Goal: Task Accomplishment & Management: Complete application form

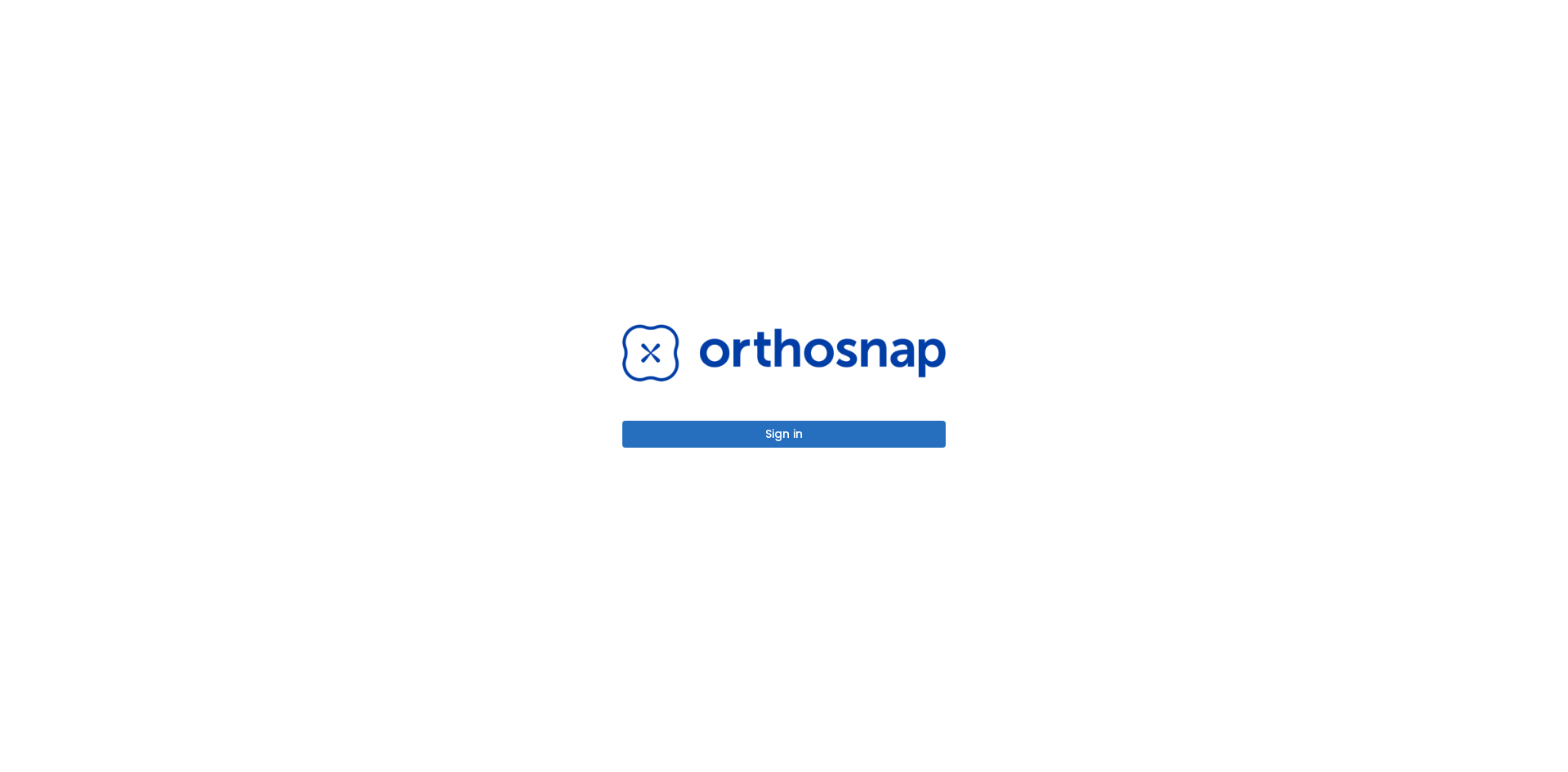
click at [803, 421] on button "Sign in" at bounding box center [784, 435] width 324 height 27
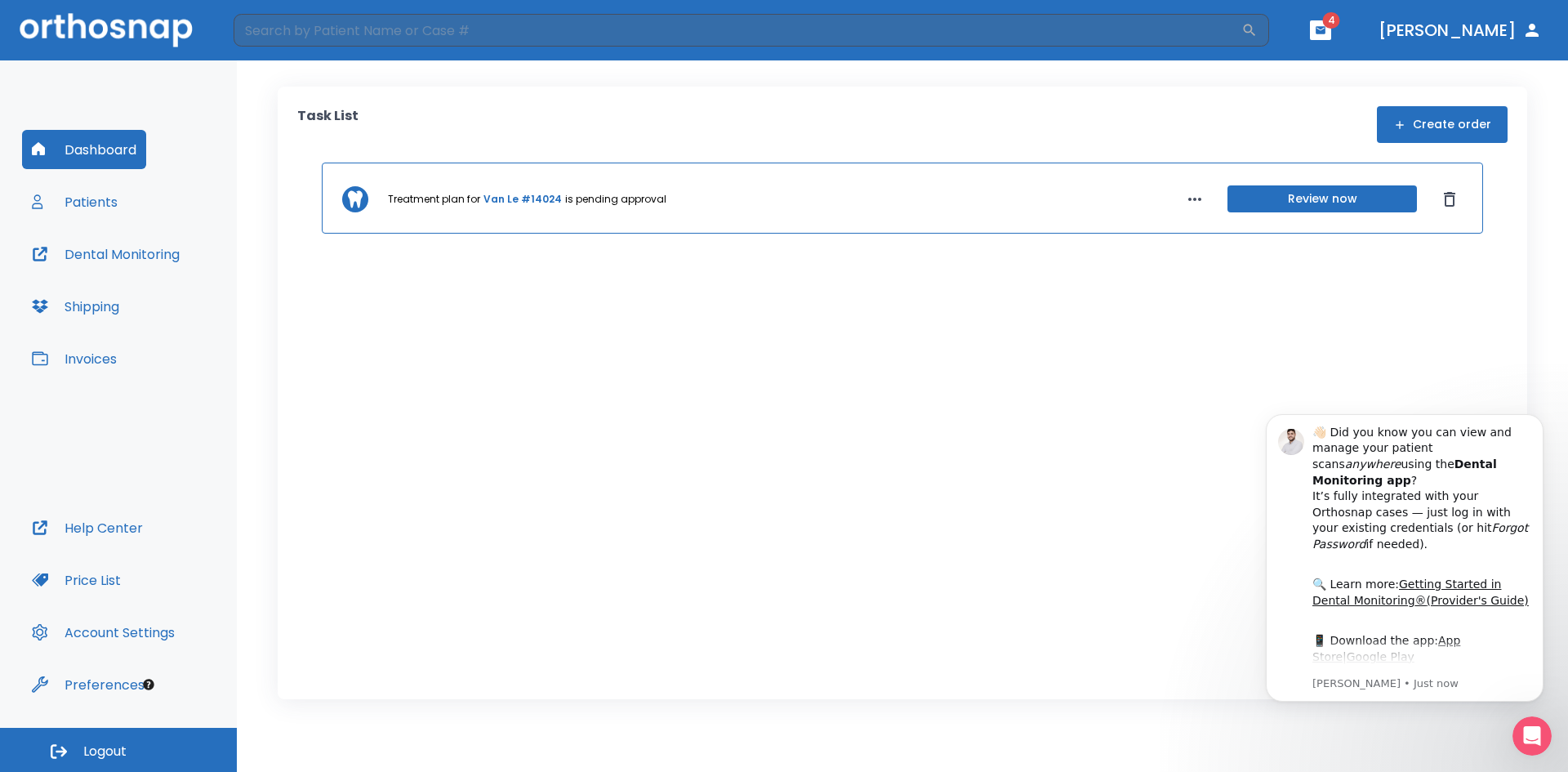
drag, startPoint x: 1287, startPoint y: 373, endPoint x: 1279, endPoint y: 376, distance: 8.5
click at [1286, 373] on div "Treatment plan for Van Le #14024 is pending approval Review now" at bounding box center [902, 405] width 1210 height 485
click at [125, 207] on button "Patients" at bounding box center [75, 202] width 105 height 39
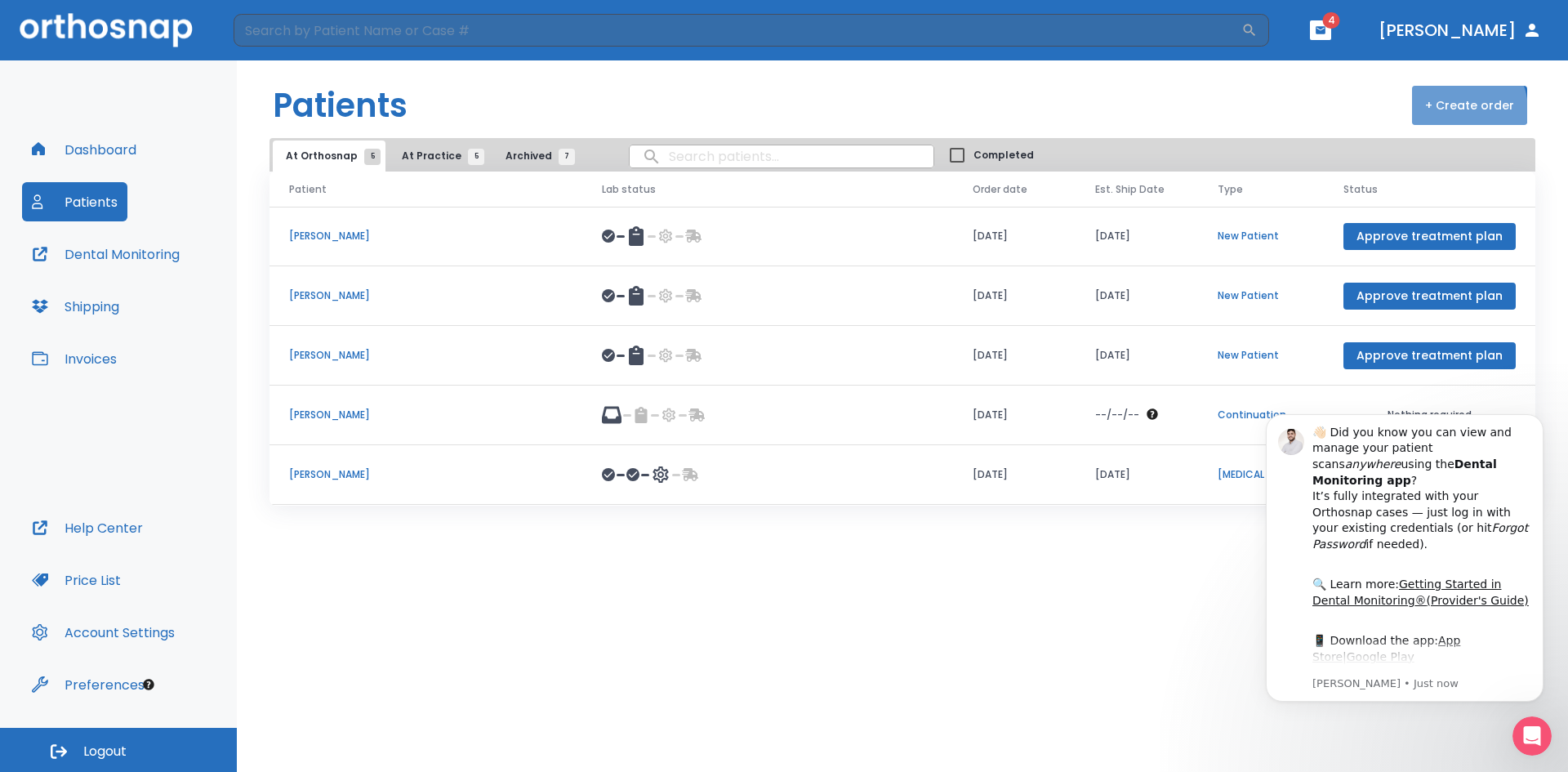
click at [1459, 110] on button "+ Create order" at bounding box center [1469, 105] width 115 height 39
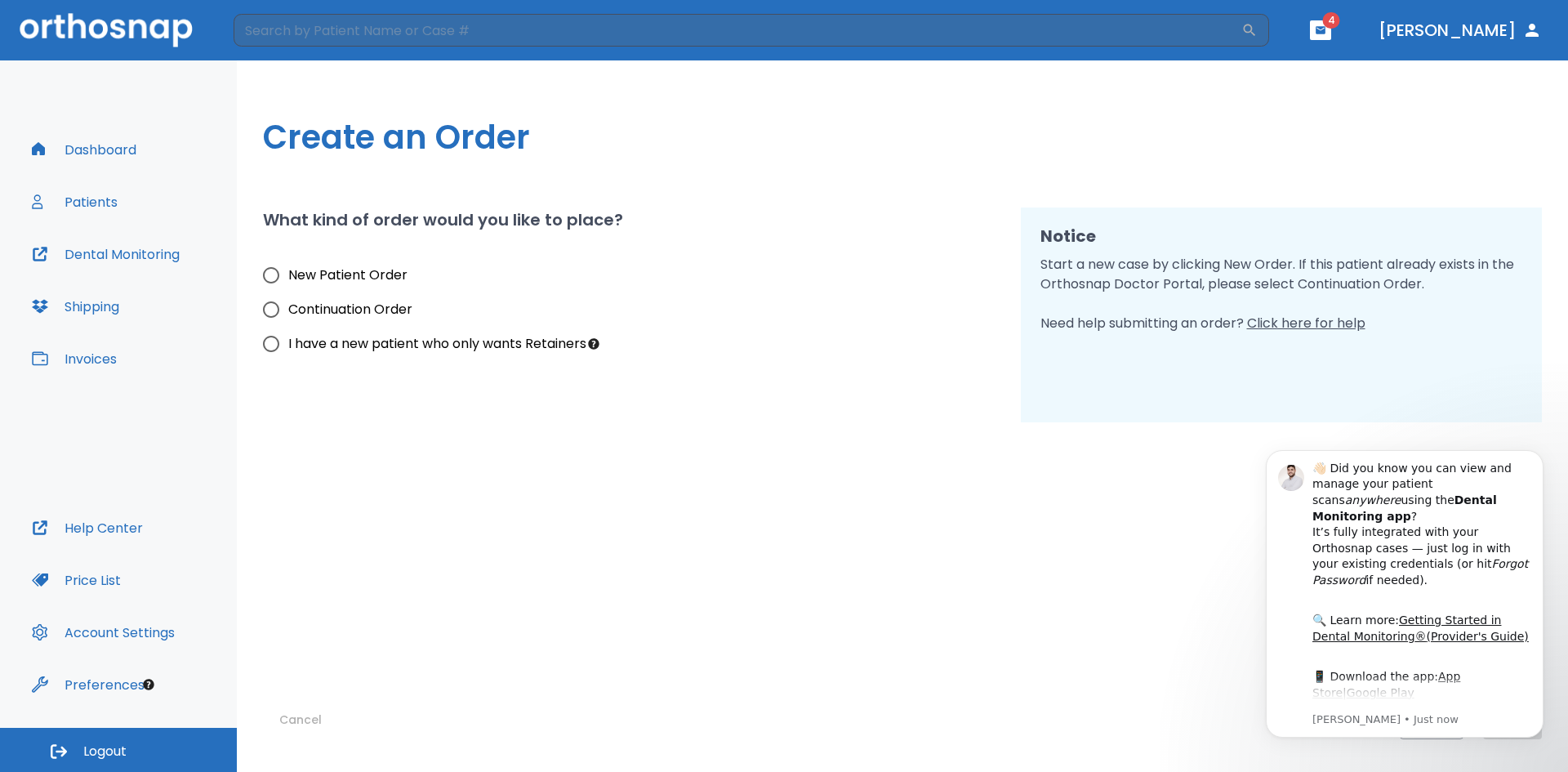
click at [294, 272] on span "New Patient Order" at bounding box center [348, 275] width 119 height 20
click at [288, 272] on input "New Patient Order" at bounding box center [271, 275] width 35 height 35
radio input "true"
drag, startPoint x: 844, startPoint y: 549, endPoint x: 926, endPoint y: 555, distance: 82.2
click at [846, 549] on div "Cancel Back Next" at bounding box center [903, 581] width 1280 height 317
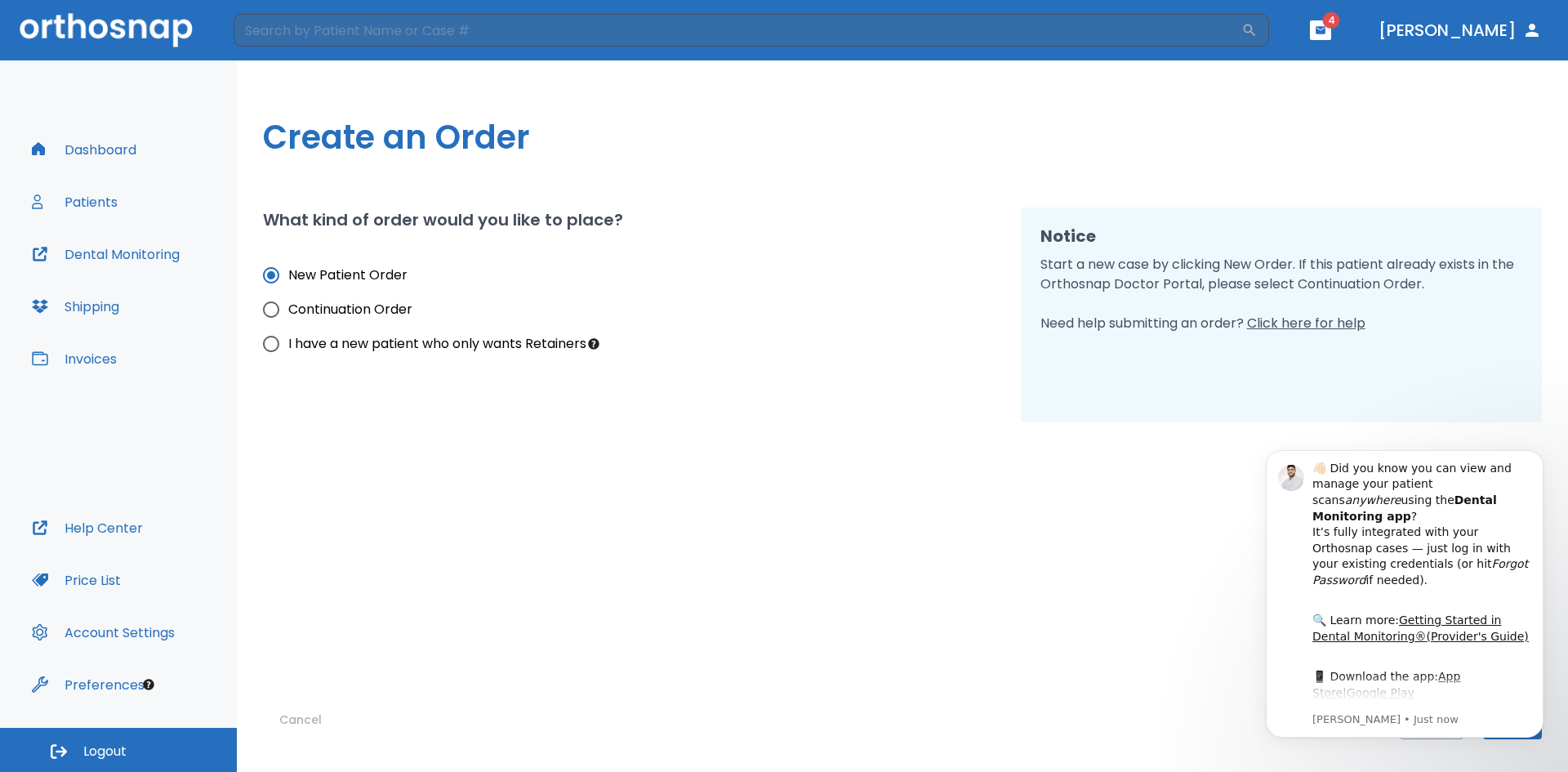
click at [1168, 543] on div "Cancel Back Next" at bounding box center [903, 581] width 1280 height 317
drag, startPoint x: 1540, startPoint y: 461, endPoint x: 2783, endPoint y: 906, distance: 1320.3
click at [1540, 461] on button "Dismiss notification" at bounding box center [1540, 455] width 21 height 21
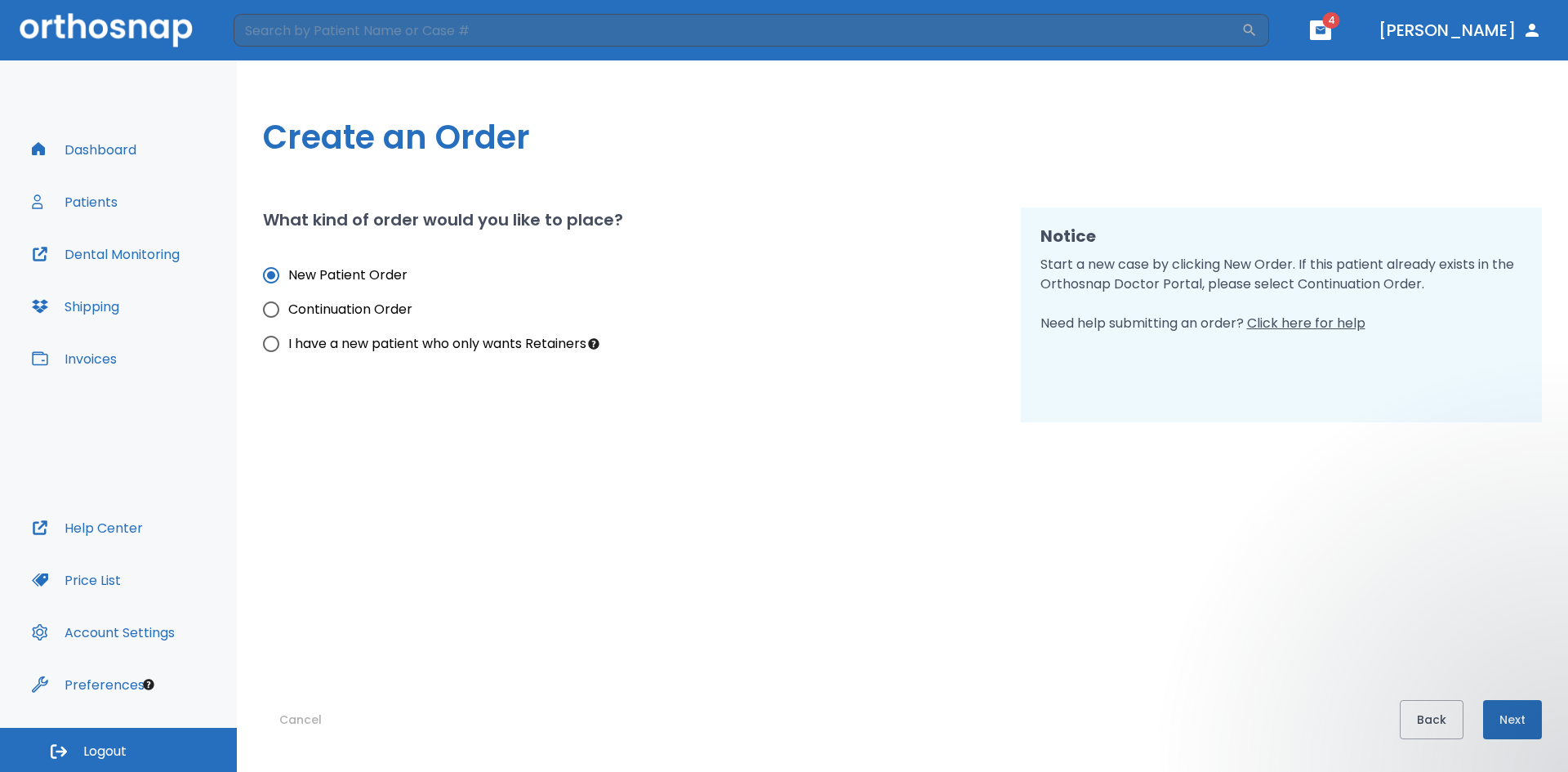
click at [1512, 713] on button "Next" at bounding box center [1513, 720] width 59 height 39
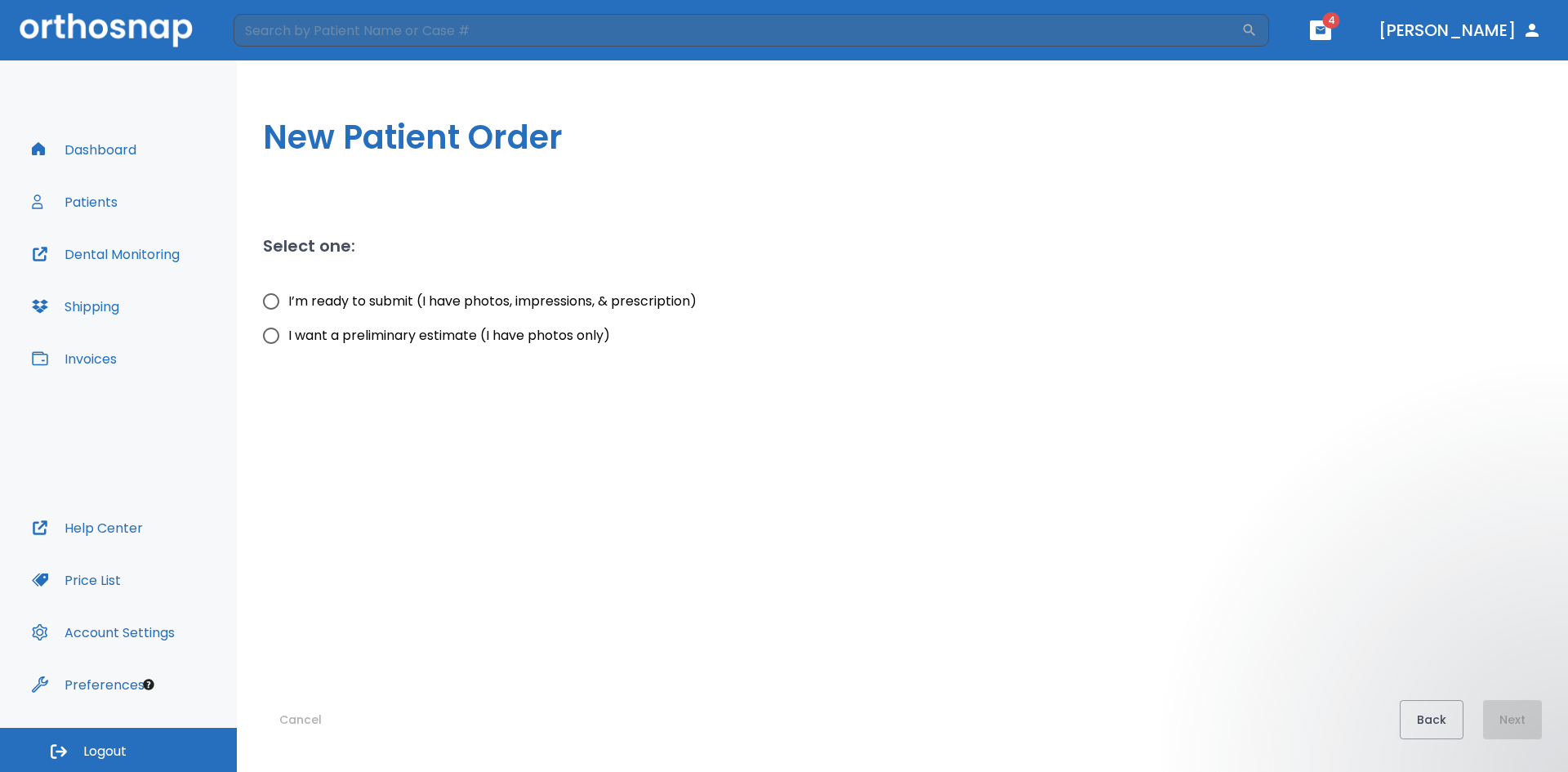
click at [367, 306] on span "I’m ready to submit (I have photos, impressions, & prescription)" at bounding box center [492, 302] width 408 height 20
click at [288, 306] on input "I’m ready to submit (I have photos, impressions, & prescription)" at bounding box center [271, 301] width 35 height 35
radio input "true"
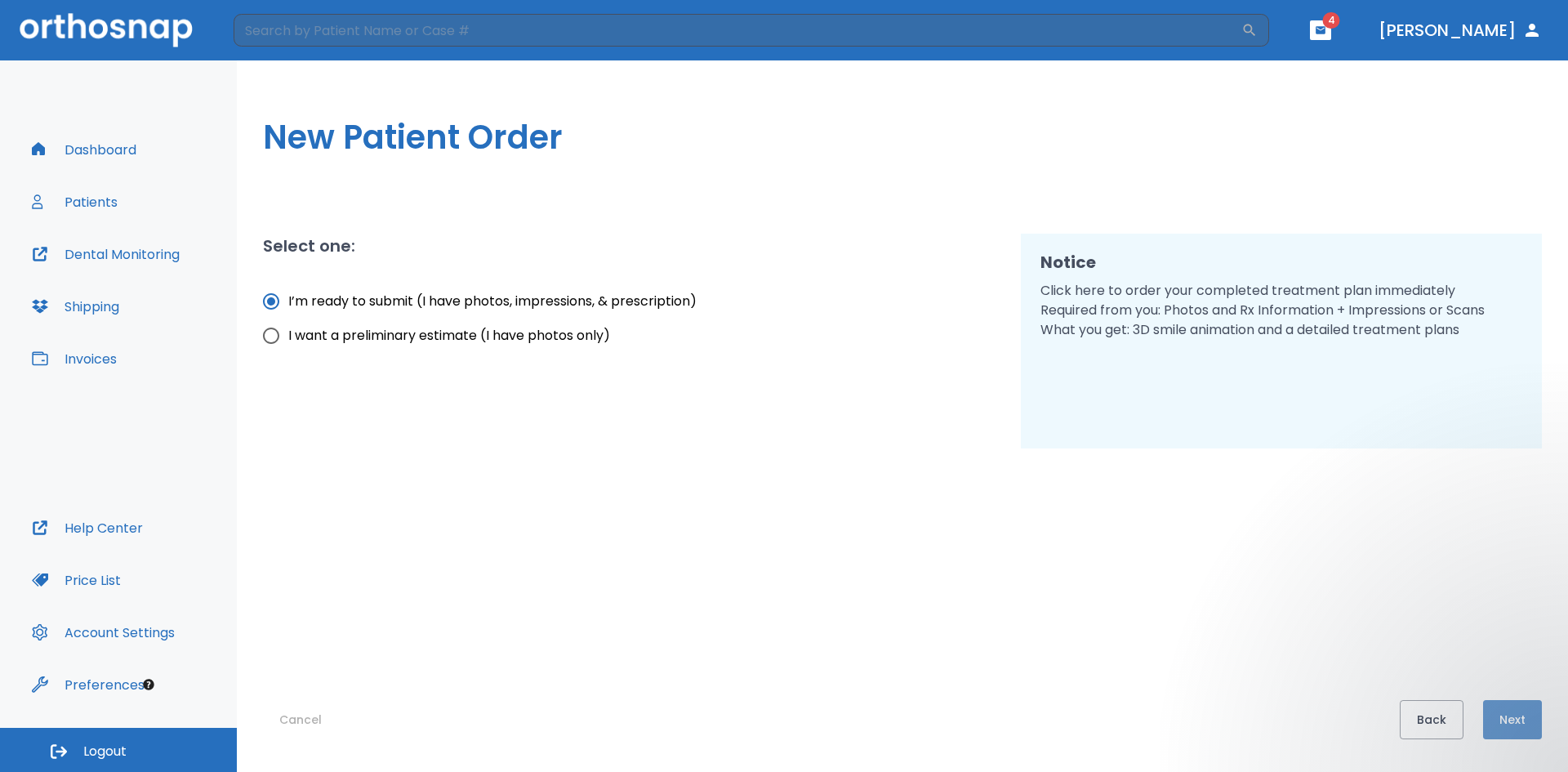
click at [1499, 729] on button "Next" at bounding box center [1513, 720] width 59 height 39
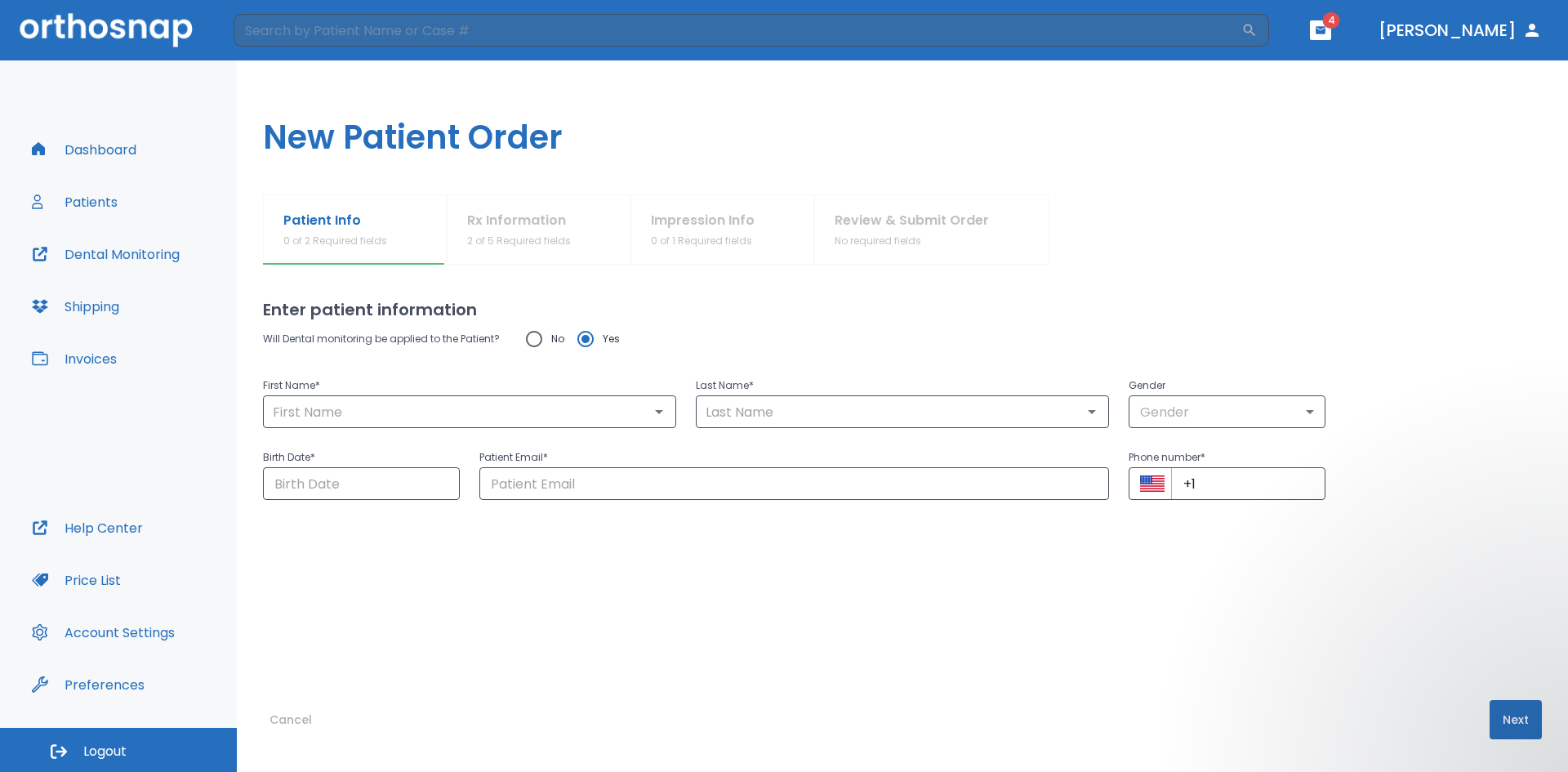
click at [329, 348] on p "Will Dental monitoring be applied to the Patient?" at bounding box center [382, 339] width 237 height 20
click at [388, 413] on input "text" at bounding box center [469, 412] width 403 height 23
type input "[PERSON_NAME]"
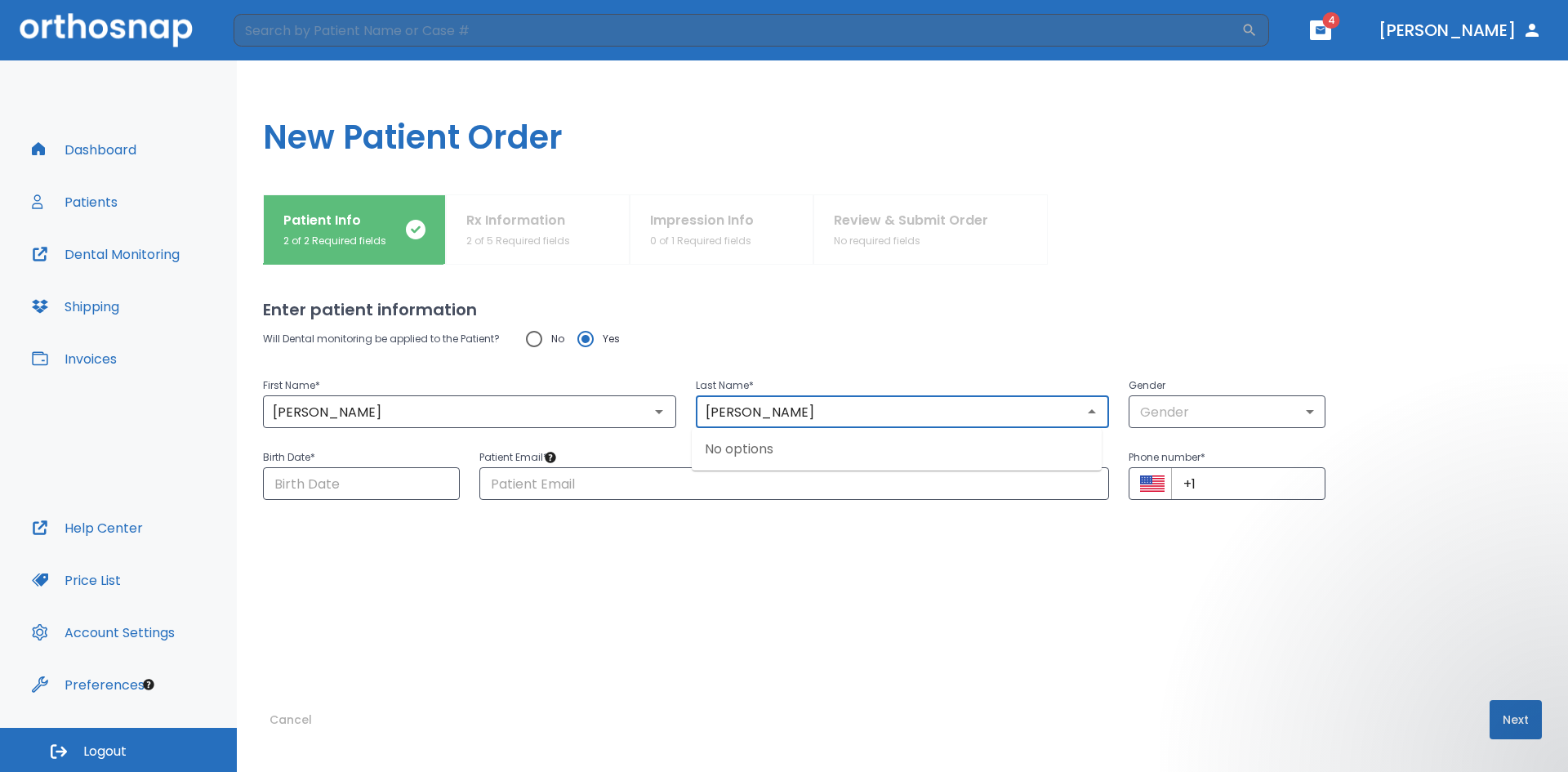
type input "[PERSON_NAME]"
click at [1202, 402] on body "​ 4 [PERSON_NAME] Dashboard Patients Dental Monitoring Shipping Invoices Help C…" at bounding box center [784, 386] width 1568 height 772
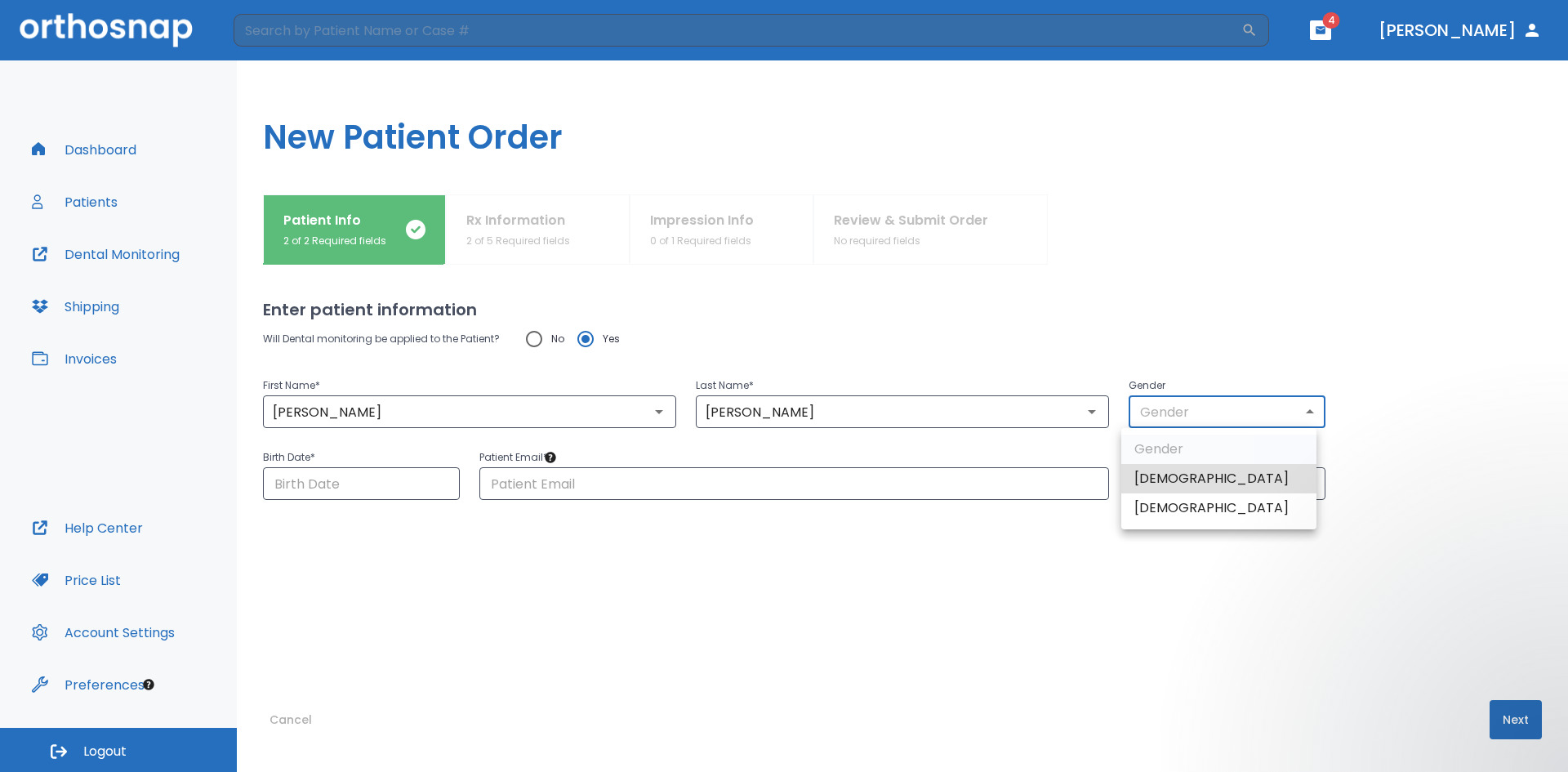
click at [1177, 513] on li "[DEMOGRAPHIC_DATA]" at bounding box center [1218, 508] width 195 height 29
type input "0"
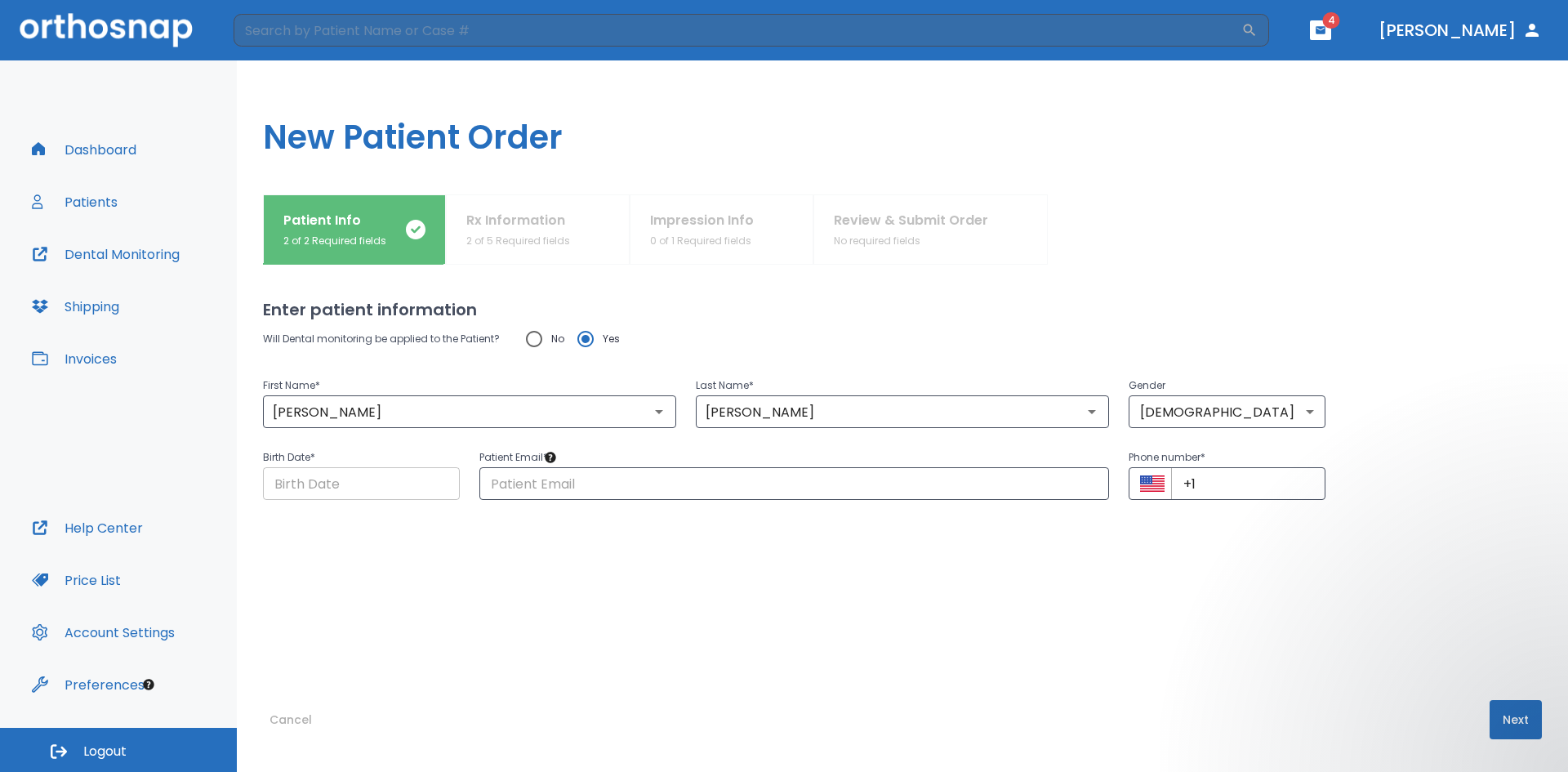
click at [346, 499] on input "Choose date" at bounding box center [361, 484] width 197 height 33
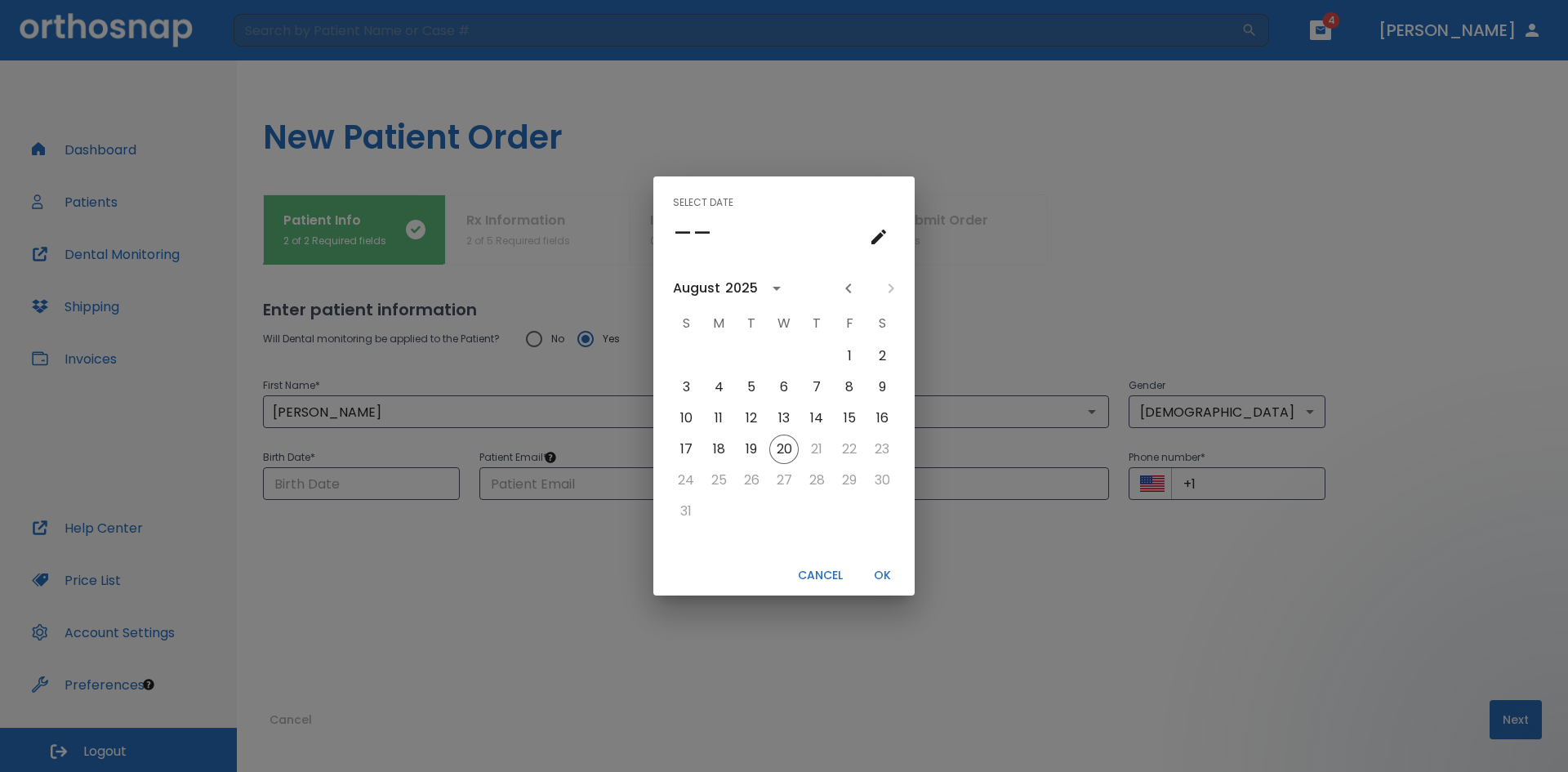
click at [885, 238] on icon "calendar view is open, go to text input view" at bounding box center [879, 237] width 20 height 20
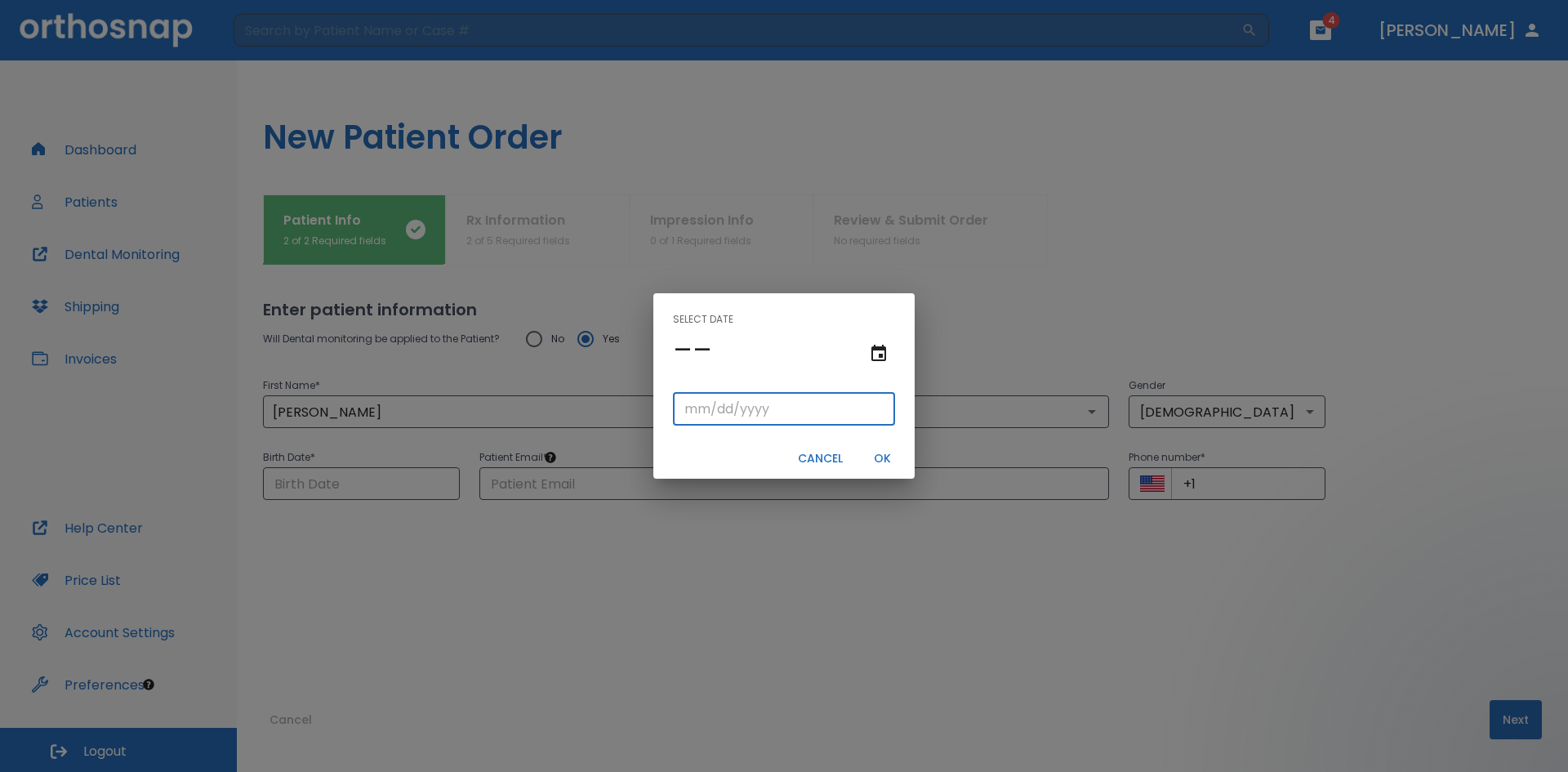
click at [692, 399] on input "tel" at bounding box center [784, 410] width 222 height 33
type input "02/02/"
type input "02/02/0001"
type input "02/02/1"
type input "02/02/0019"
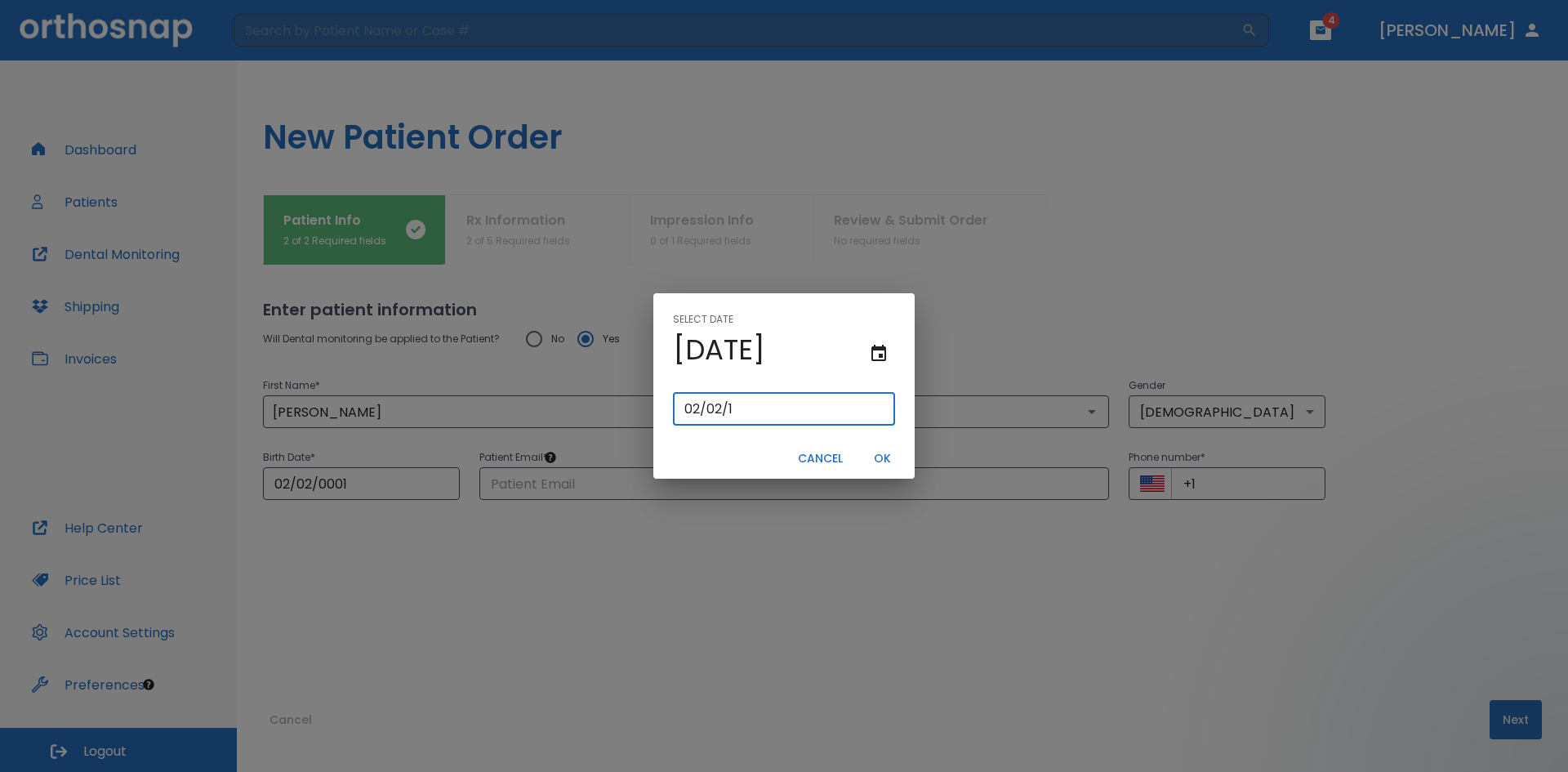
type input "[DATE]"
type input "02/02/0198"
type input "[DATE]"
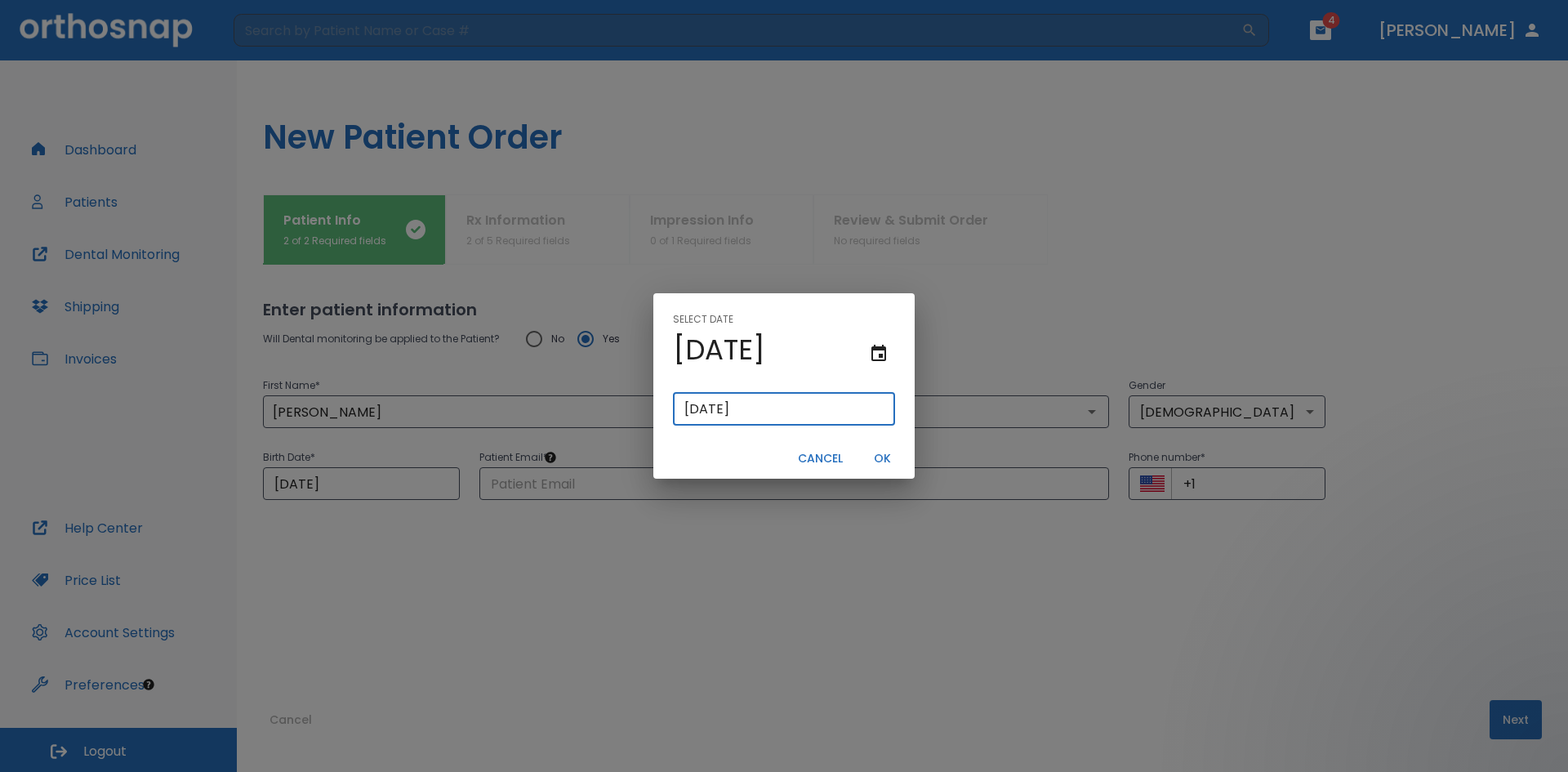
click at [870, 454] on button "OK" at bounding box center [882, 459] width 53 height 27
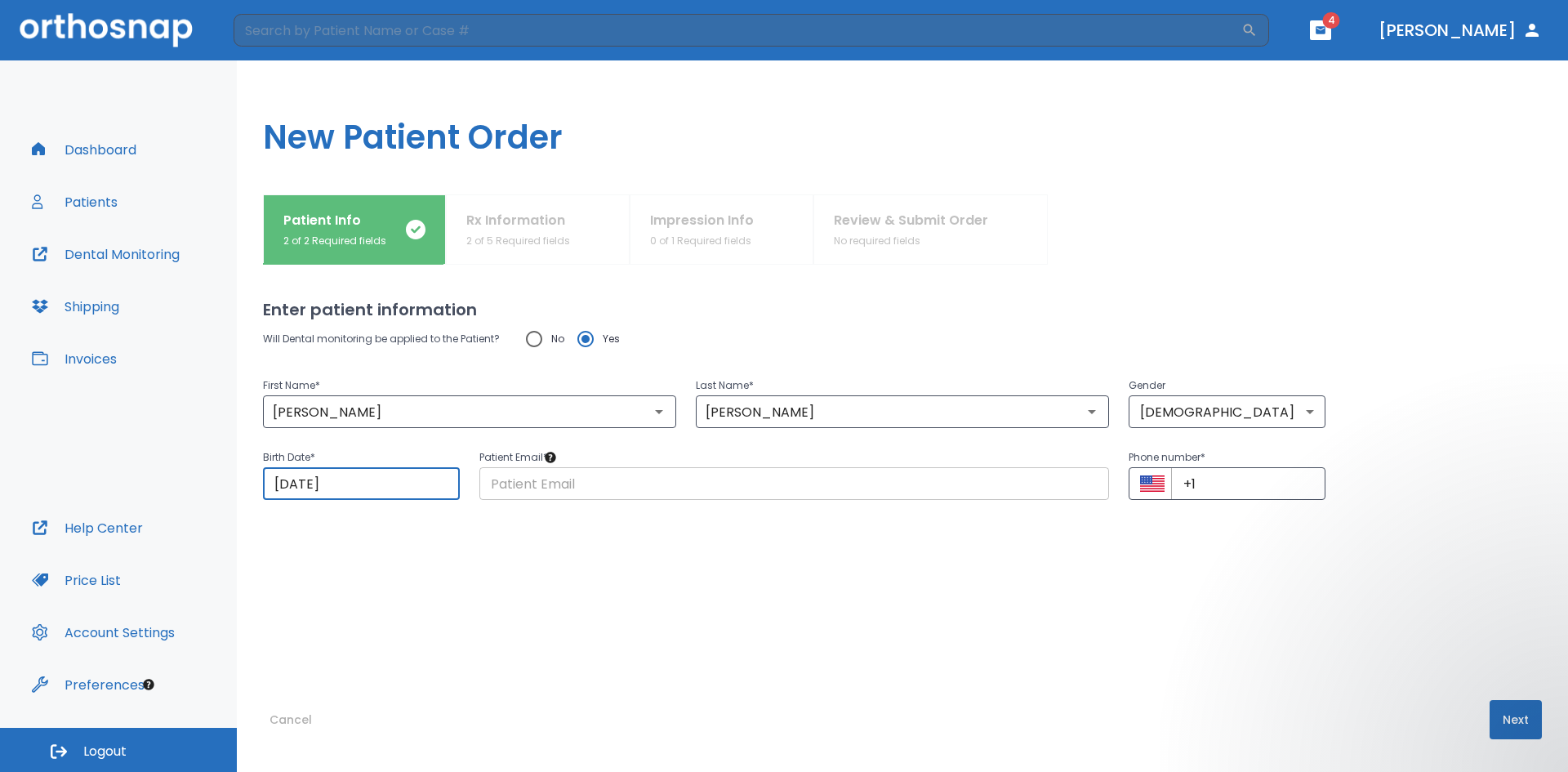
click at [723, 479] on input "text" at bounding box center [795, 484] width 630 height 33
click at [585, 488] on input "text" at bounding box center [795, 484] width 630 height 33
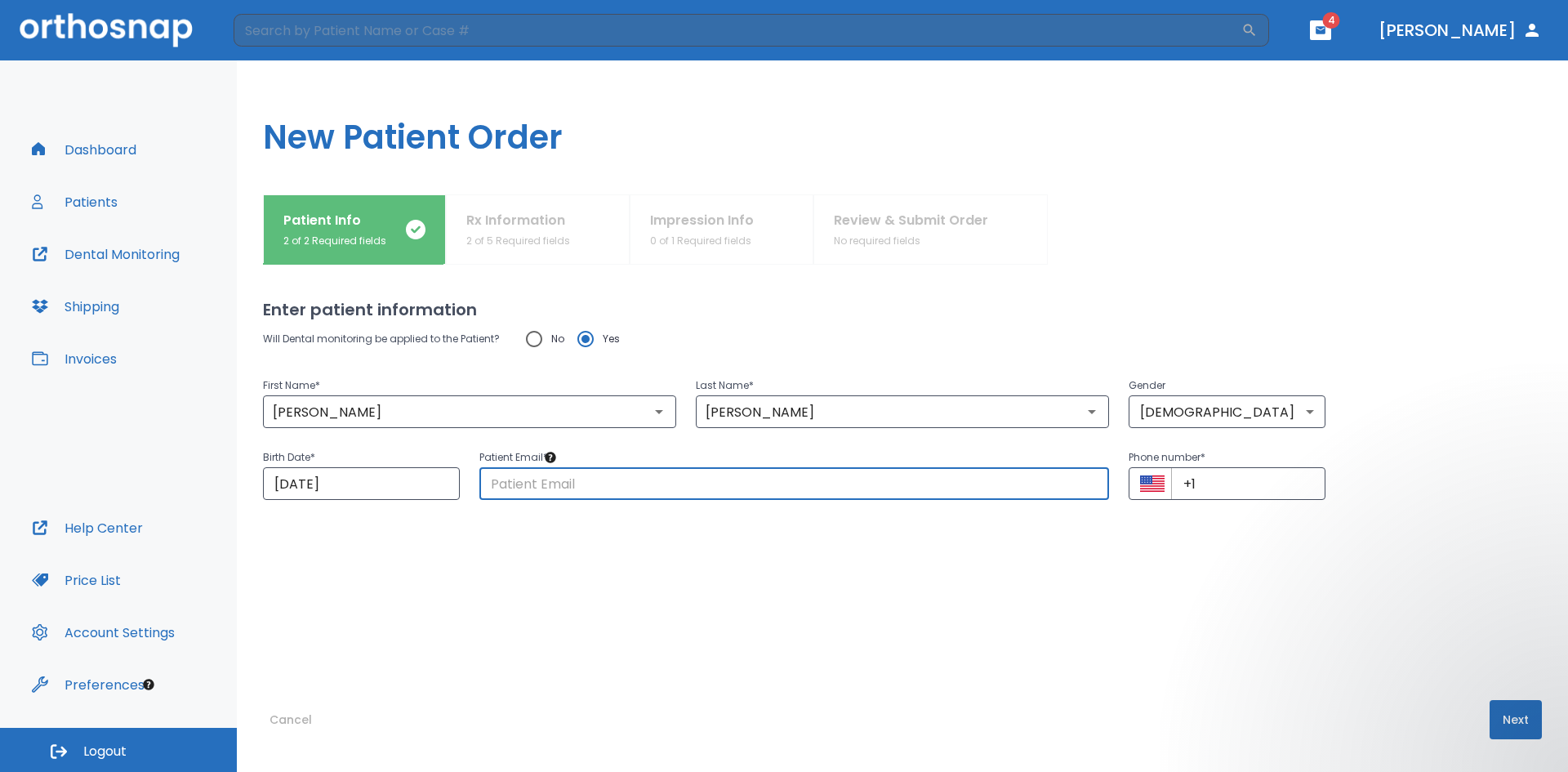
paste input "[EMAIL_ADDRESS][DOMAIN_NAME]"
type input "[EMAIL_ADDRESS][DOMAIN_NAME]"
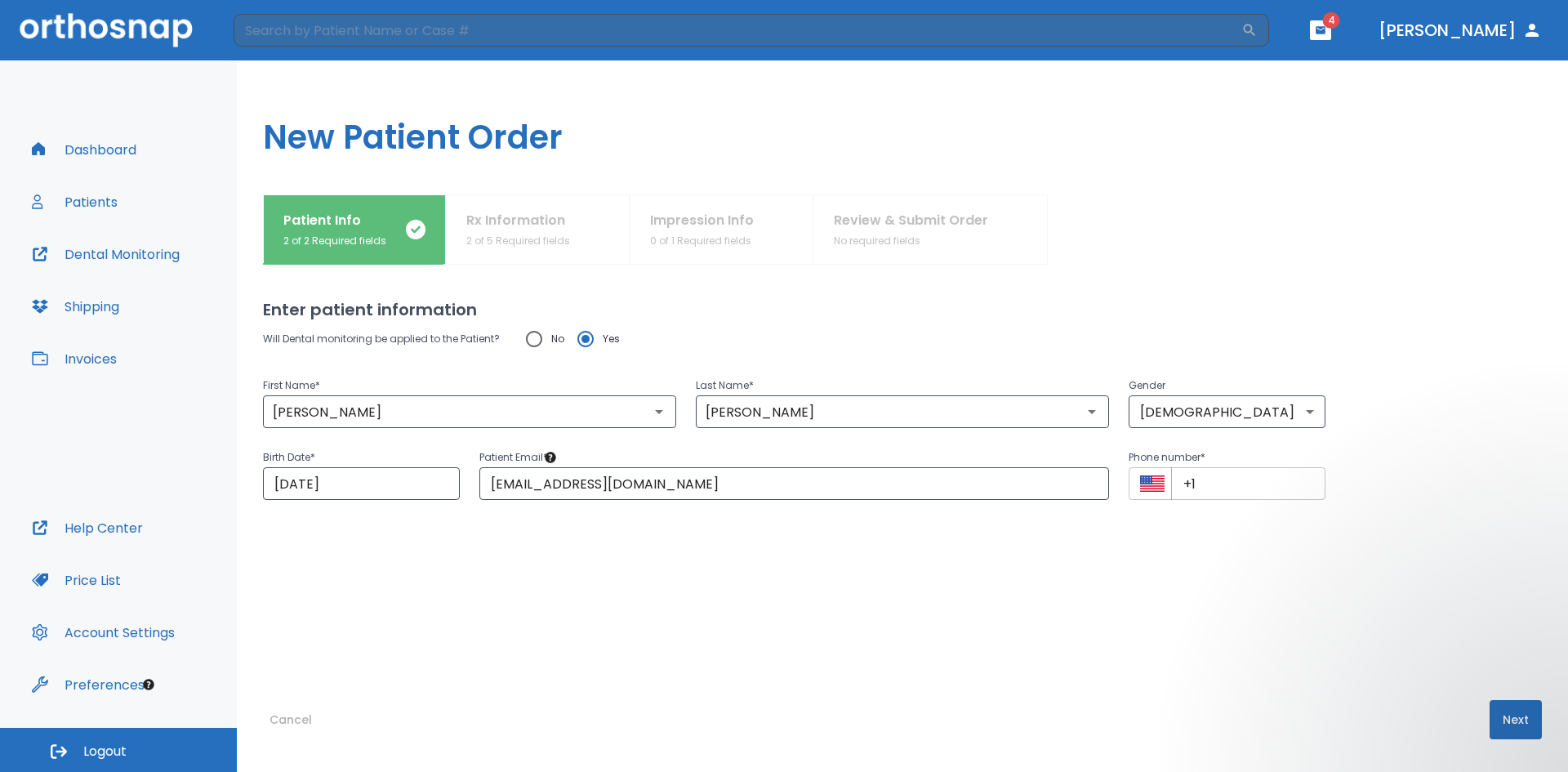
drag, startPoint x: 1155, startPoint y: 500, endPoint x: 1209, endPoint y: 496, distance: 54.1
click at [1156, 500] on div "Will Dental monitoring be applied to the Patient? No Yes First Name * [PERSON_N…" at bounding box center [903, 479] width 1280 height 313
click at [1240, 493] on input "+1" at bounding box center [1248, 484] width 154 height 33
type input "[PHONE_NUMBER]"
click at [1518, 722] on button "Next" at bounding box center [1515, 720] width 53 height 39
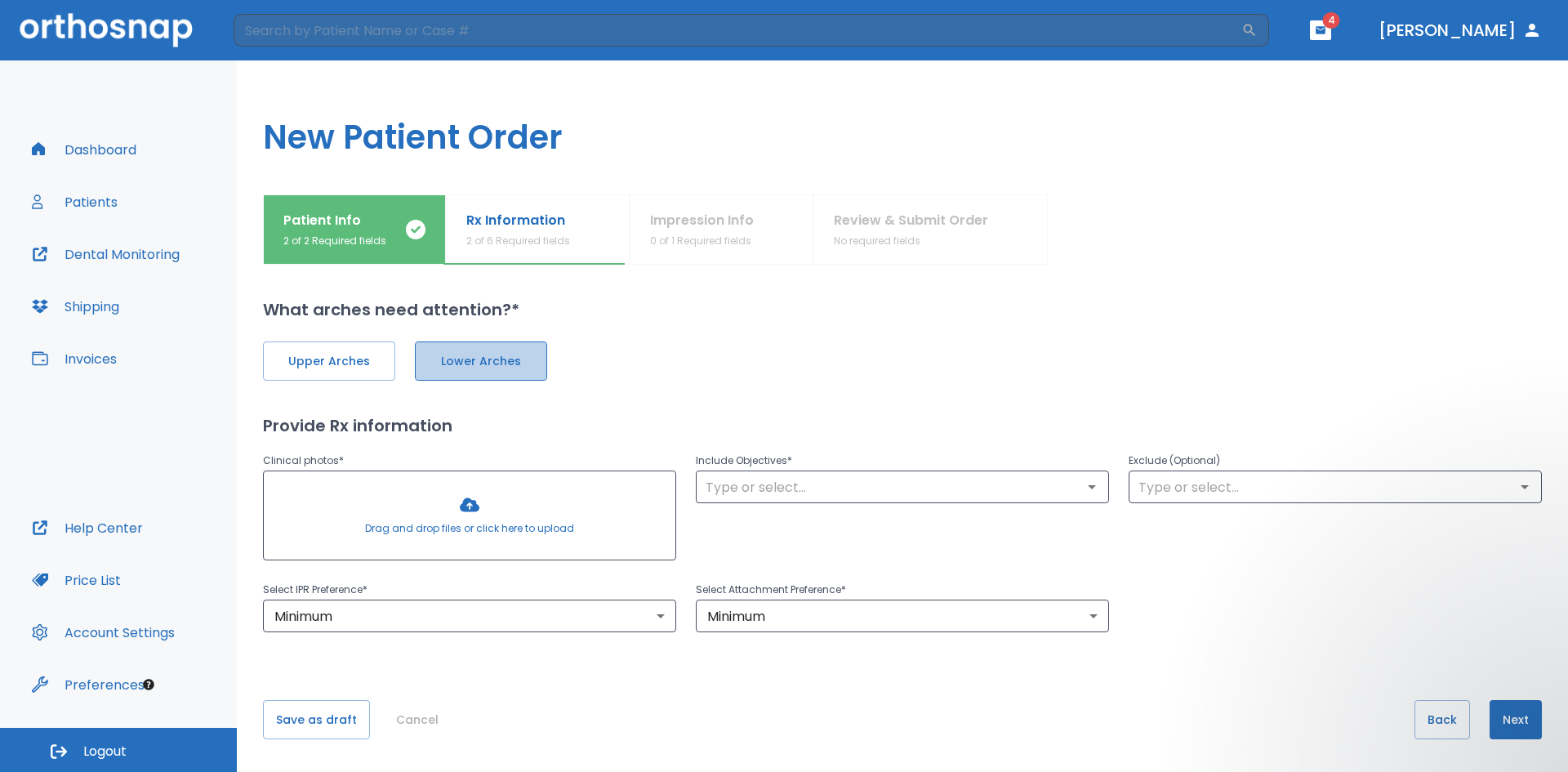
click at [465, 362] on span "Lower Arches" at bounding box center [481, 362] width 98 height 17
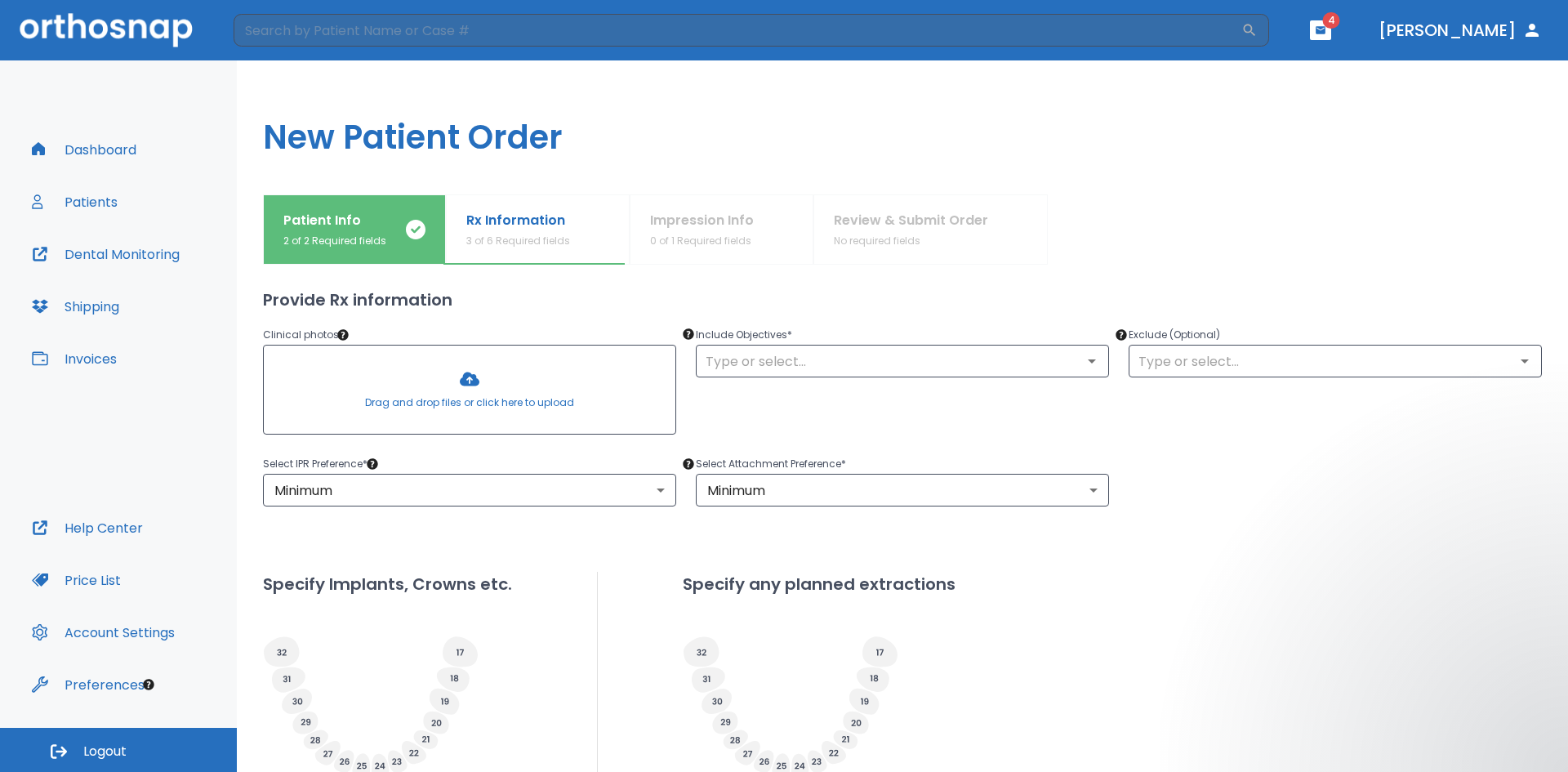
scroll to position [82, 0]
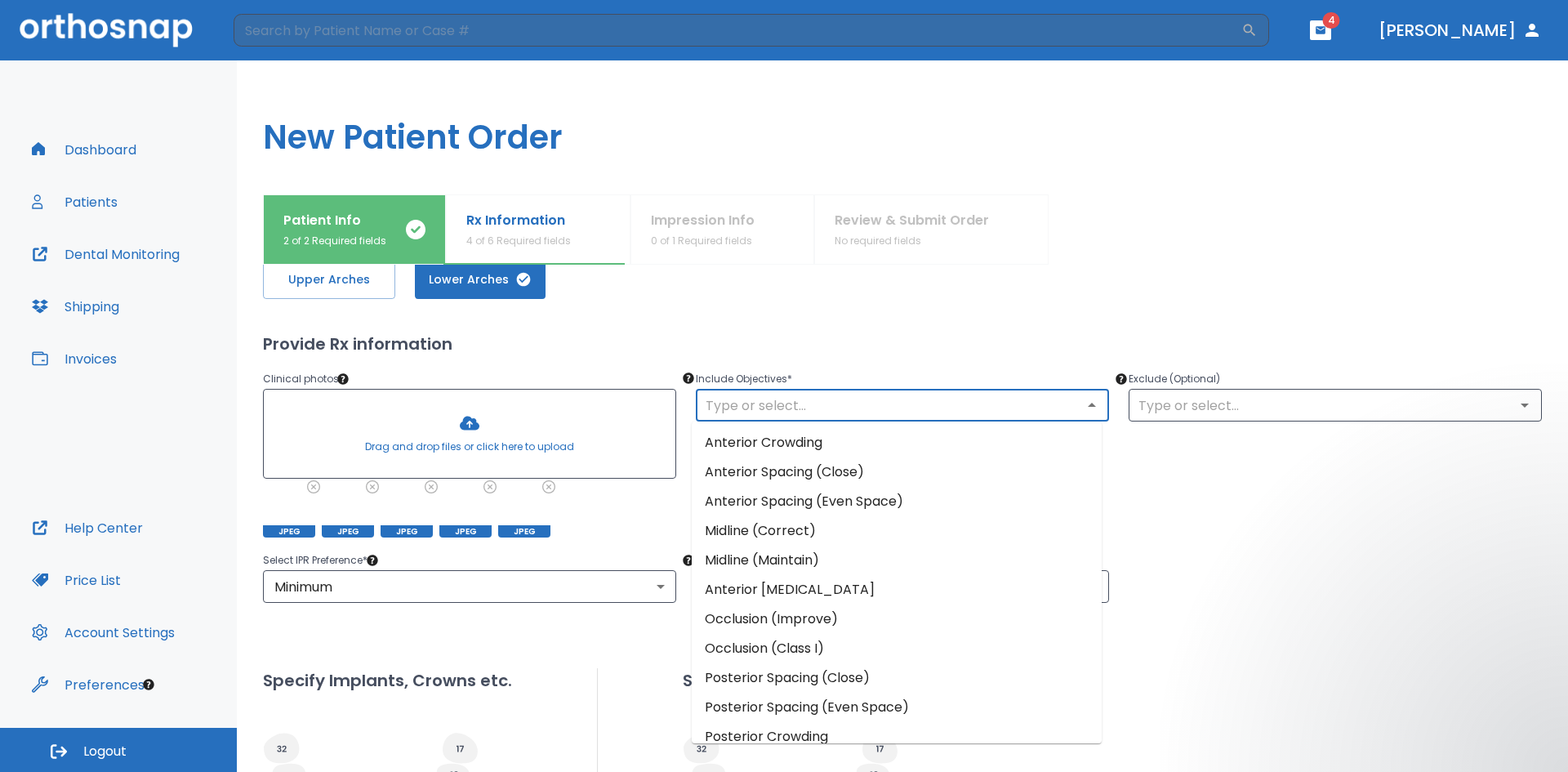
click at [833, 407] on input "text" at bounding box center [902, 405] width 403 height 23
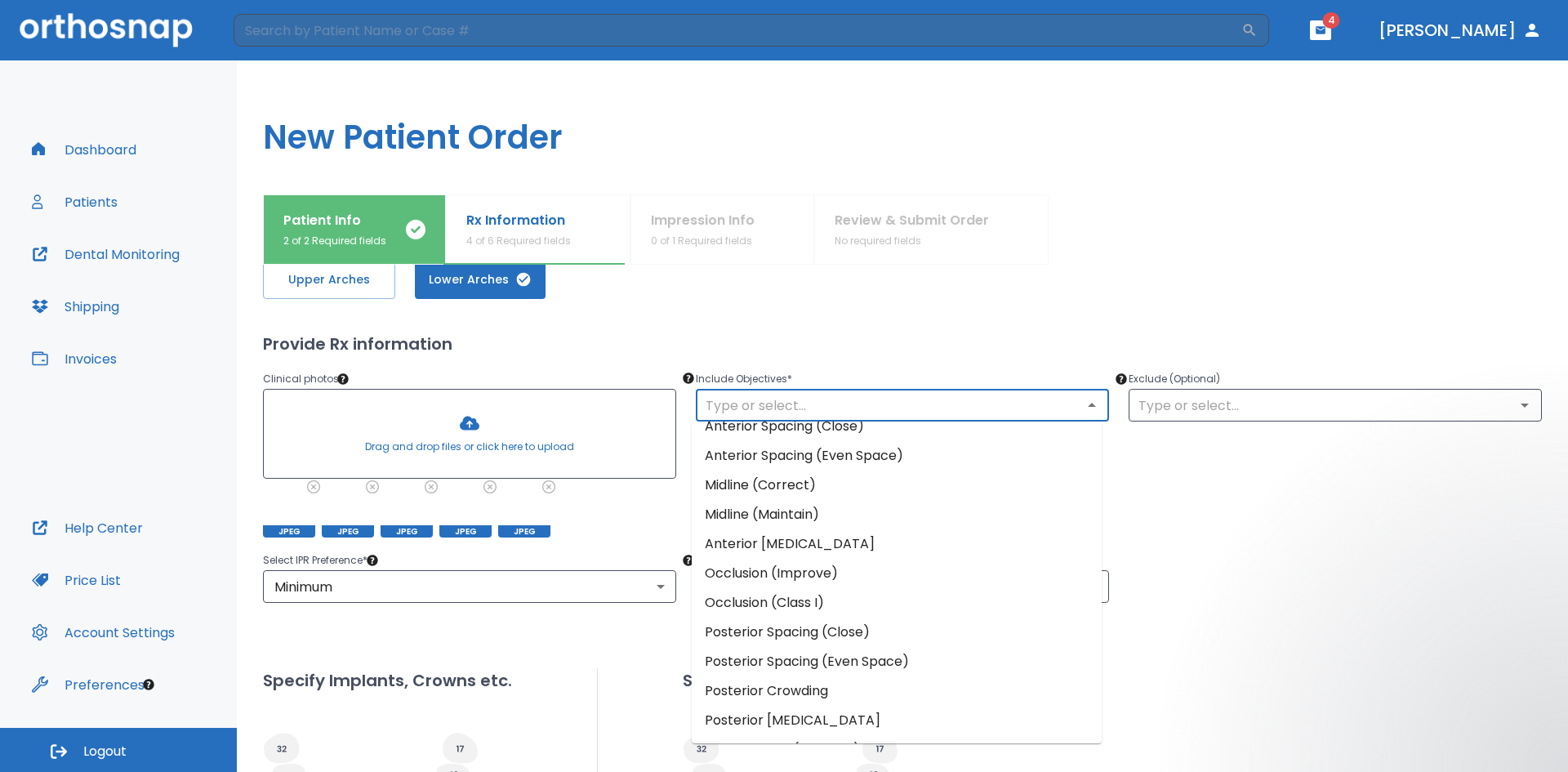
scroll to position [133, 0]
click at [866, 689] on li "Missing teeth (Increase)" at bounding box center [897, 693] width 410 height 29
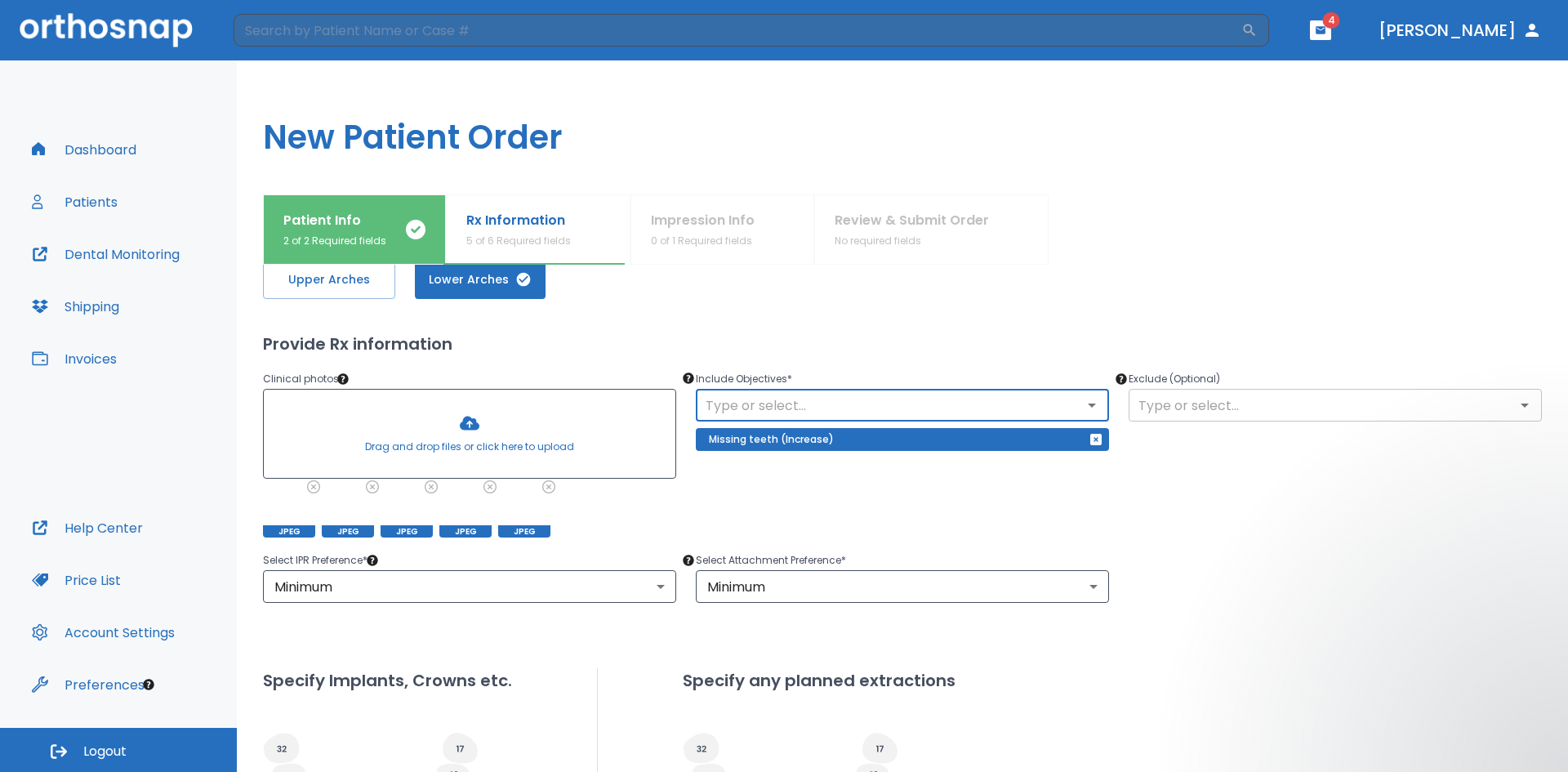
click at [1247, 407] on input "text" at bounding box center [1335, 405] width 403 height 23
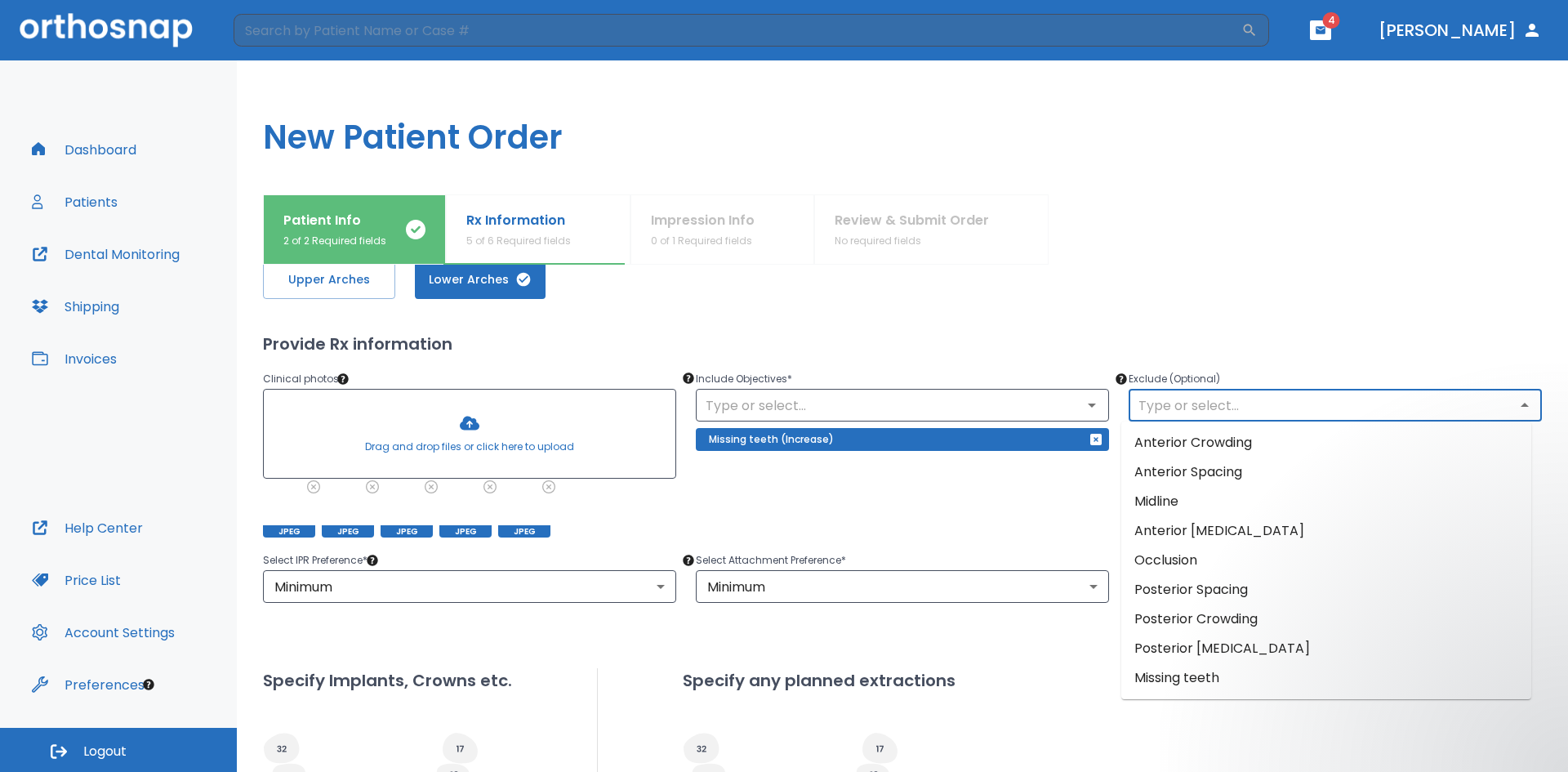
click at [1247, 407] on input "text" at bounding box center [1335, 405] width 403 height 23
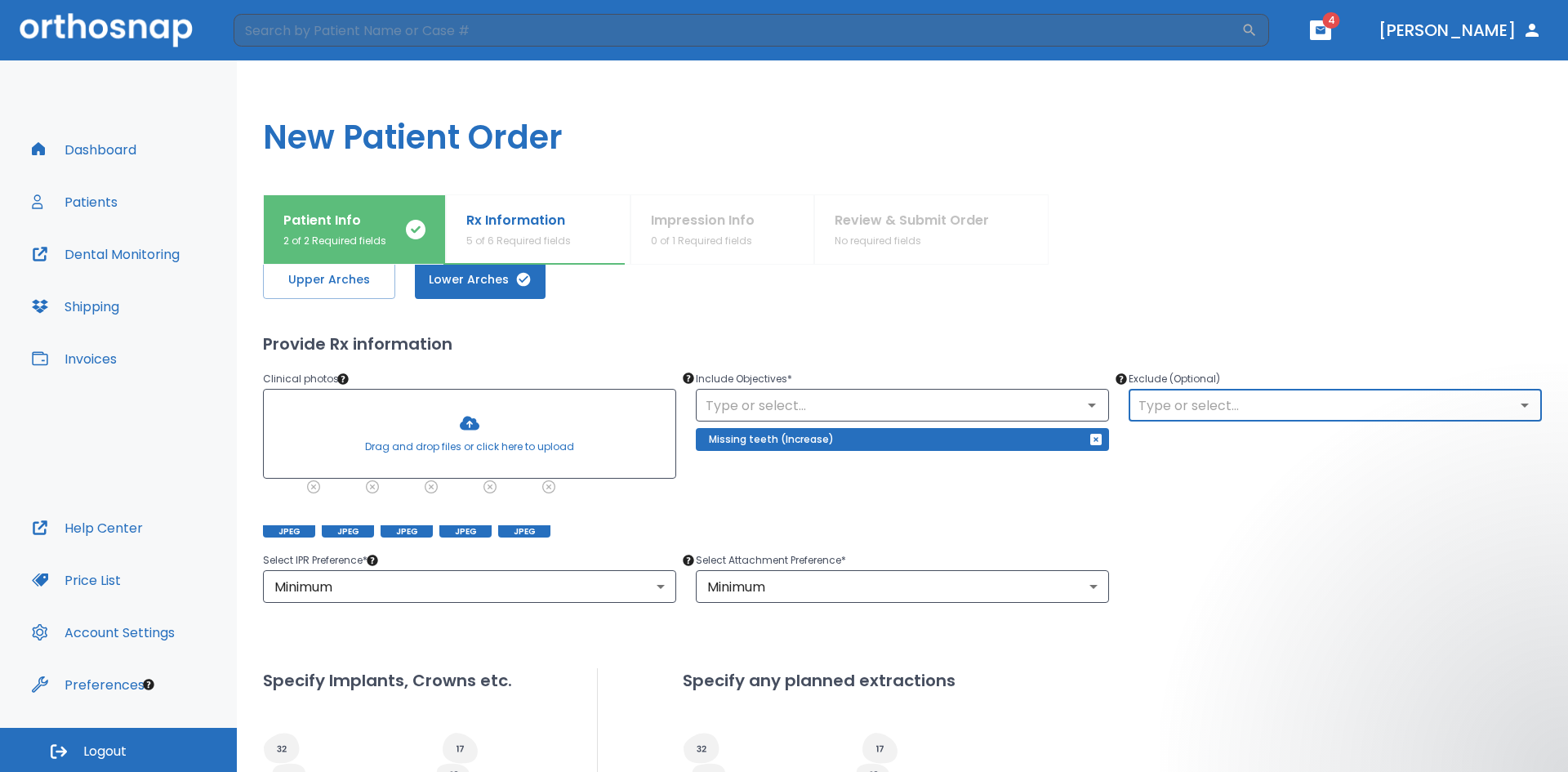
click at [1251, 408] on input "text" at bounding box center [1335, 405] width 403 height 23
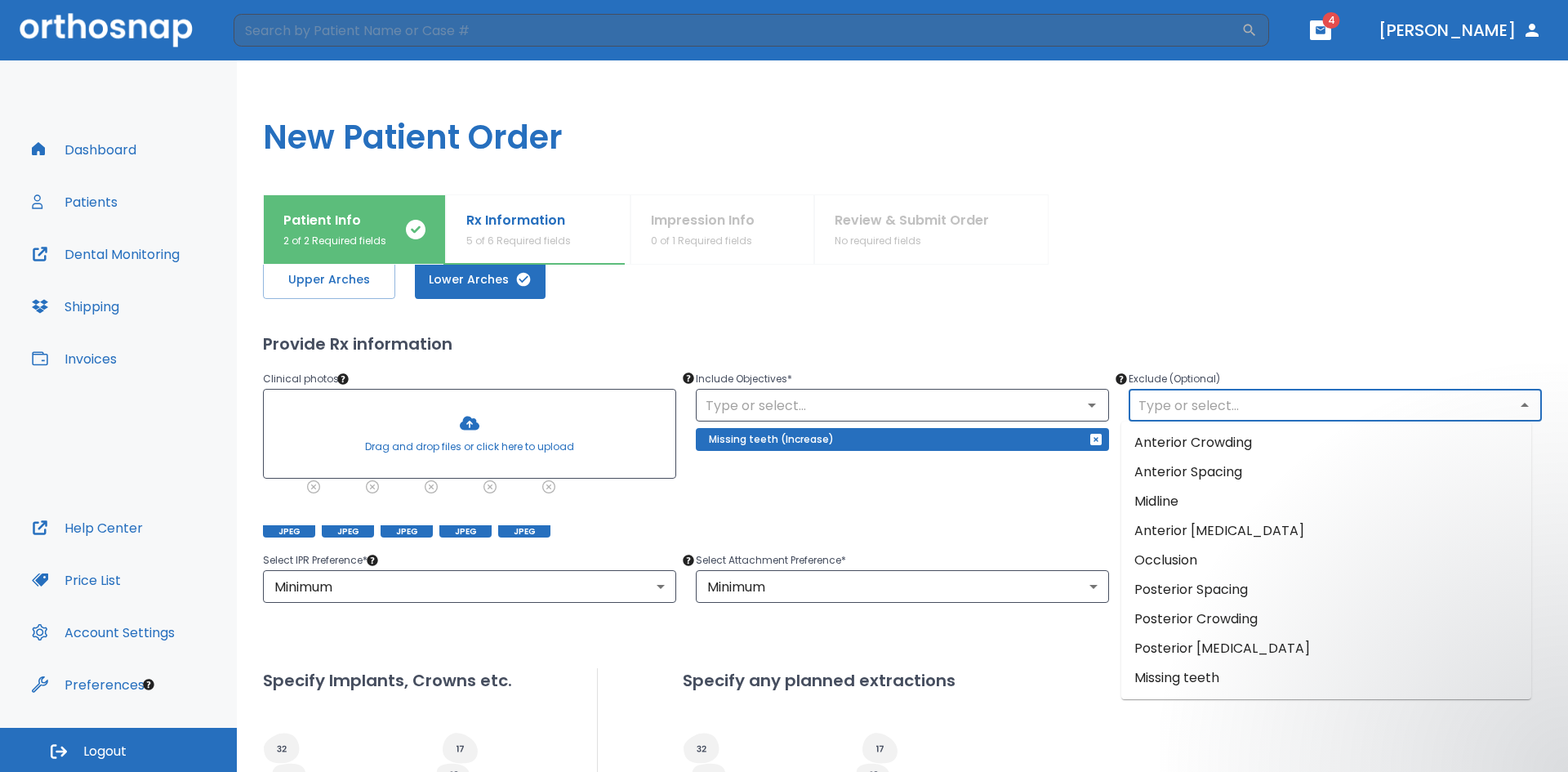
click at [1254, 401] on input "text" at bounding box center [1335, 405] width 403 height 23
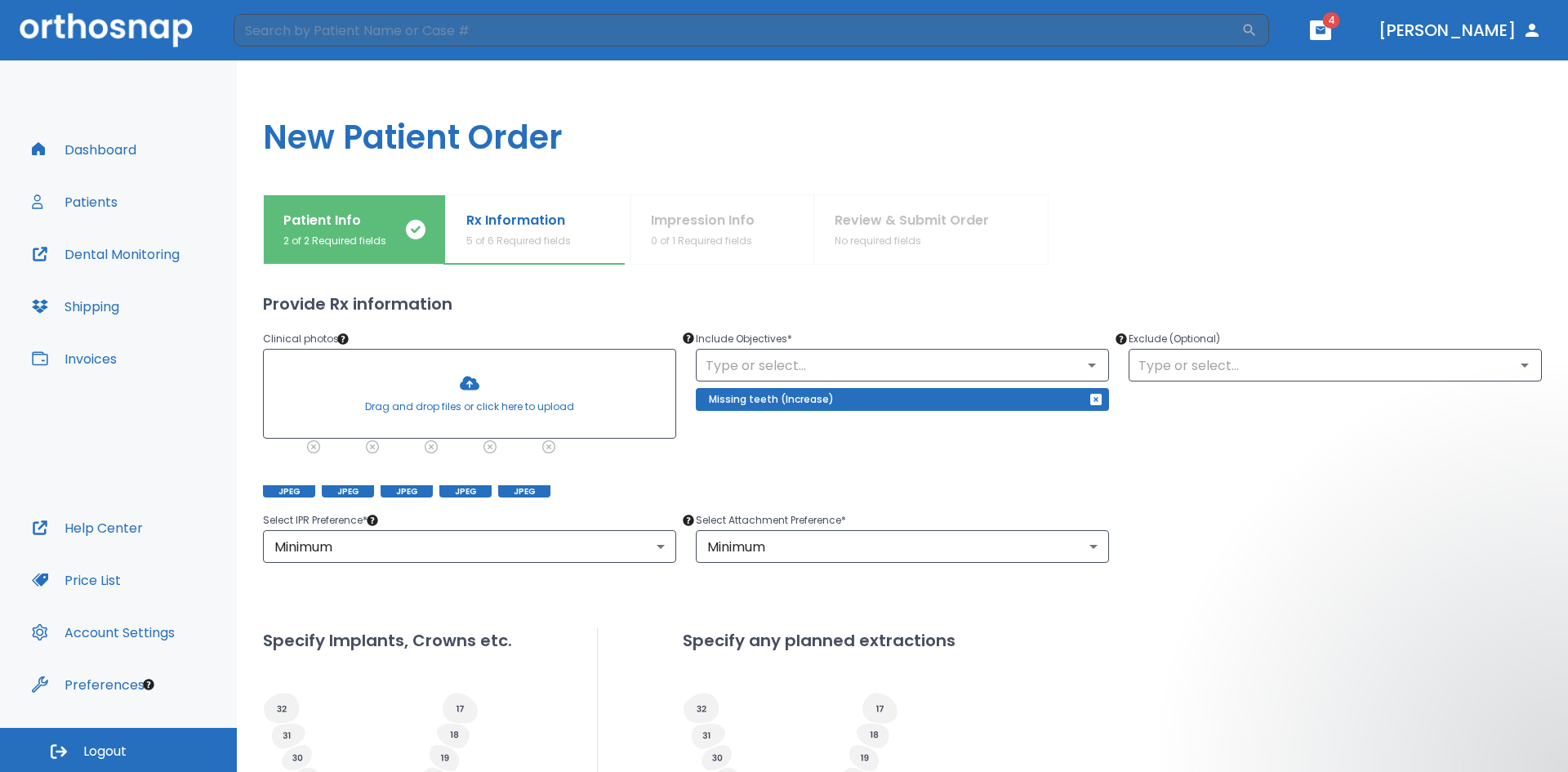
scroll to position [325, 0]
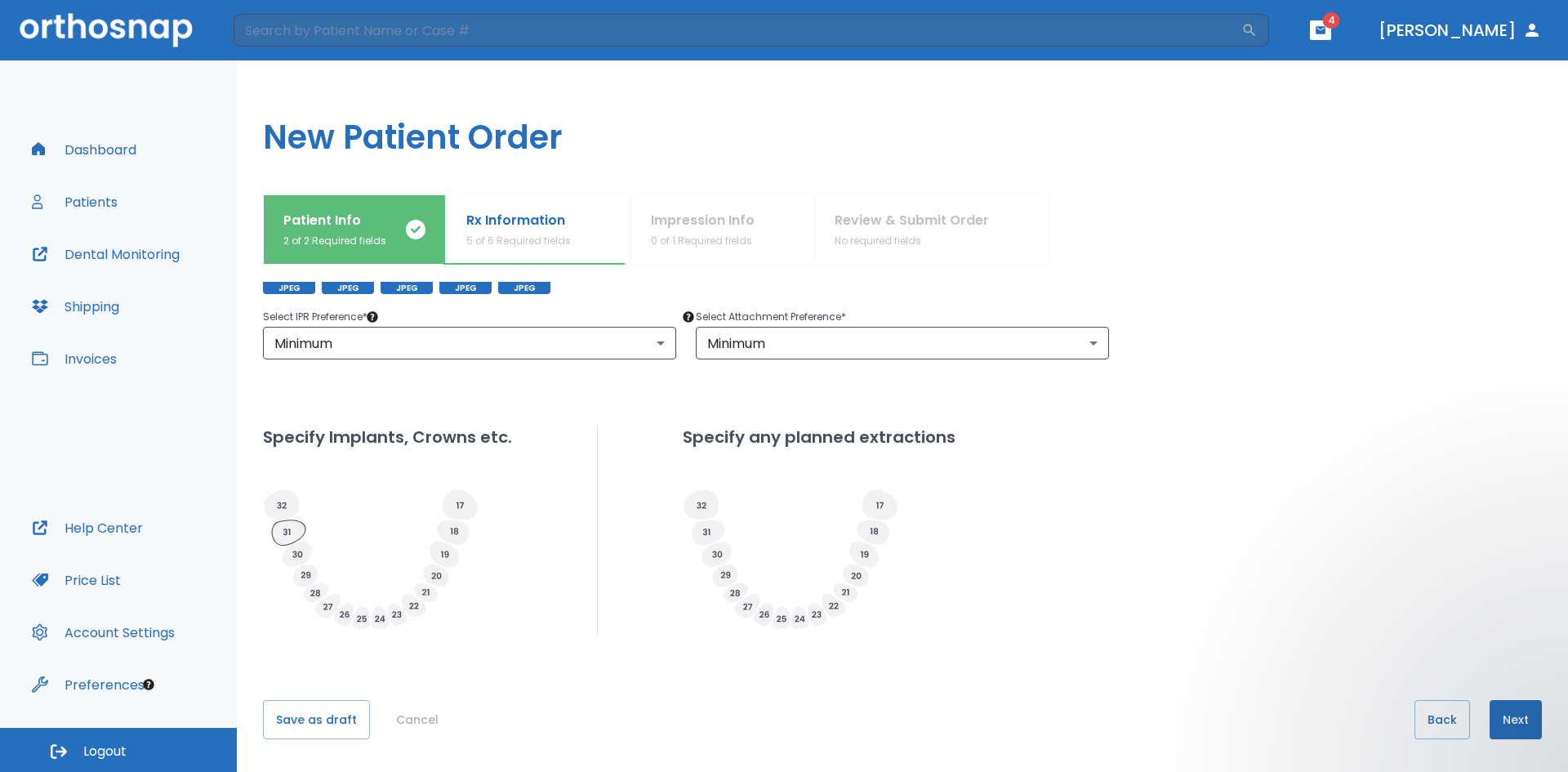
click at [281, 532] on icon at bounding box center [289, 533] width 34 height 25
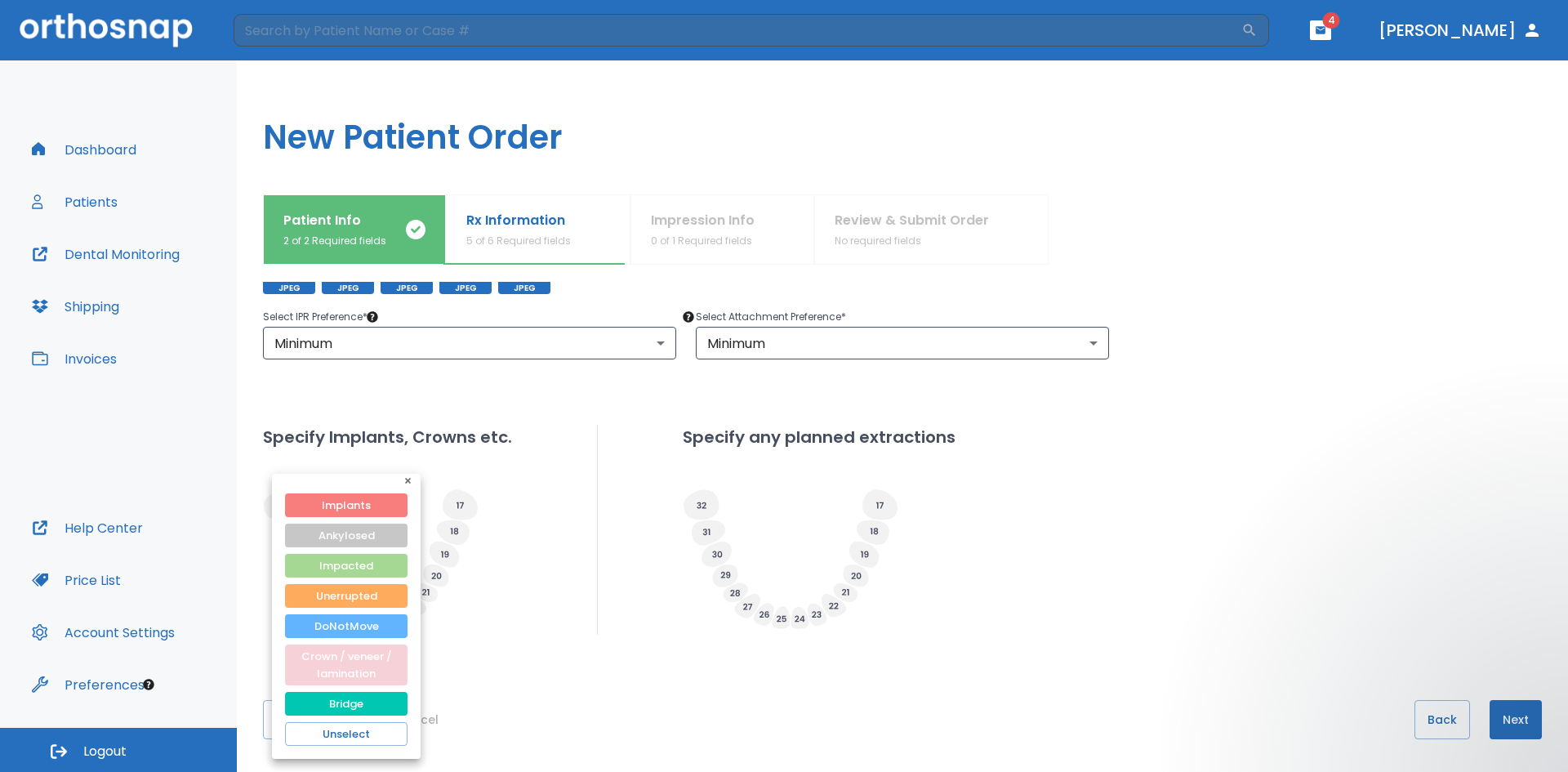
click at [349, 662] on button "Crown / veneer / lamination" at bounding box center [346, 665] width 123 height 41
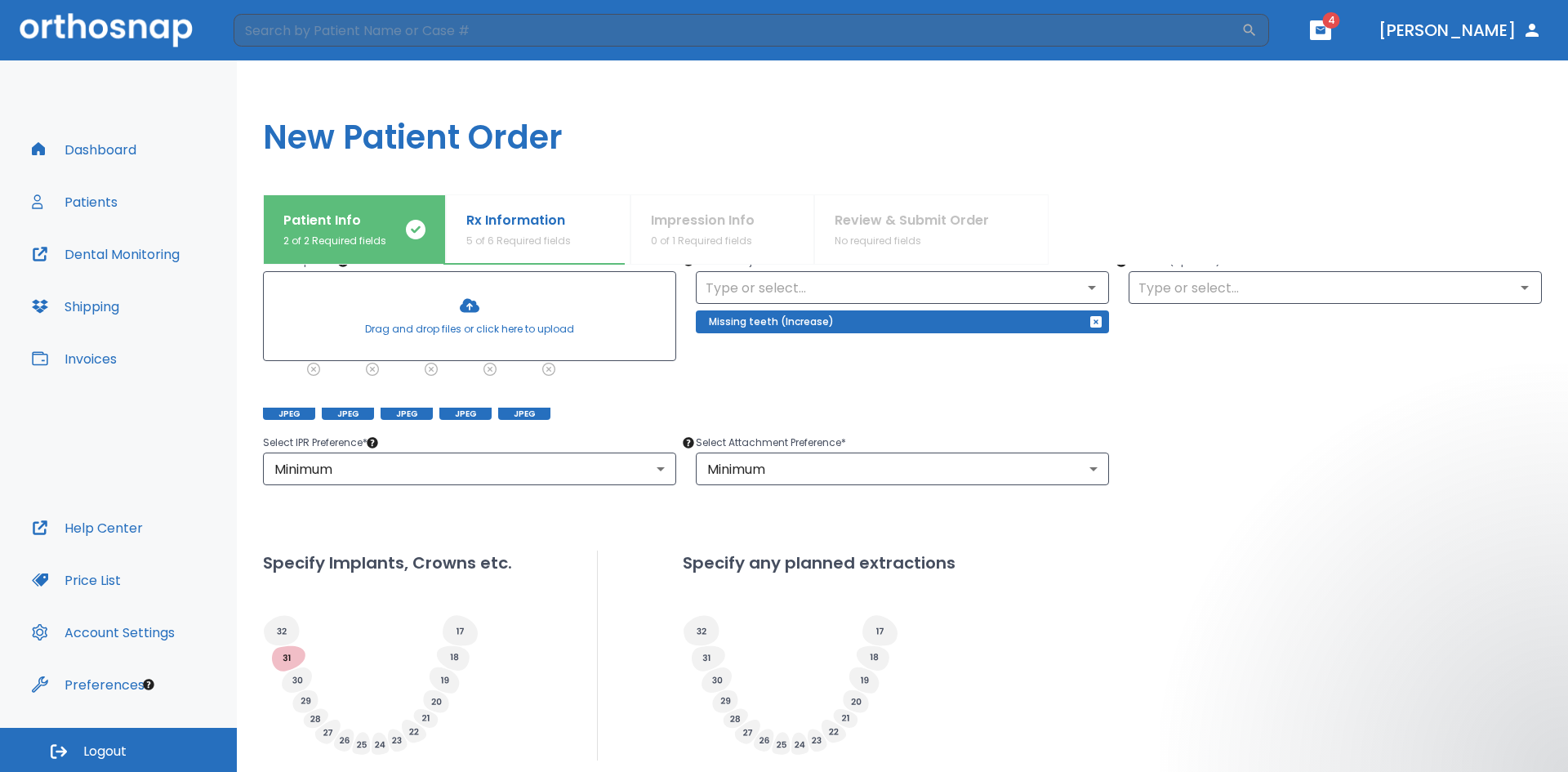
scroll to position [244, 0]
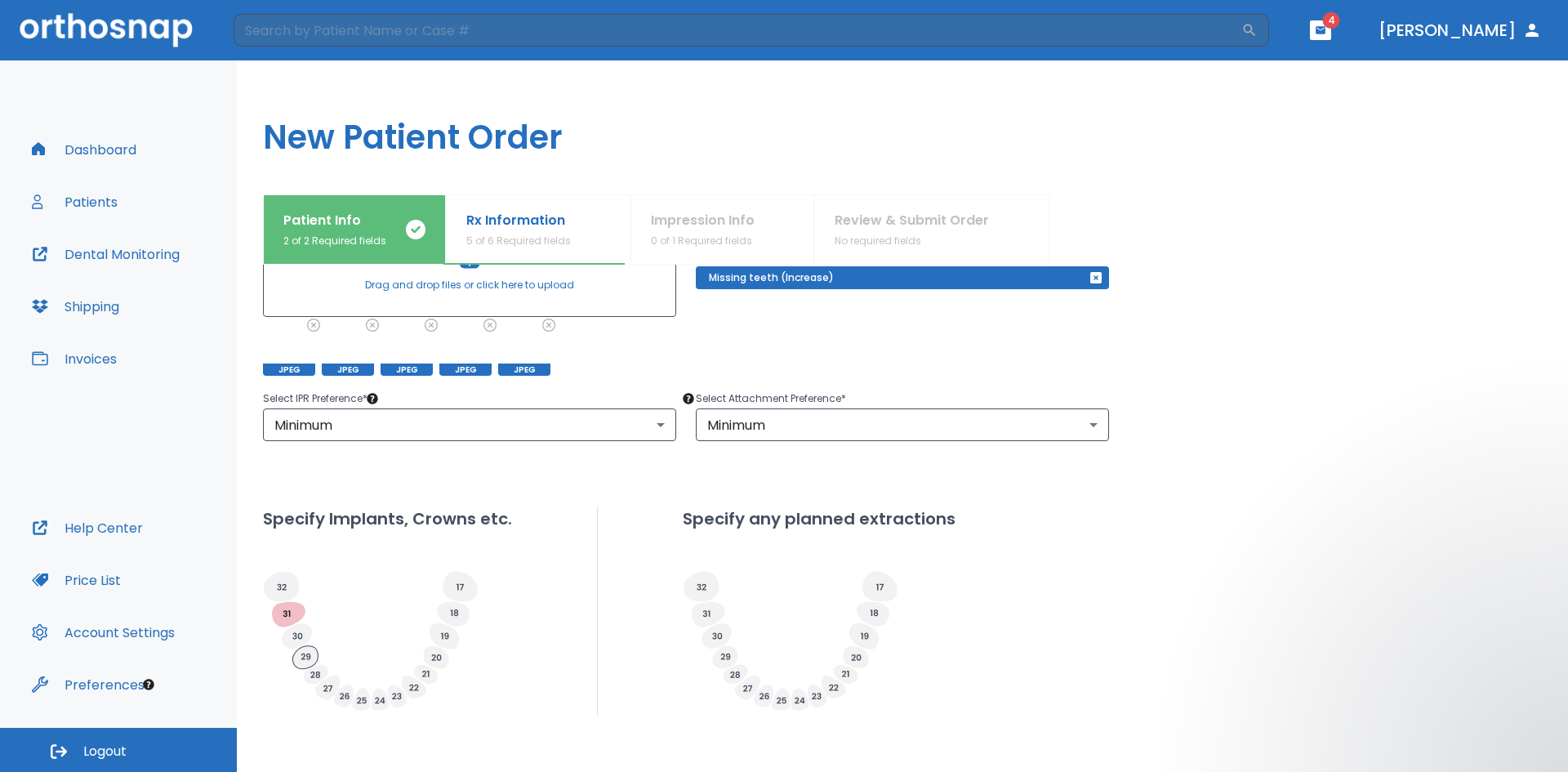
click at [307, 658] on icon at bounding box center [305, 658] width 25 height 23
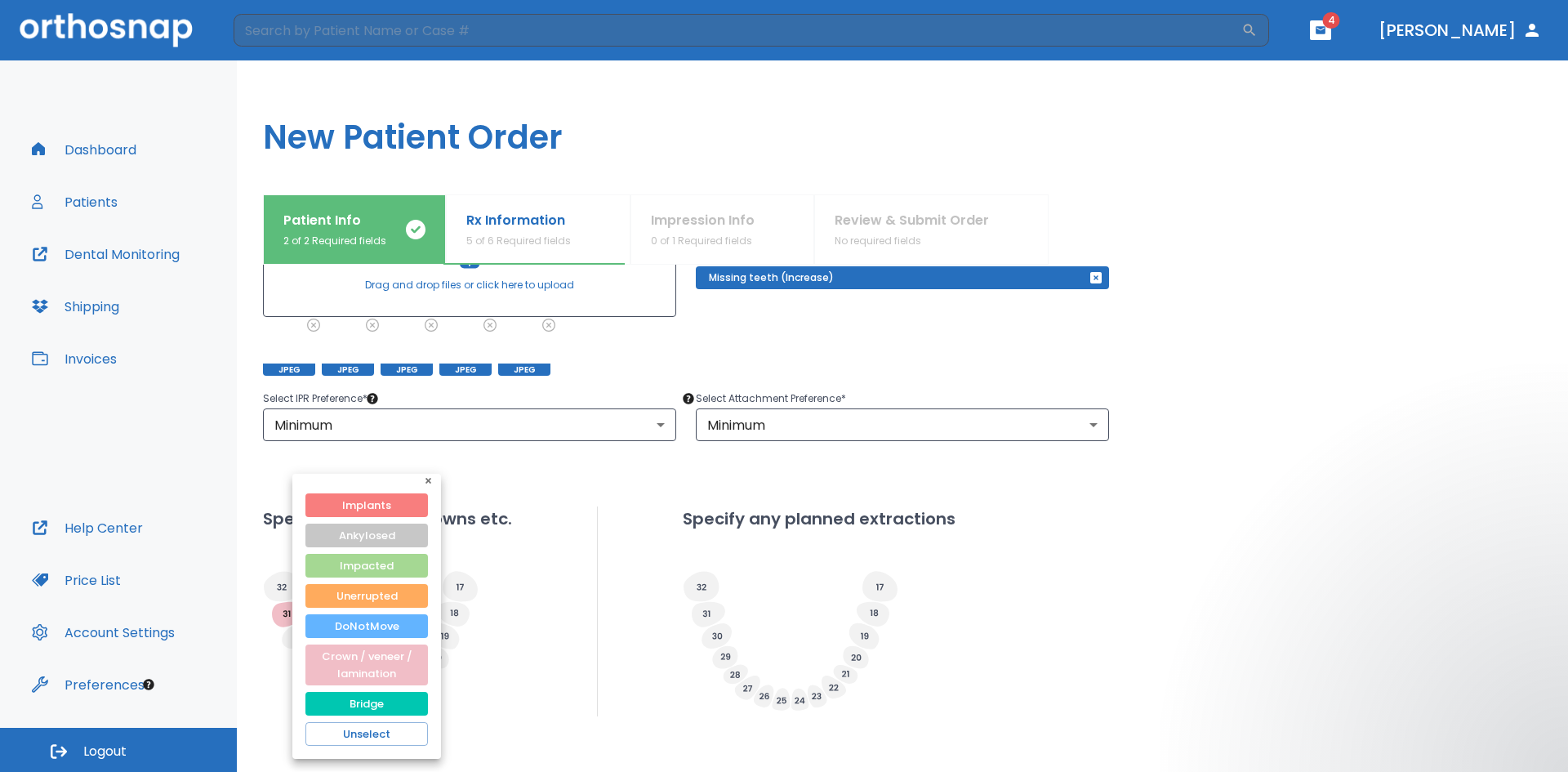
click at [562, 546] on div at bounding box center [784, 386] width 1568 height 772
click at [428, 484] on icon "button" at bounding box center [431, 484] width 12 height 12
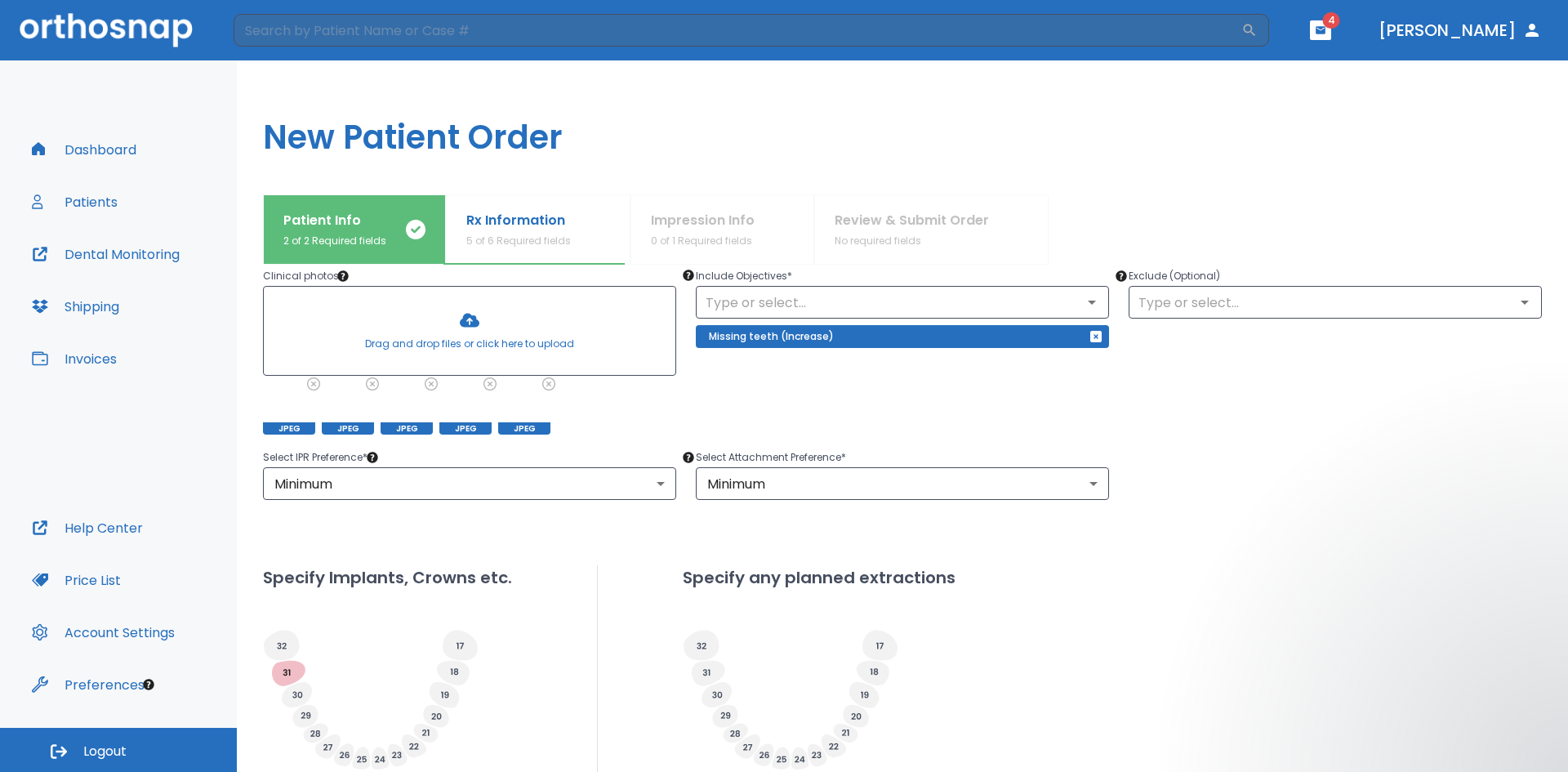
scroll to position [325, 0]
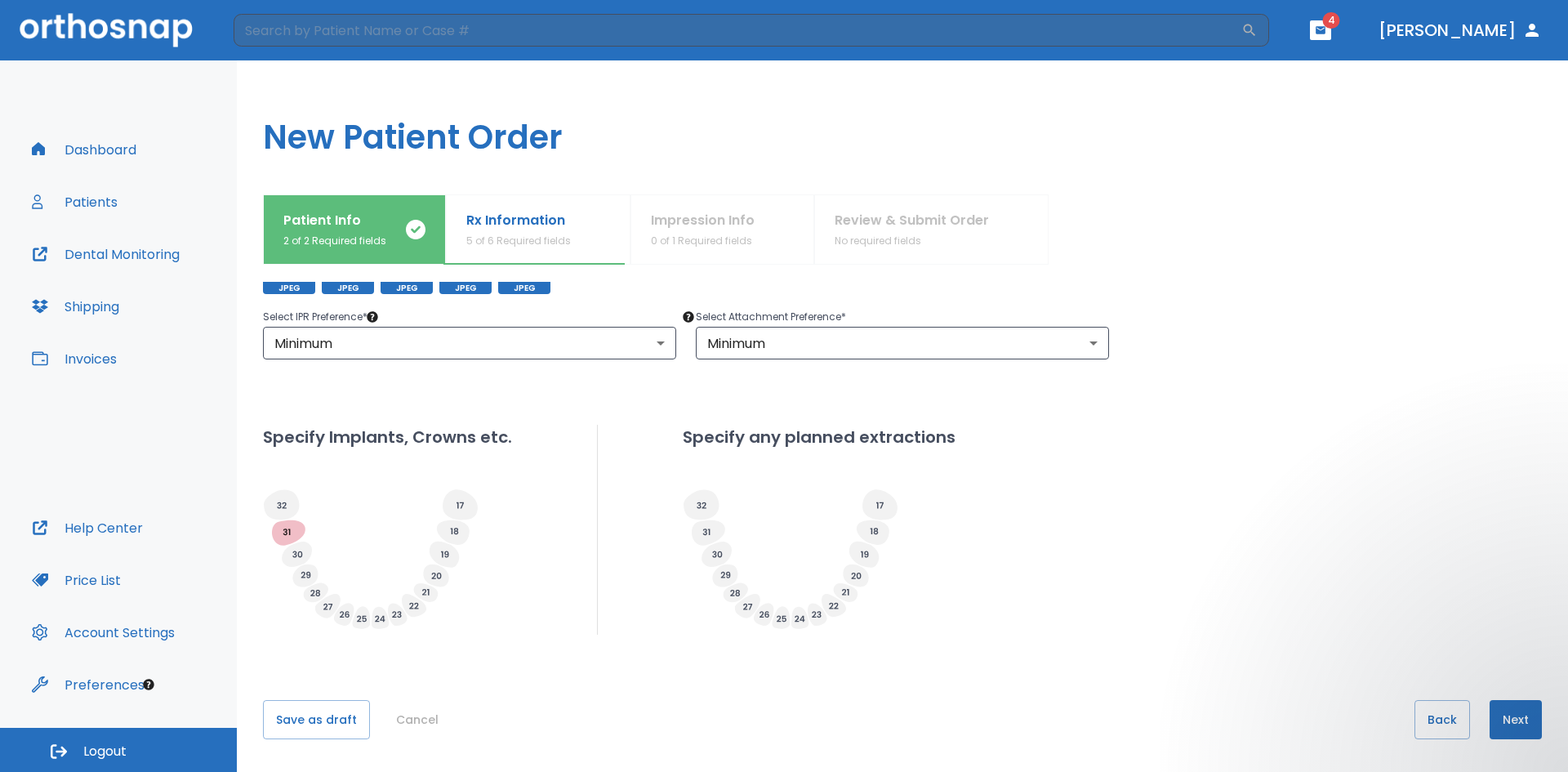
click at [1501, 726] on button "Next" at bounding box center [1515, 720] width 53 height 39
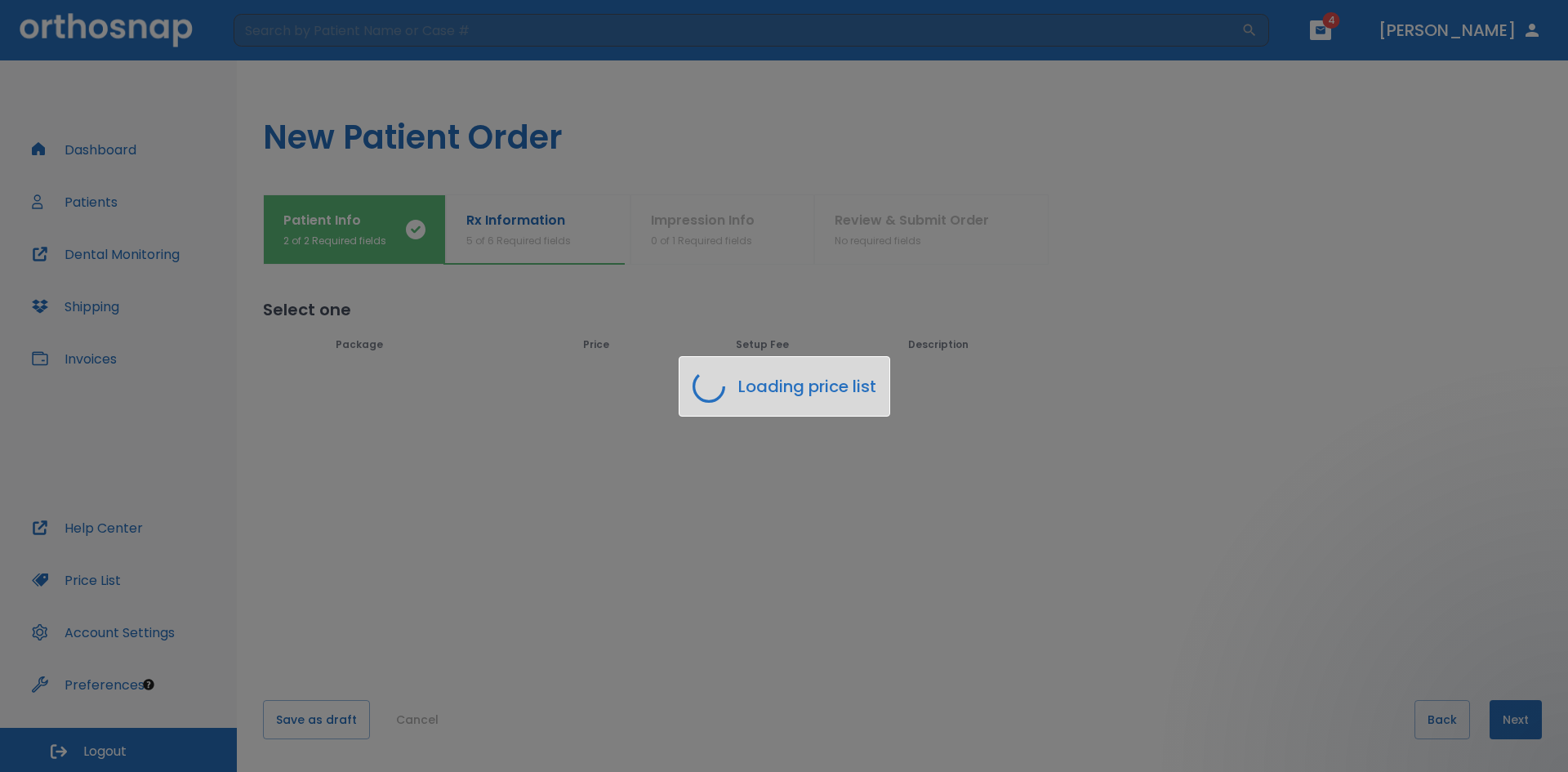
scroll to position [0, 0]
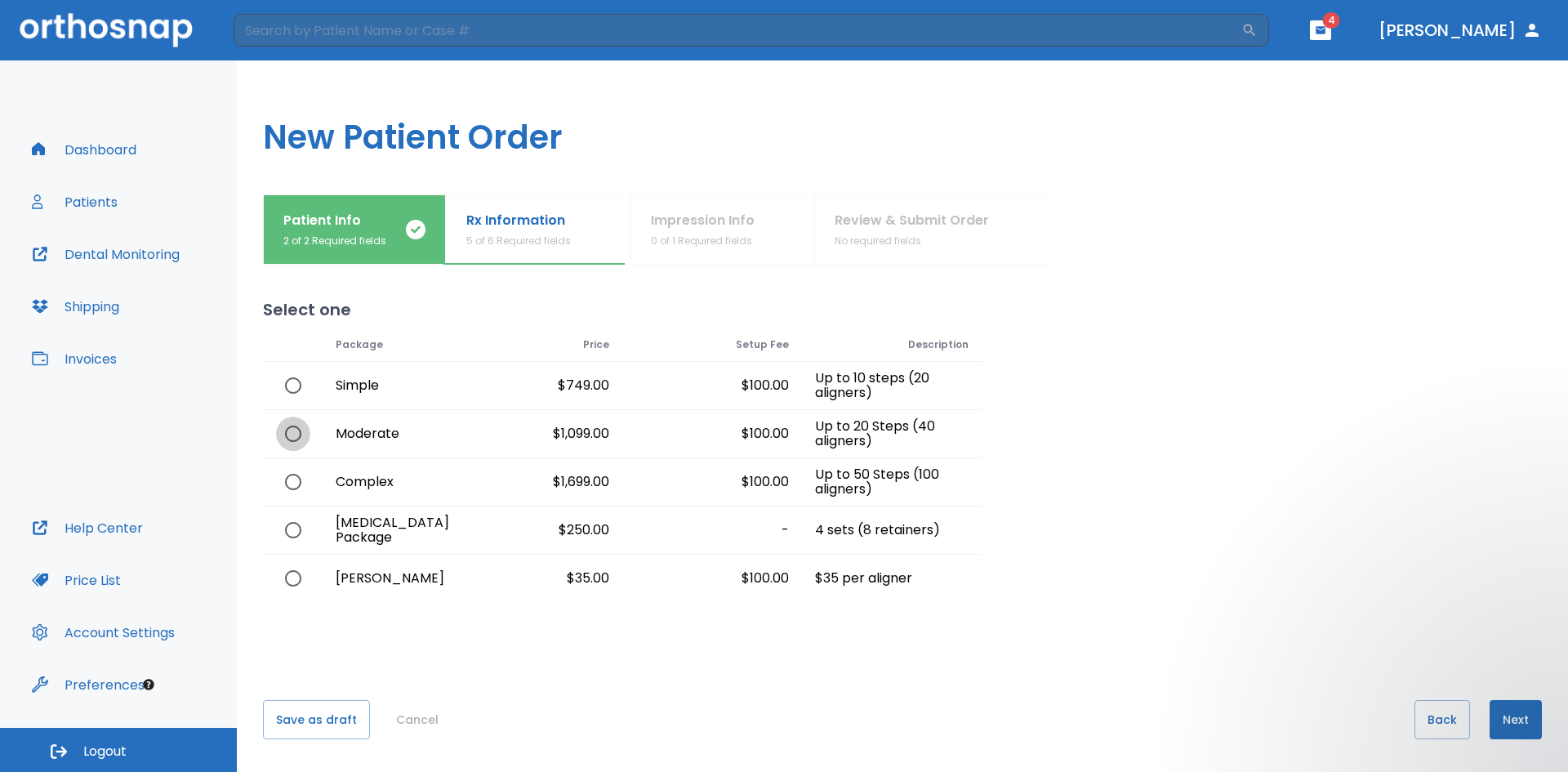
click at [292, 431] on input "radio" at bounding box center [293, 434] width 35 height 35
radio input "true"
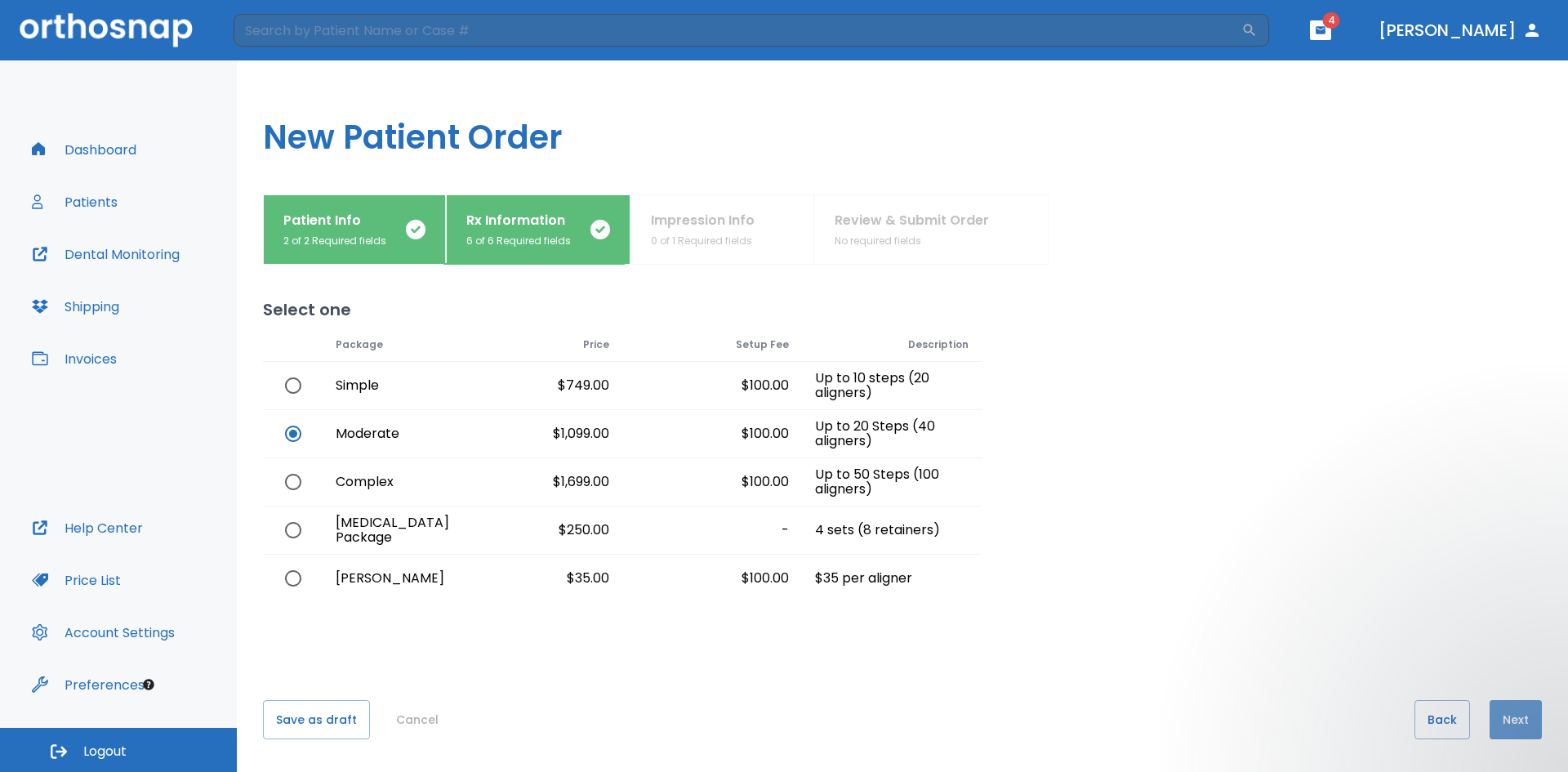
click at [1507, 723] on button "Next" at bounding box center [1515, 720] width 53 height 39
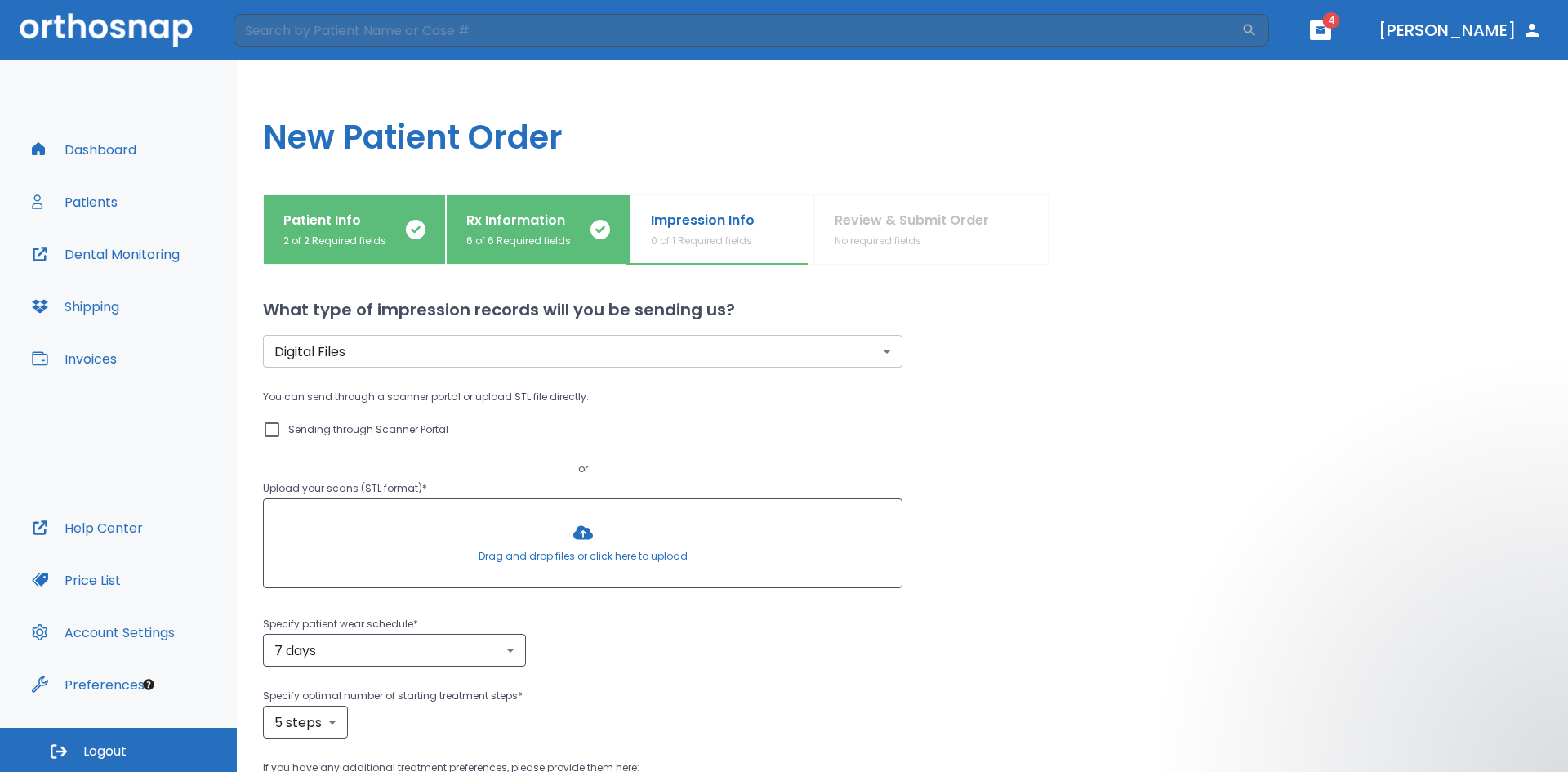
click at [273, 430] on input "Sending through Scanner Portal" at bounding box center [272, 430] width 20 height 20
checkbox input "true"
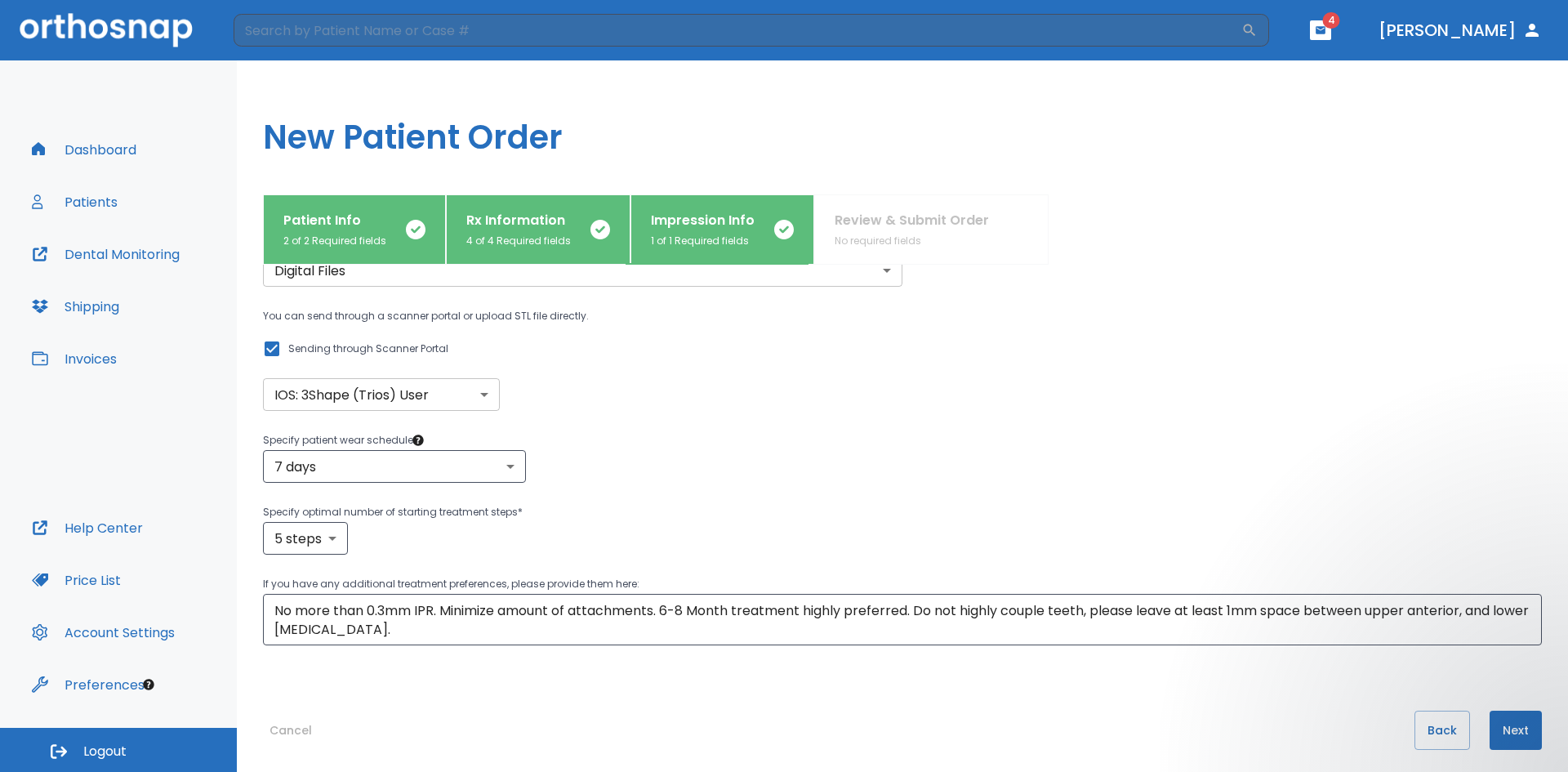
scroll to position [92, 0]
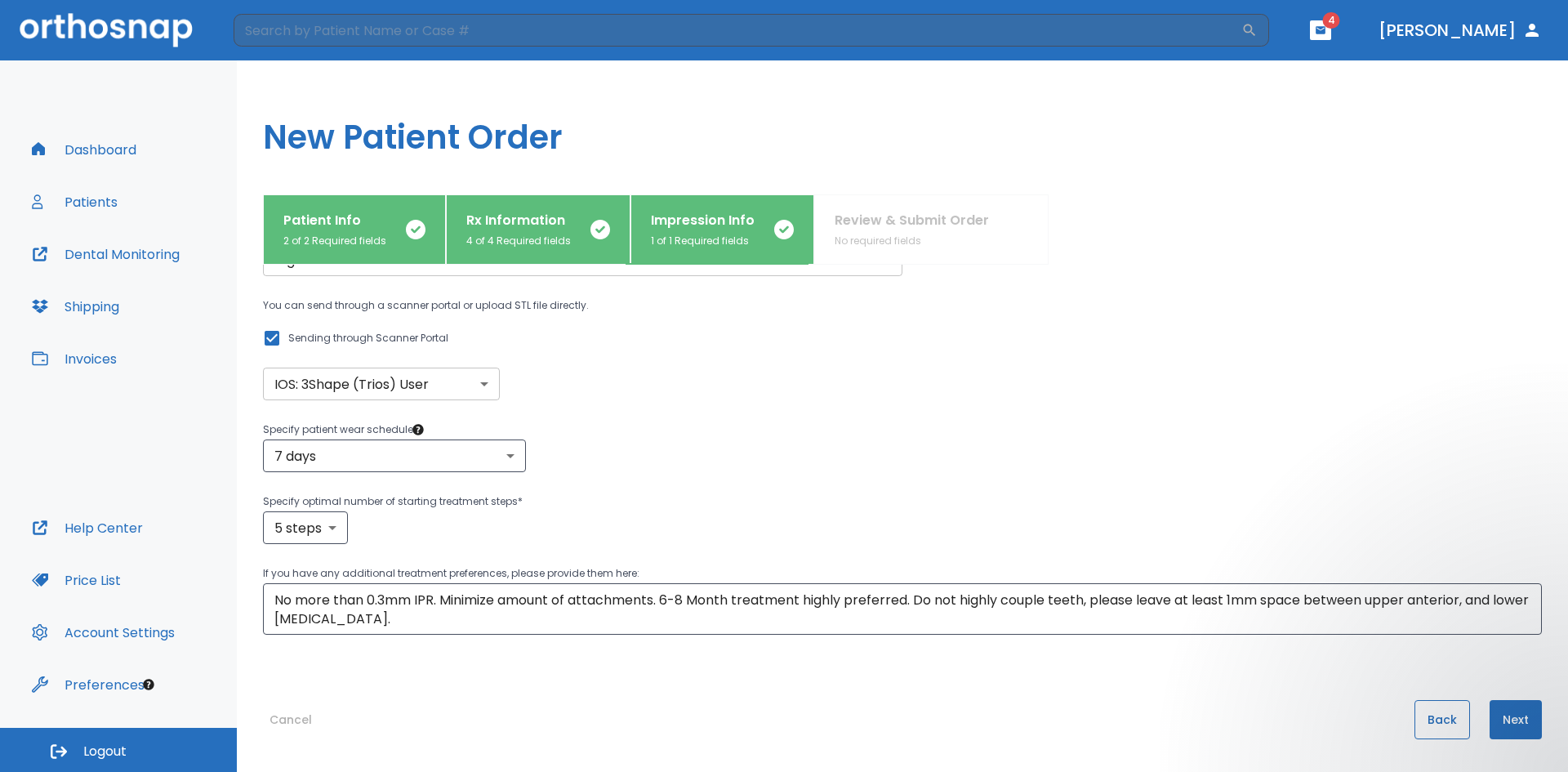
click at [1435, 732] on button "Back" at bounding box center [1443, 720] width 55 height 39
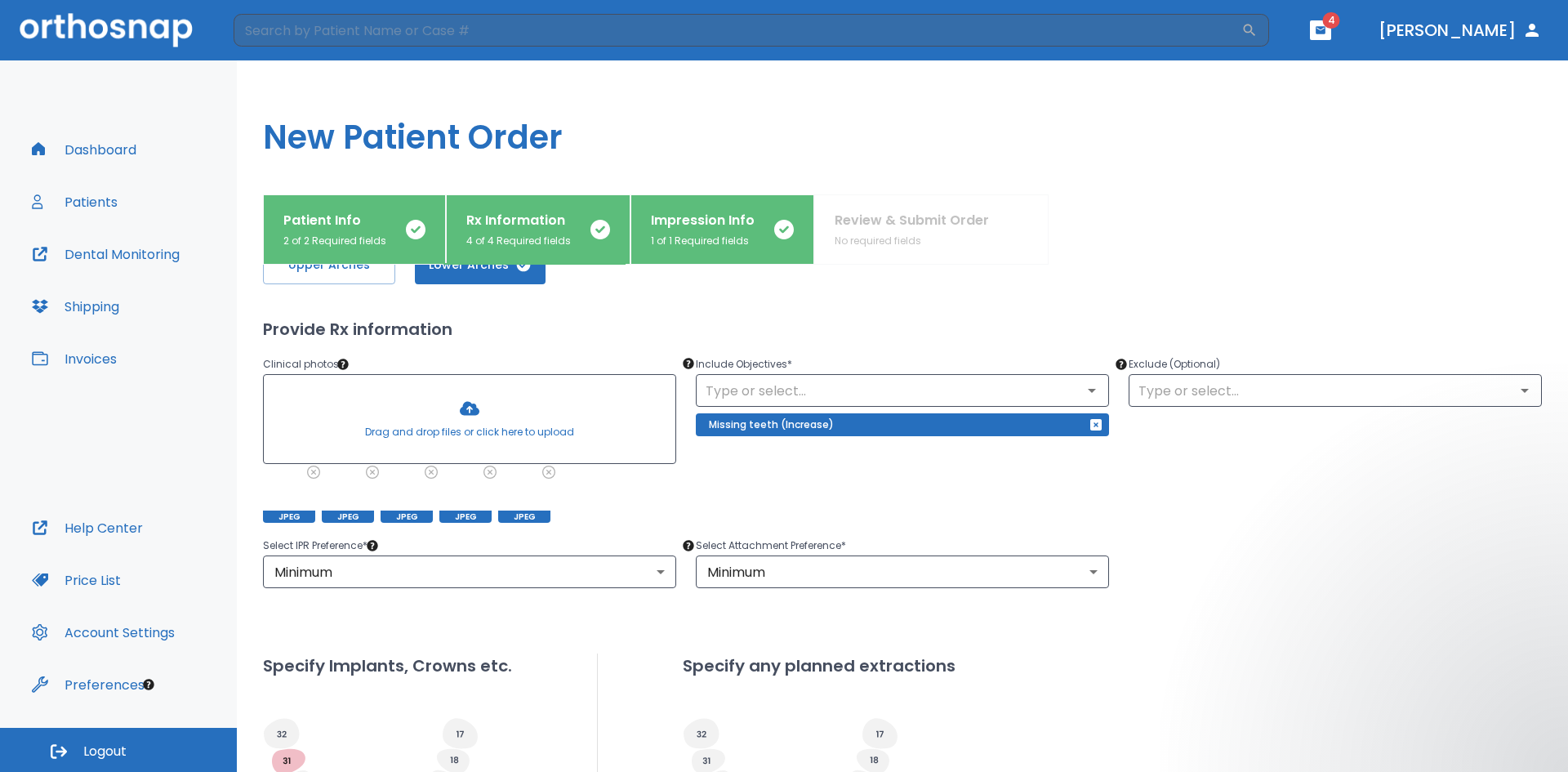
scroll to position [325, 0]
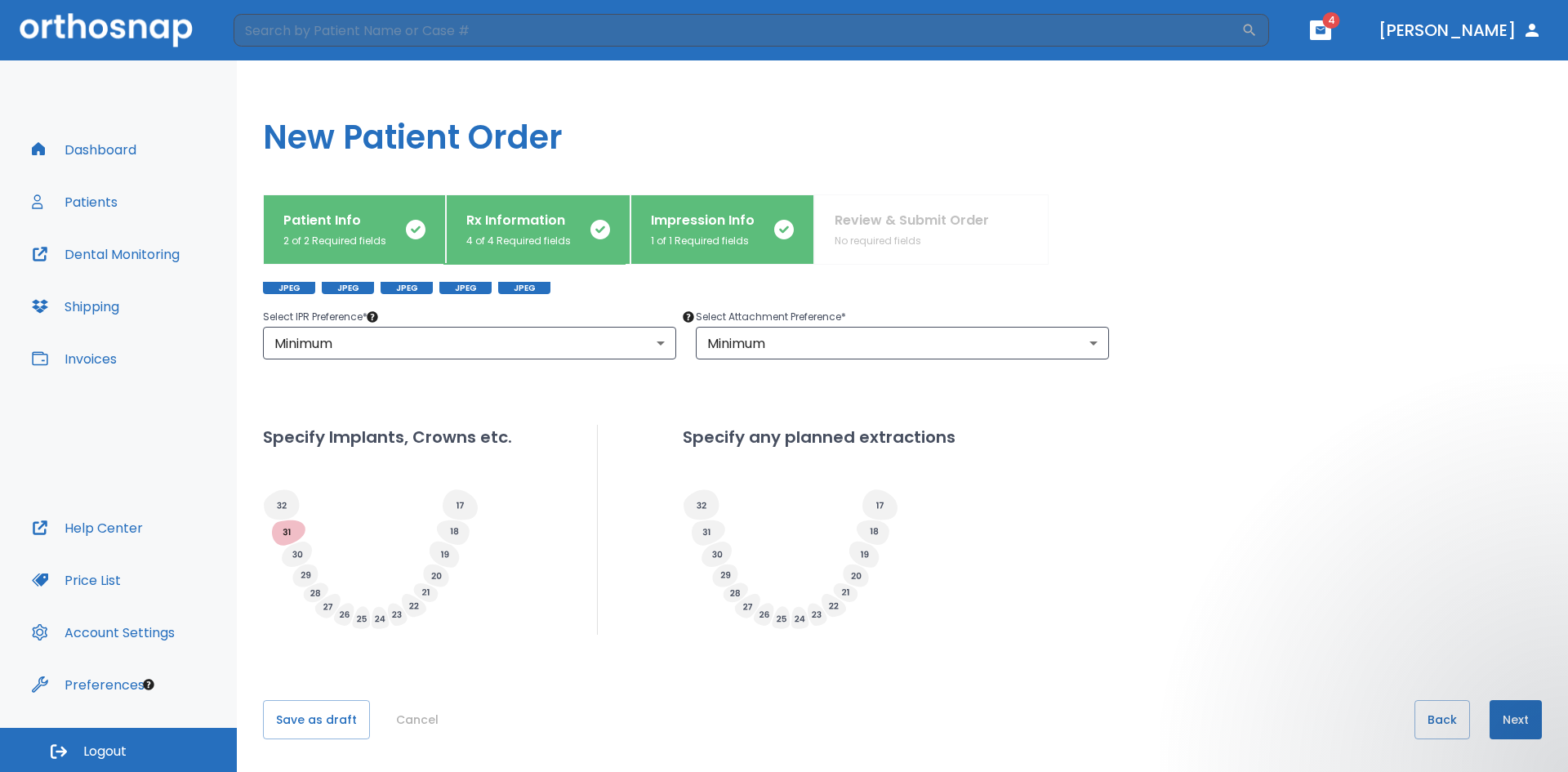
click at [1518, 723] on button "Next" at bounding box center [1515, 720] width 53 height 39
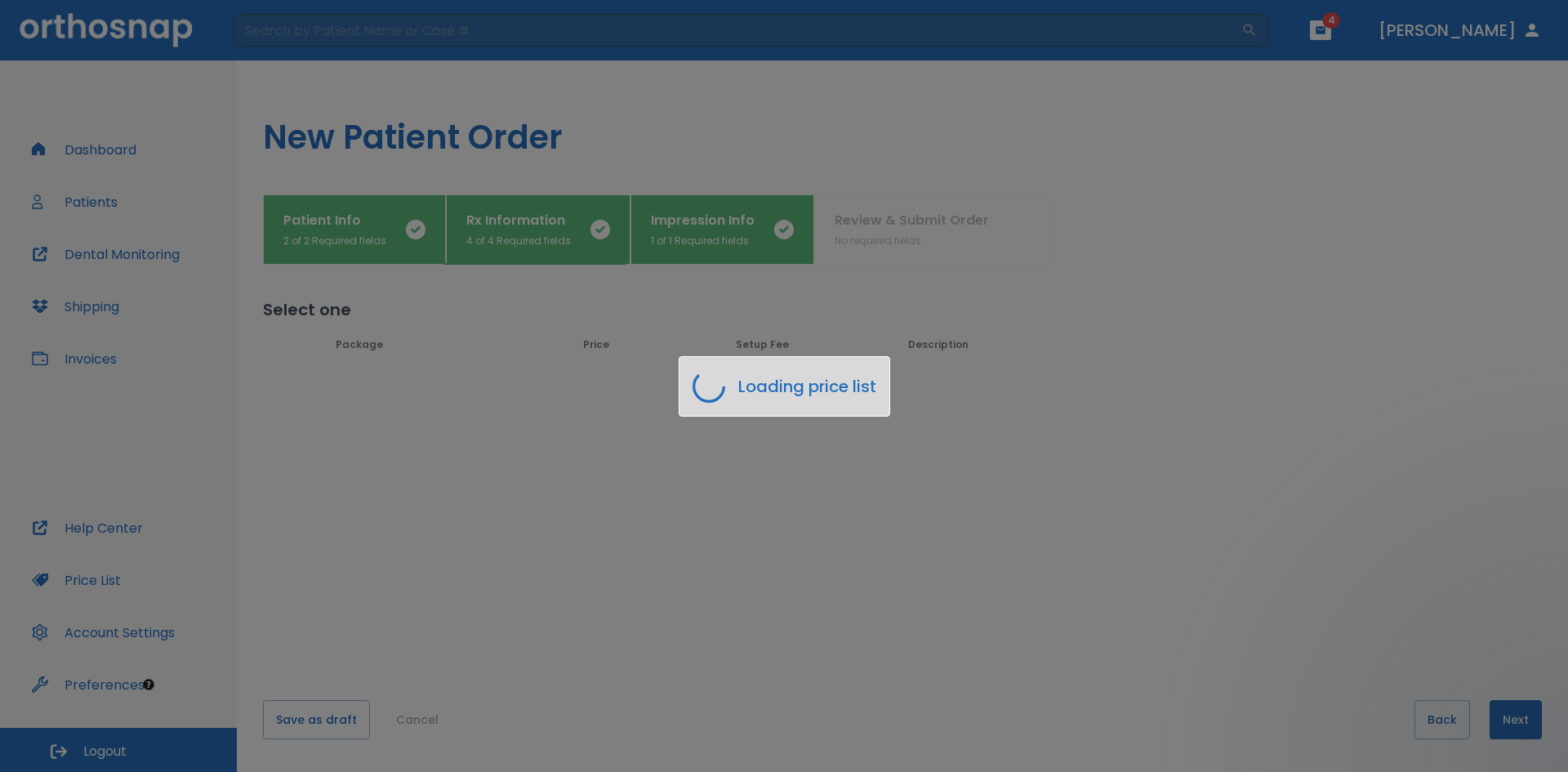
scroll to position [0, 0]
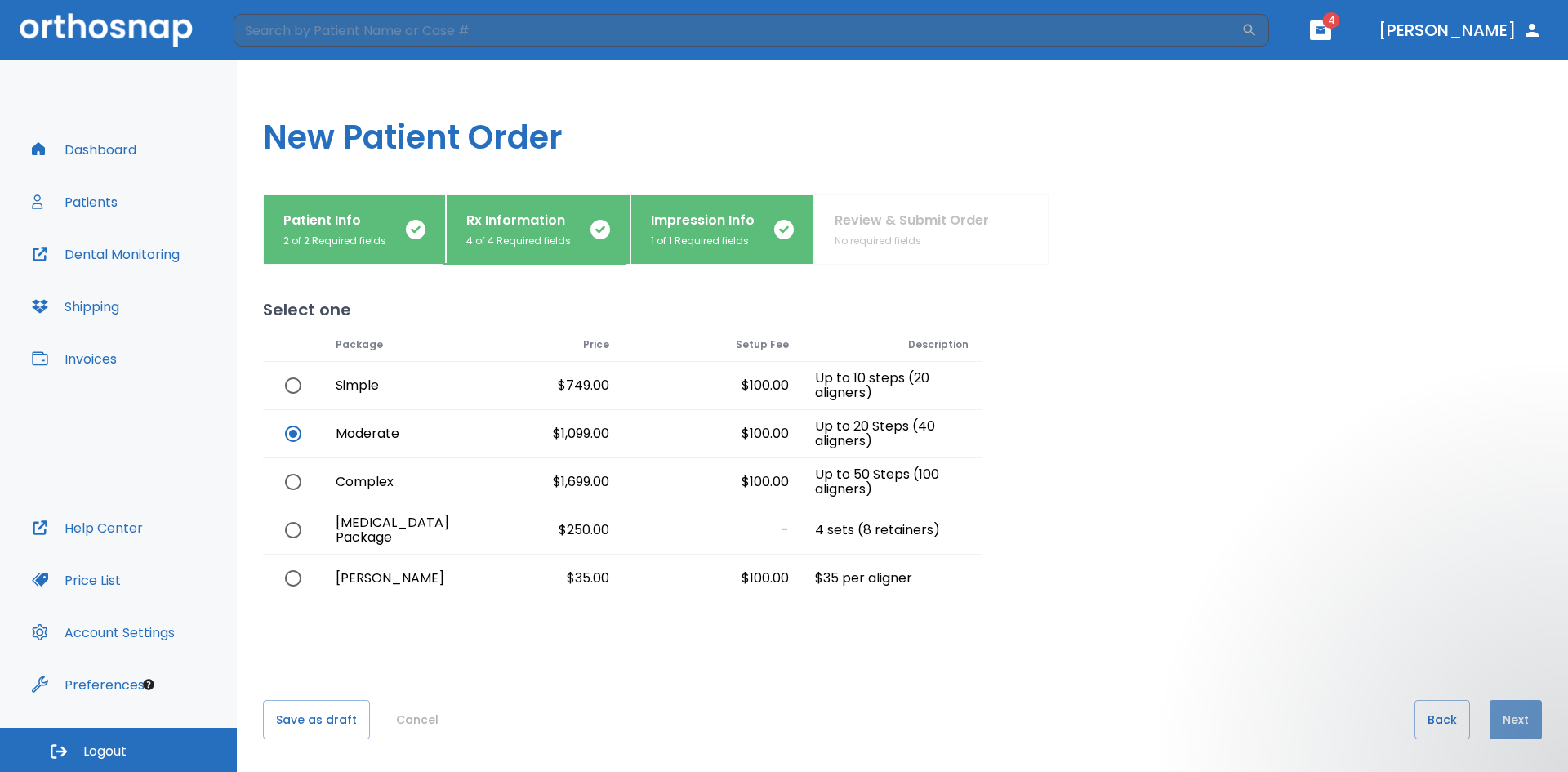
click at [1525, 731] on button "Next" at bounding box center [1515, 720] width 53 height 39
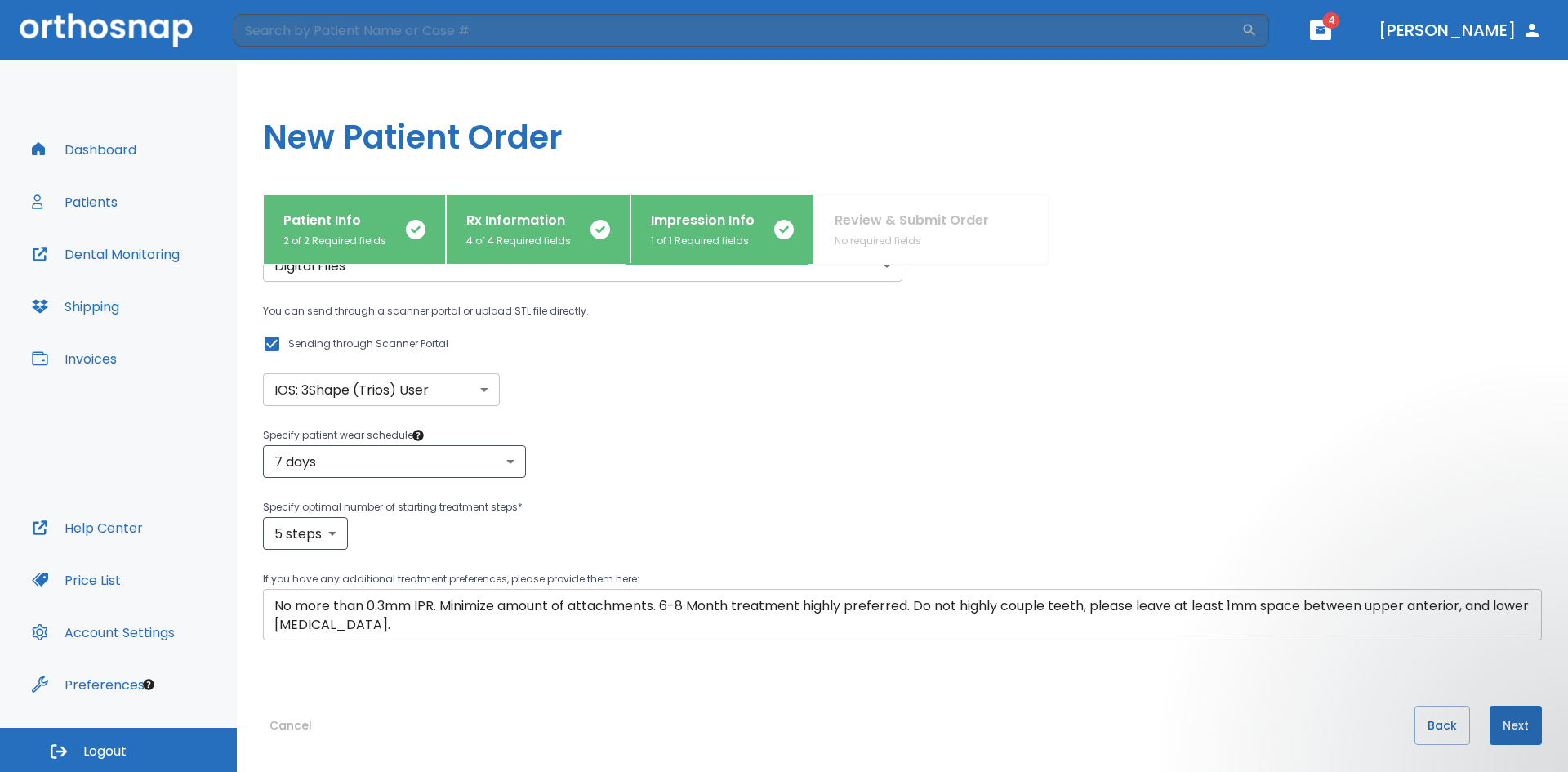
scroll to position [92, 0]
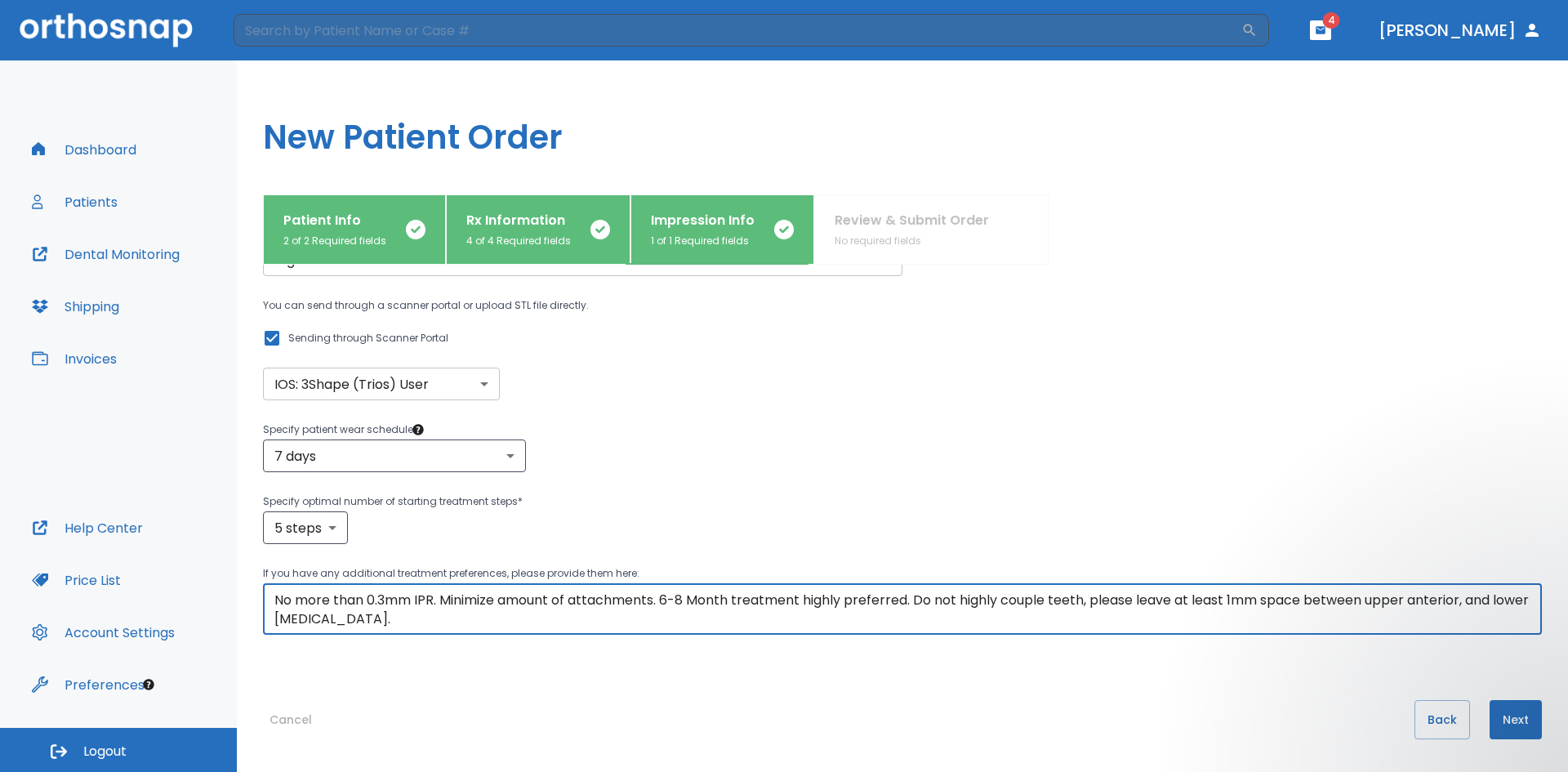
click at [453, 624] on textarea "No more than 0.3mm IPR. Minimize amount of attachments. 6-8 Month treatment hig…" at bounding box center [902, 610] width 1257 height 37
drag, startPoint x: 425, startPoint y: 619, endPoint x: 267, endPoint y: 592, distance: 160.3
click at [267, 592] on div "No more than 0.3mm IPR. Minimize amount of attachments. 6-8 Month treatment hig…" at bounding box center [903, 609] width 1280 height 52
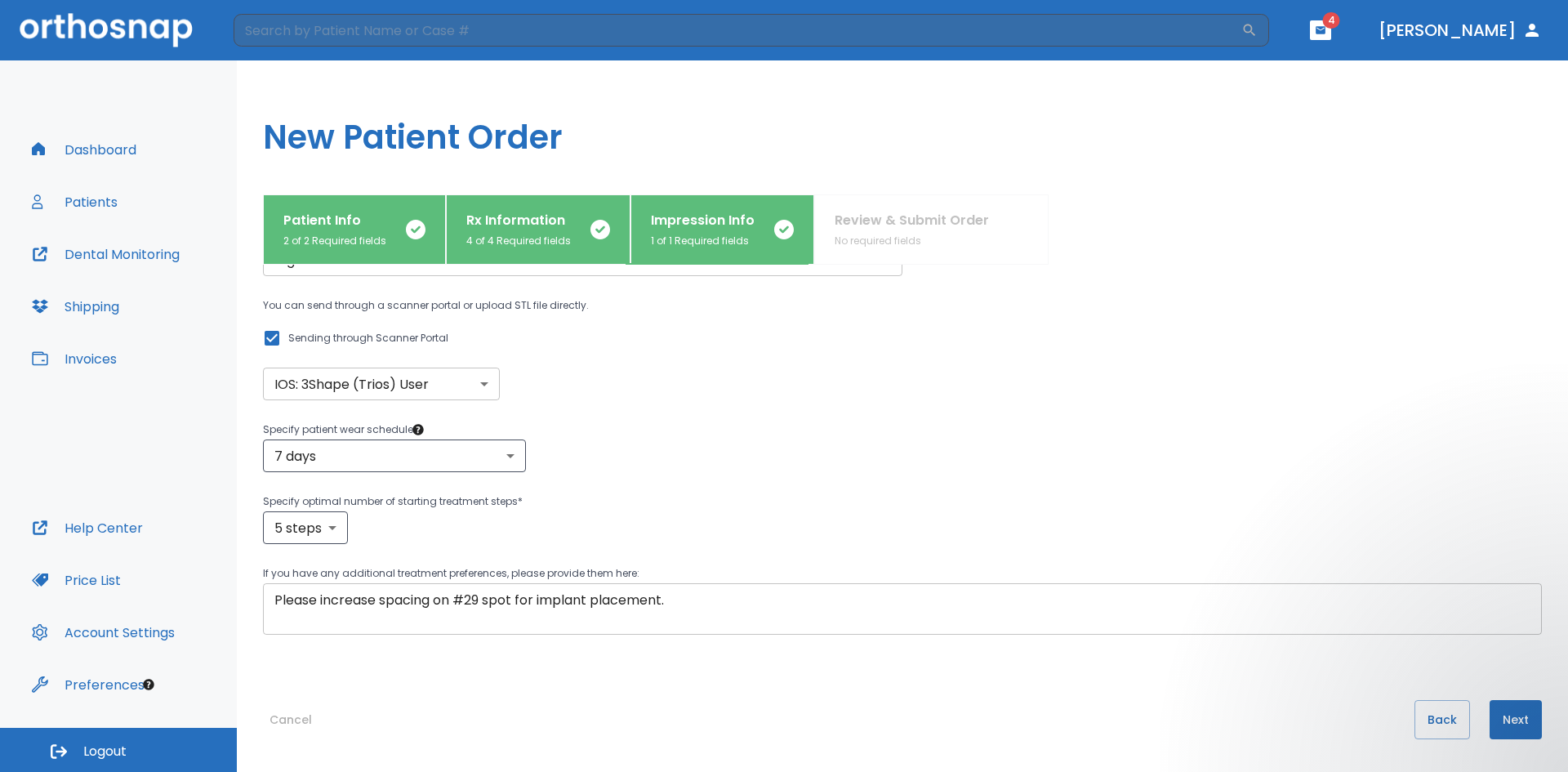
click at [702, 600] on textarea "Please increase spacing on #29 spot for implant placement." at bounding box center [902, 610] width 1257 height 37
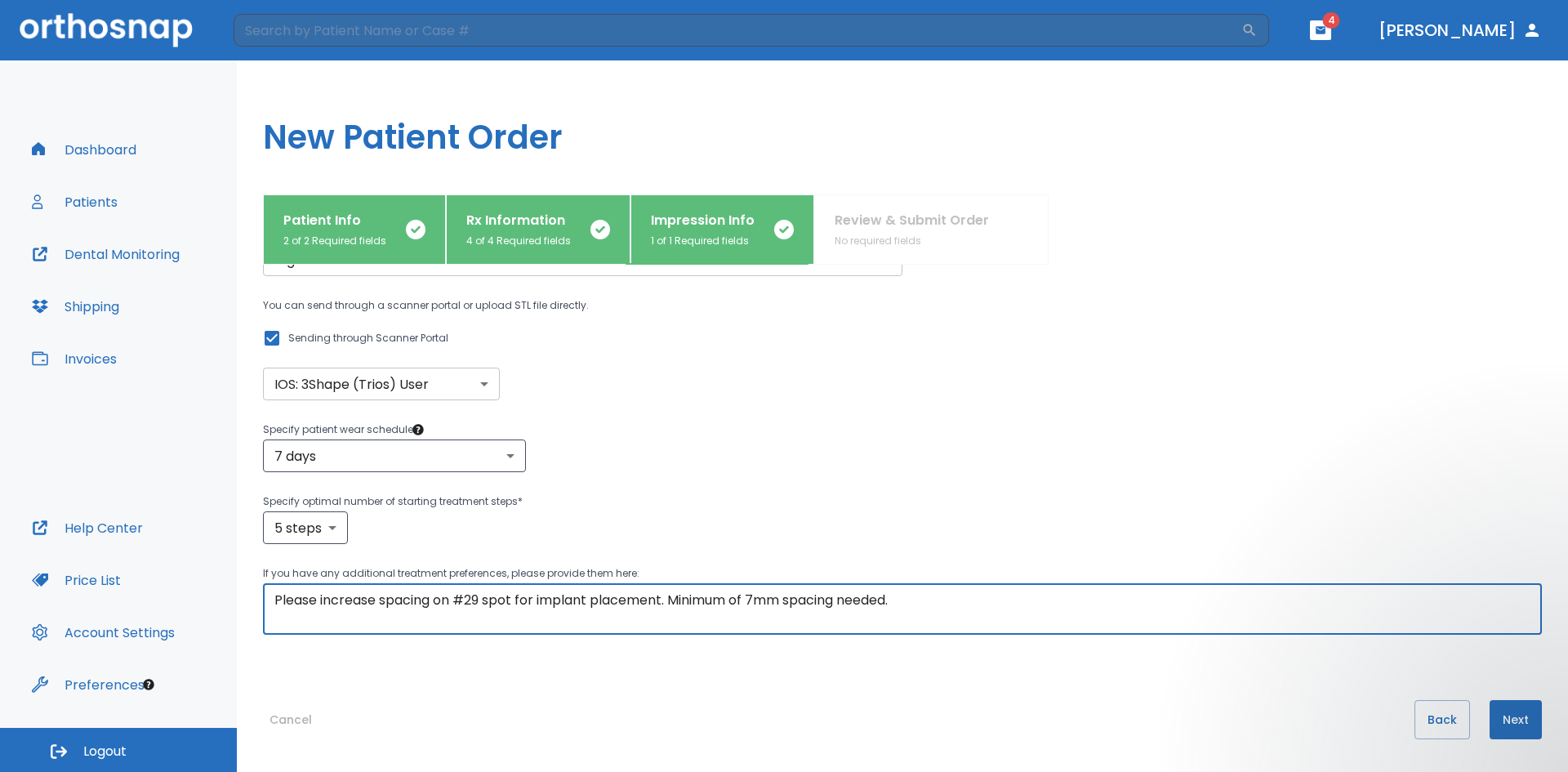
type textarea "Please increase spacing on #29 spot for implant placement. Minimum of 7mm spaci…"
click at [1499, 718] on button "Next" at bounding box center [1515, 720] width 53 height 39
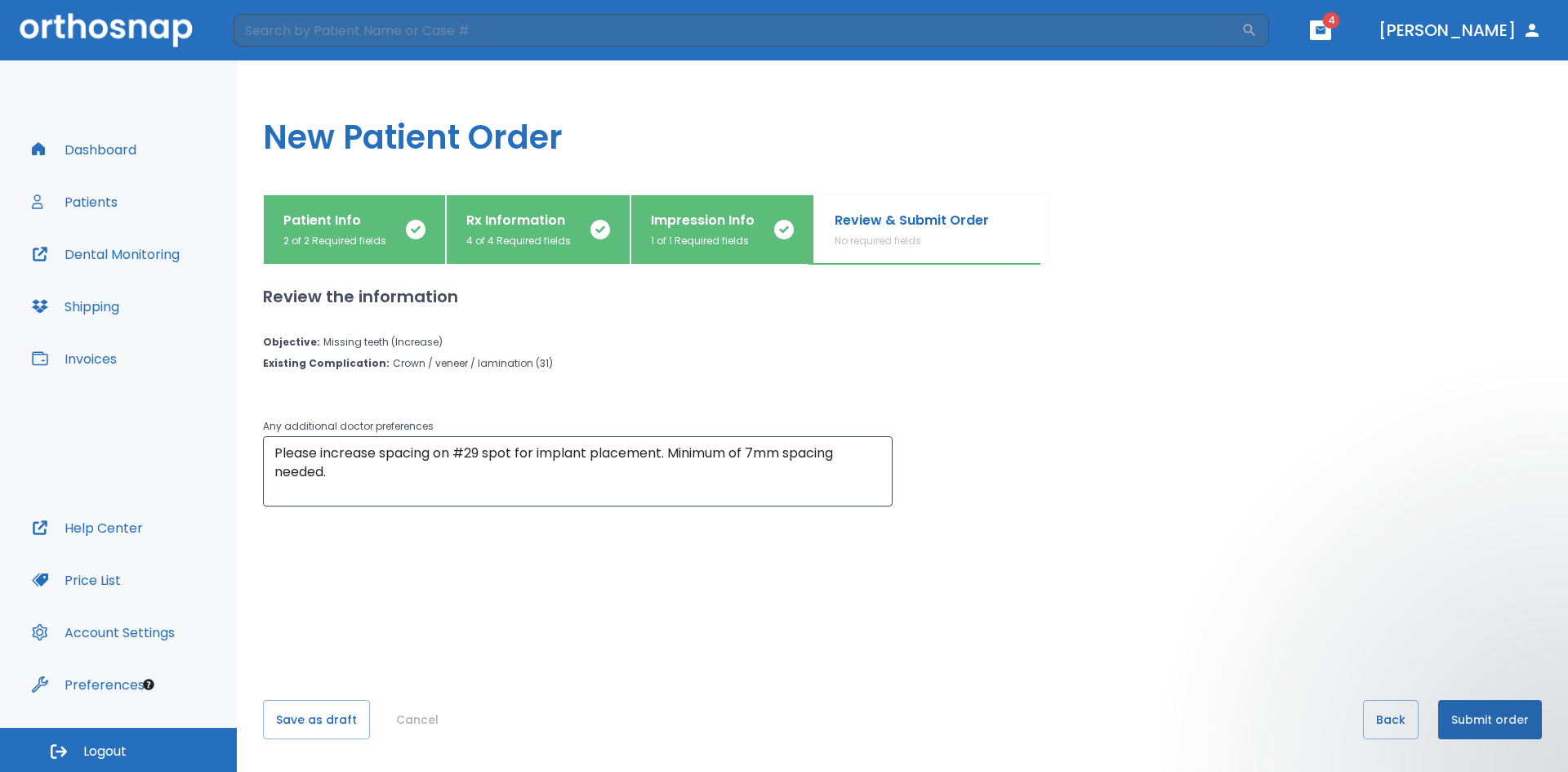
click at [1506, 721] on button "Submit order" at bounding box center [1491, 720] width 104 height 39
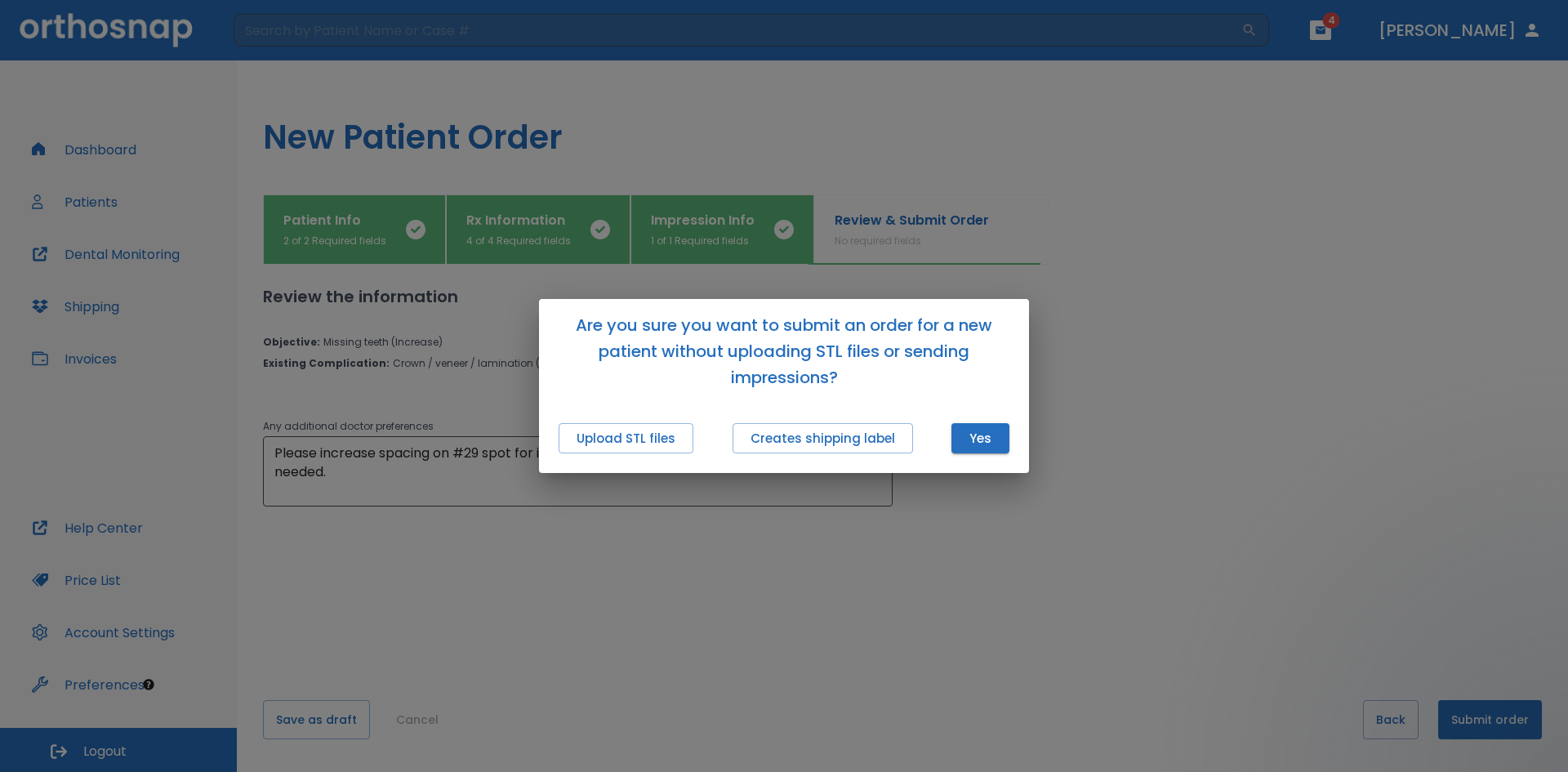
click at [1167, 516] on div "Are you sure you want to submit an order for a new patient without uploading ST…" at bounding box center [784, 386] width 1568 height 772
click at [618, 440] on button "Upload STL files" at bounding box center [626, 439] width 134 height 30
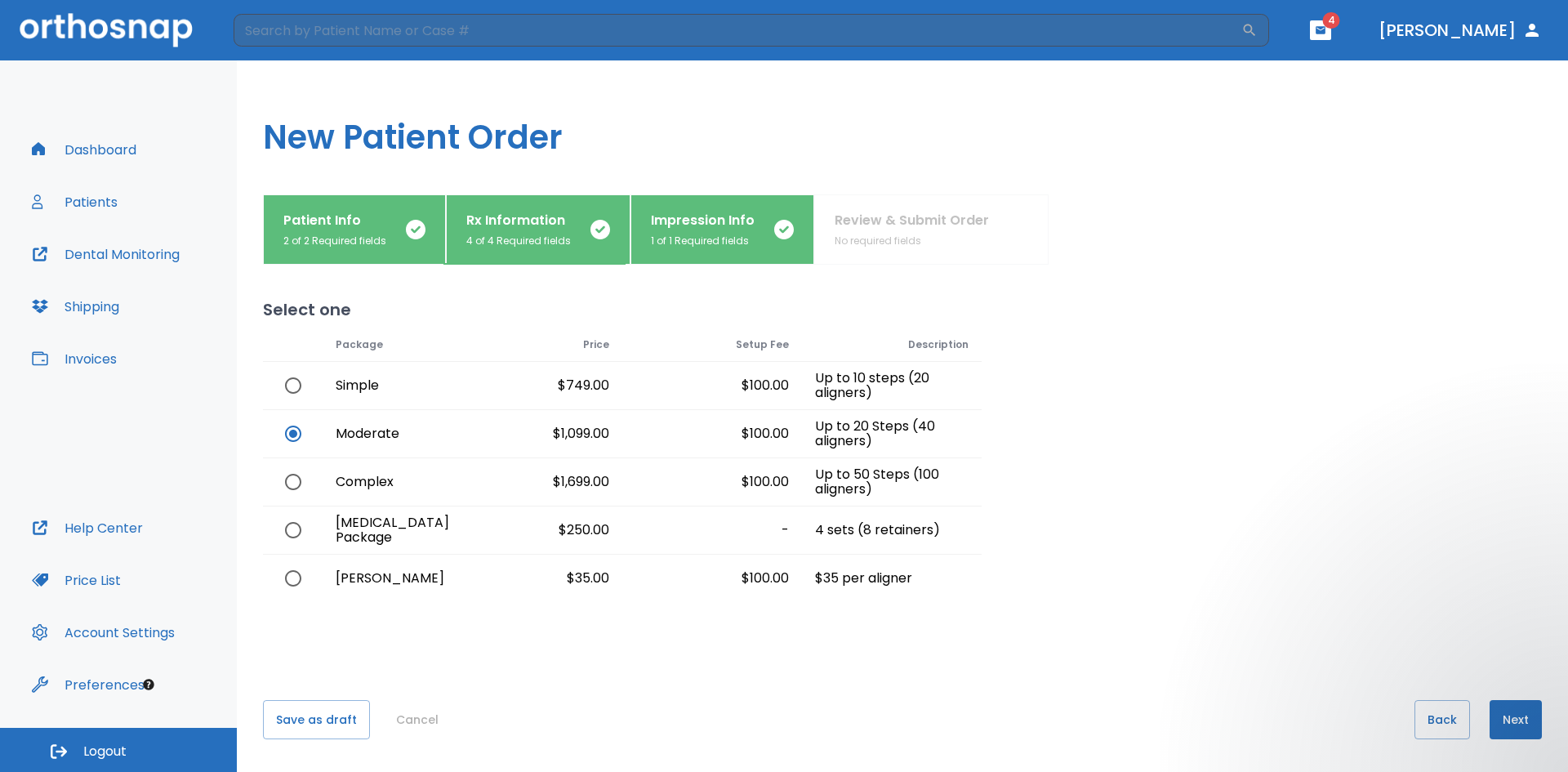
click at [1524, 722] on button "Next" at bounding box center [1515, 720] width 53 height 39
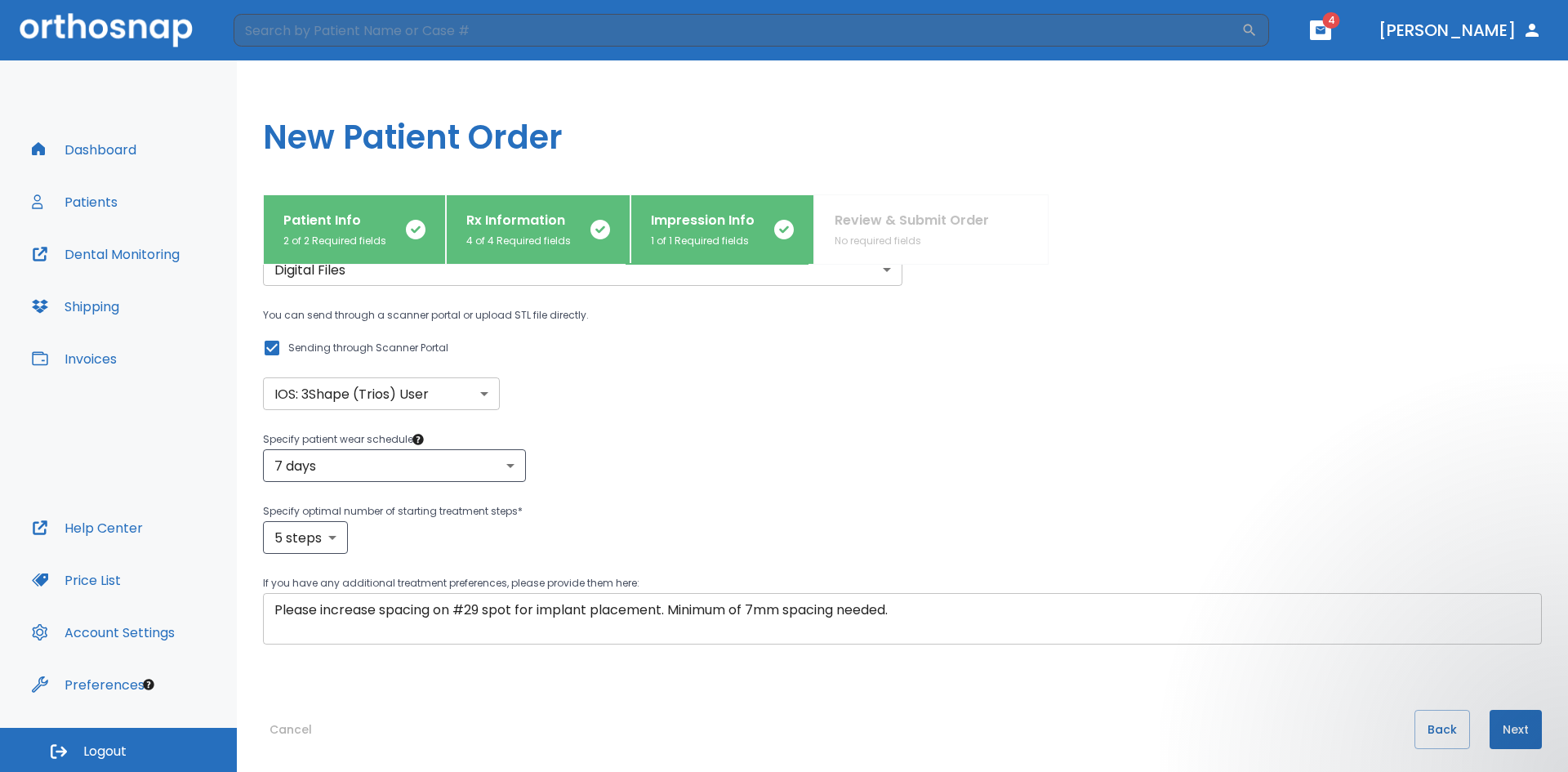
scroll to position [92, 0]
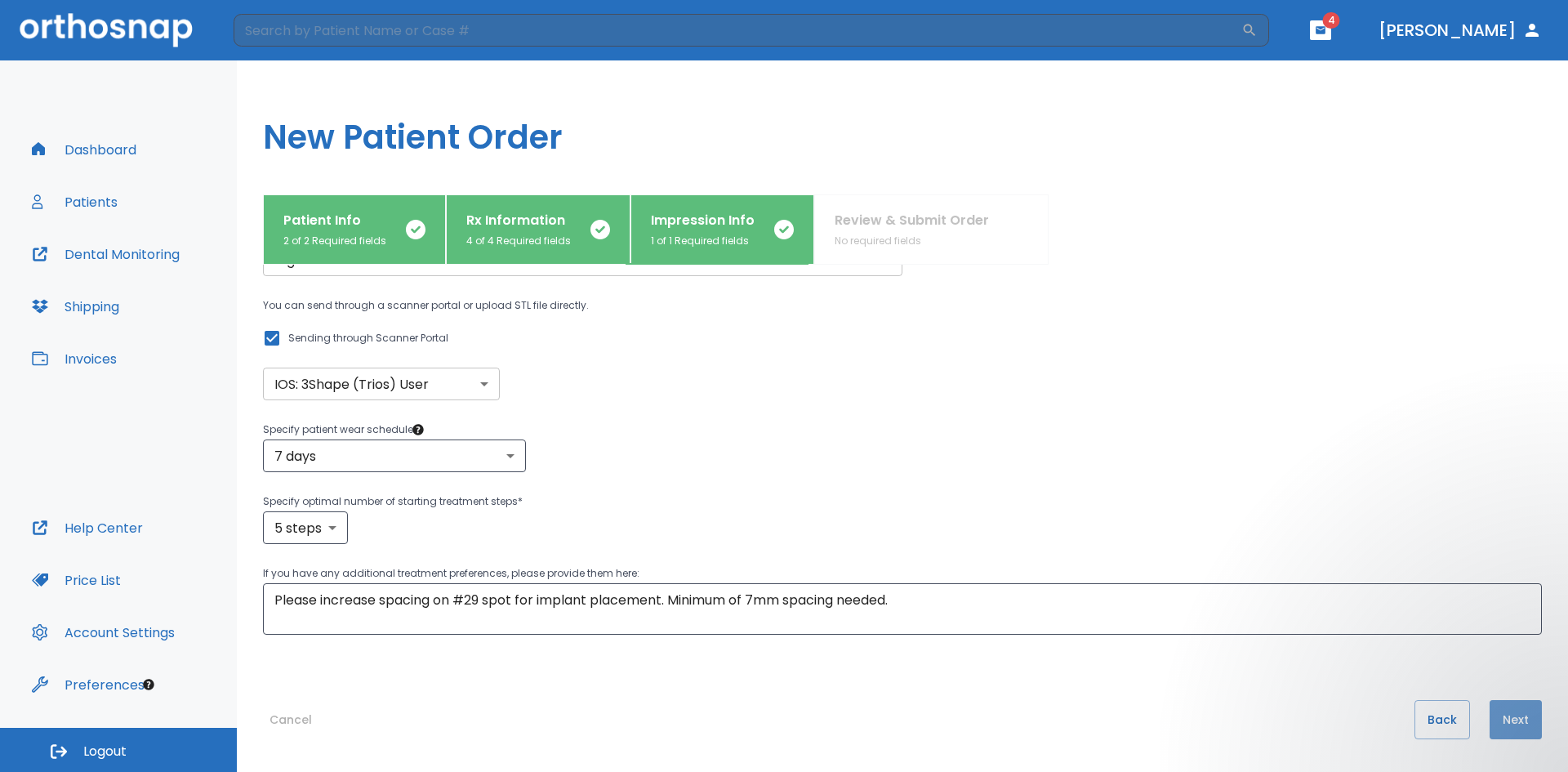
click at [1507, 719] on button "Next" at bounding box center [1515, 720] width 53 height 39
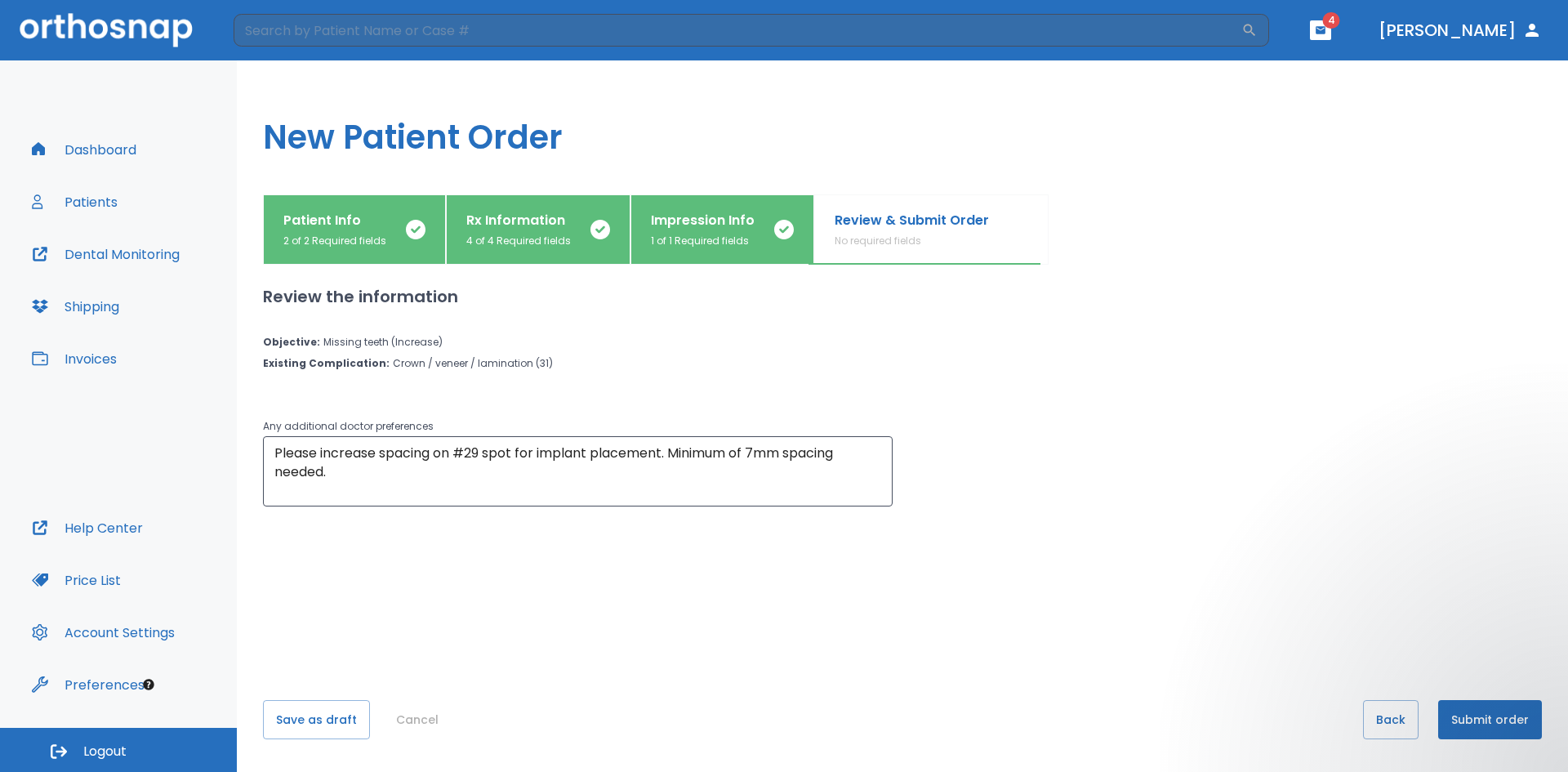
click at [1504, 725] on button "Submit order" at bounding box center [1491, 720] width 104 height 39
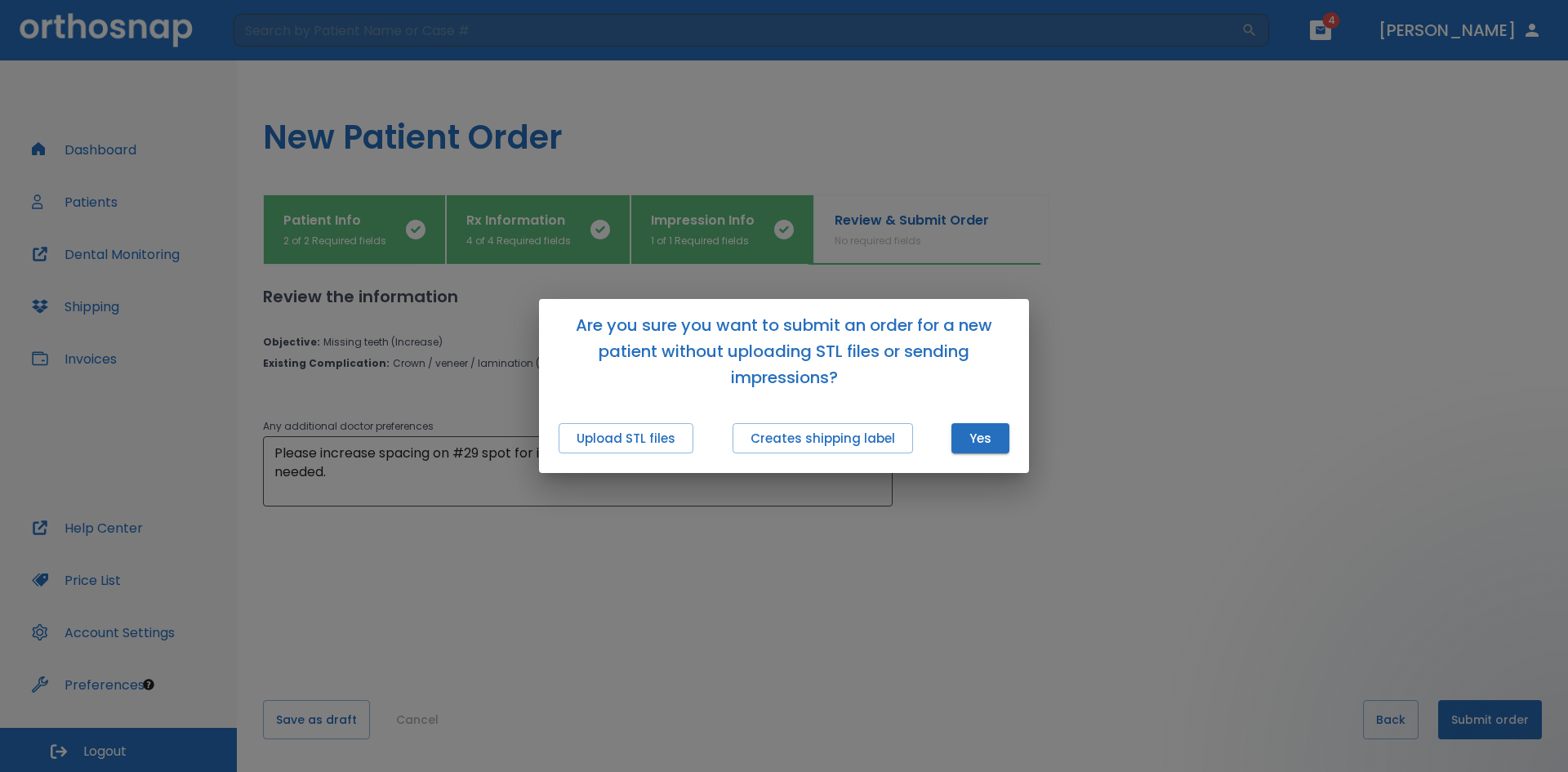
click at [959, 453] on div "Upload STL files Creates shipping label Yes" at bounding box center [784, 438] width 490 height 69
click at [969, 443] on button "Yes" at bounding box center [980, 439] width 58 height 30
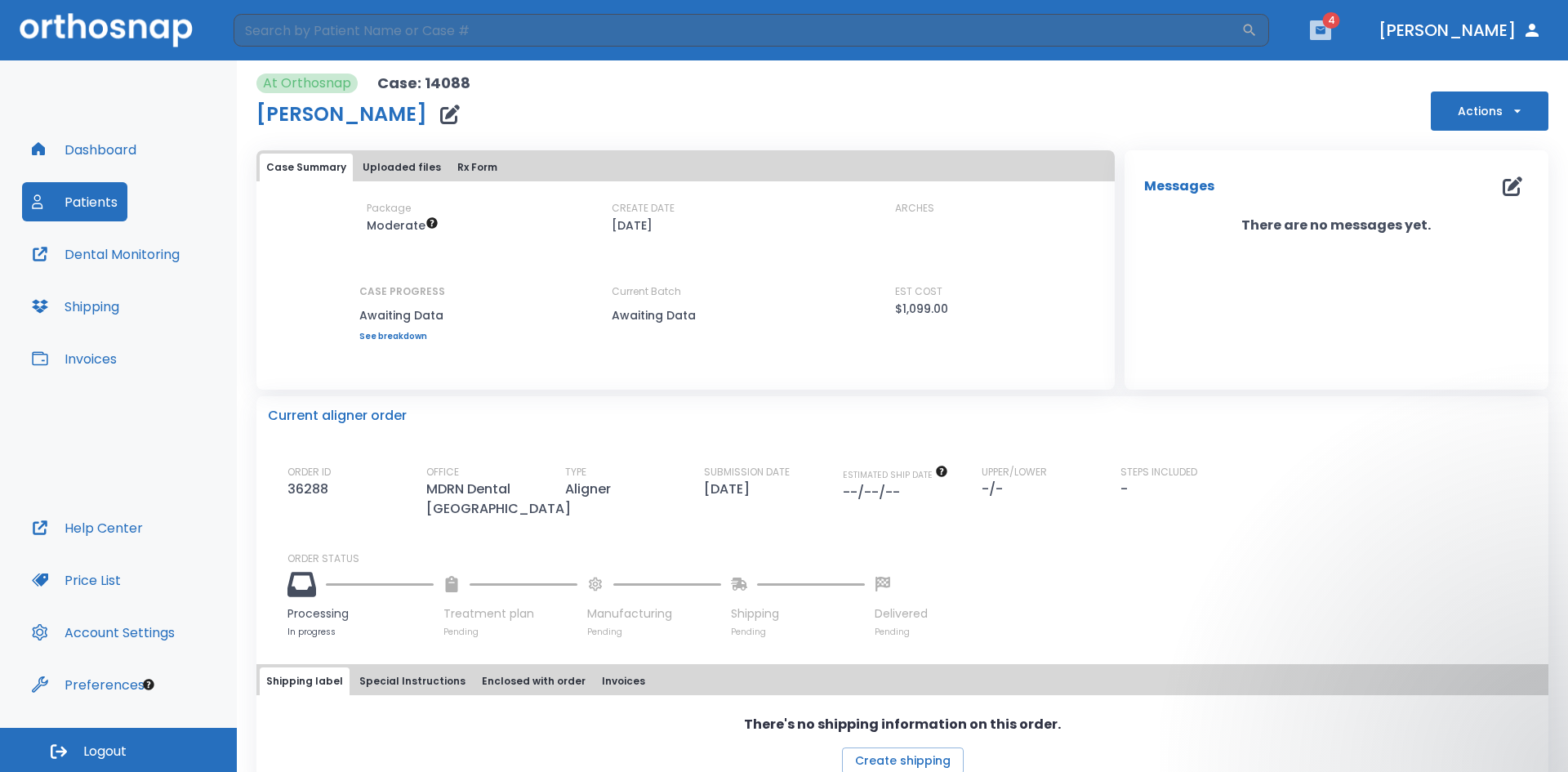
click at [1327, 35] on icon "button" at bounding box center [1321, 30] width 12 height 12
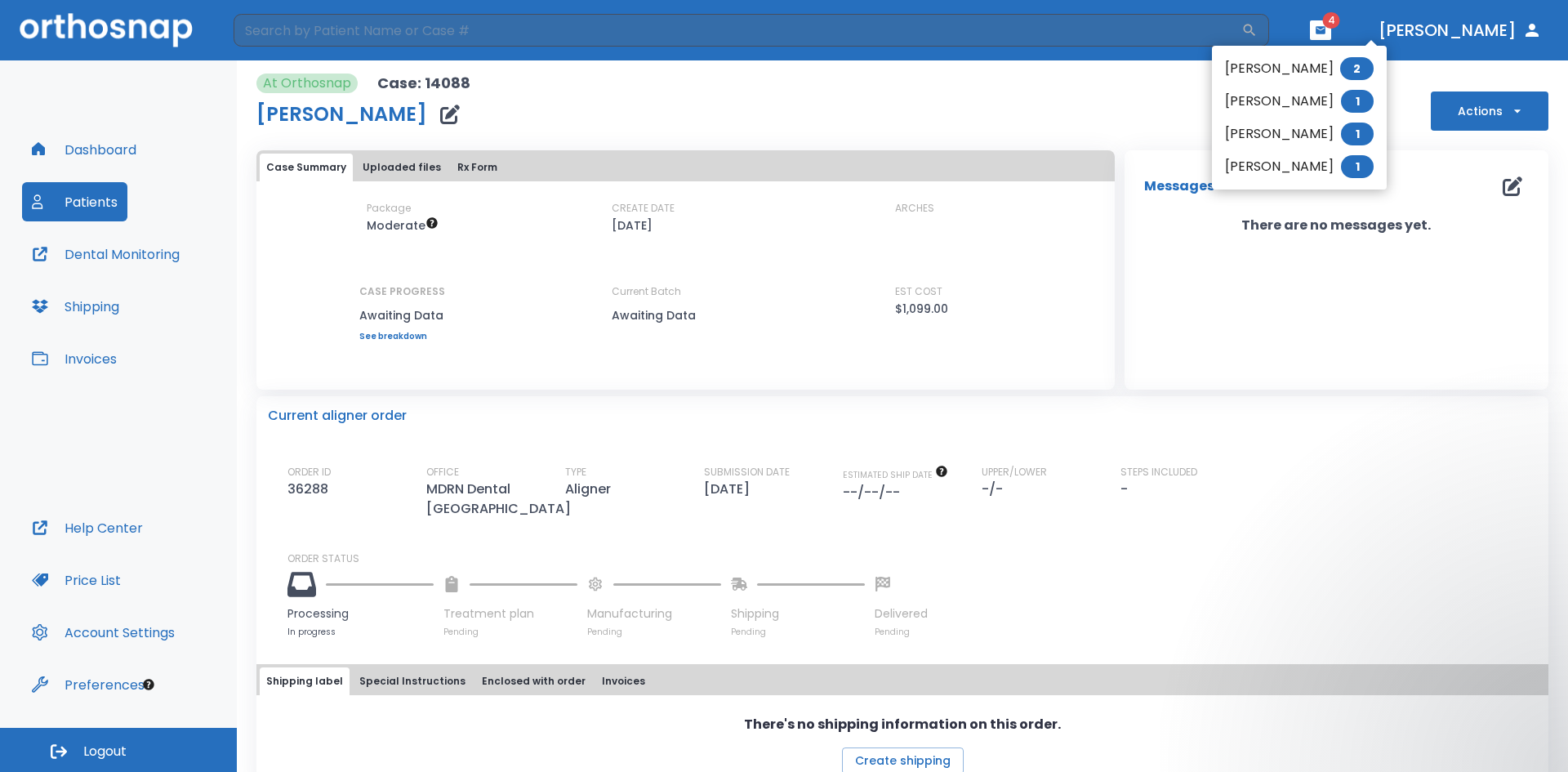
click at [1295, 170] on li "Rachael Na 1" at bounding box center [1299, 167] width 174 height 33
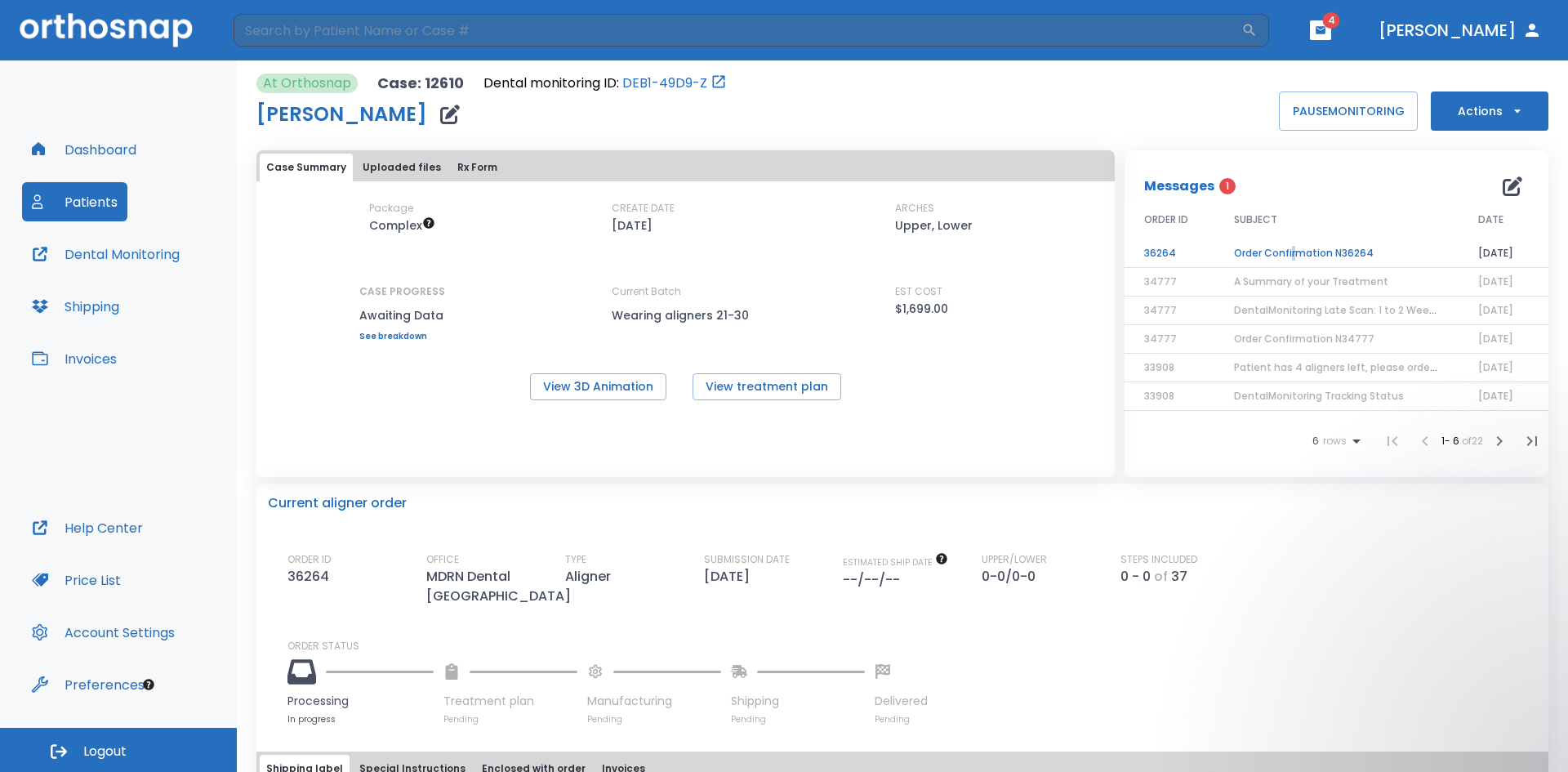
click at [1286, 250] on td "Order Confirmation N36264" at bounding box center [1337, 254] width 244 height 28
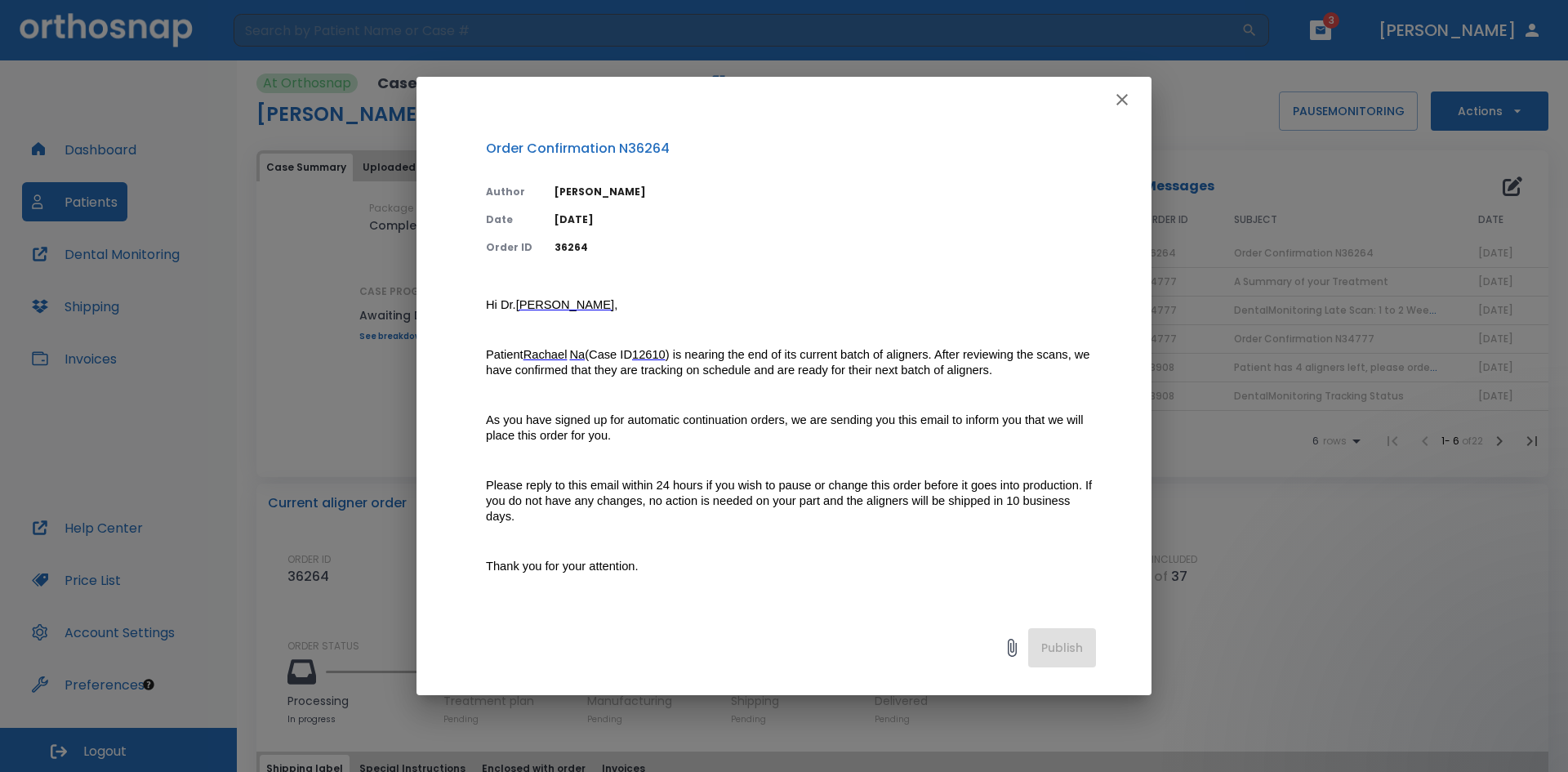
click at [1119, 103] on icon "button" at bounding box center [1122, 100] width 12 height 12
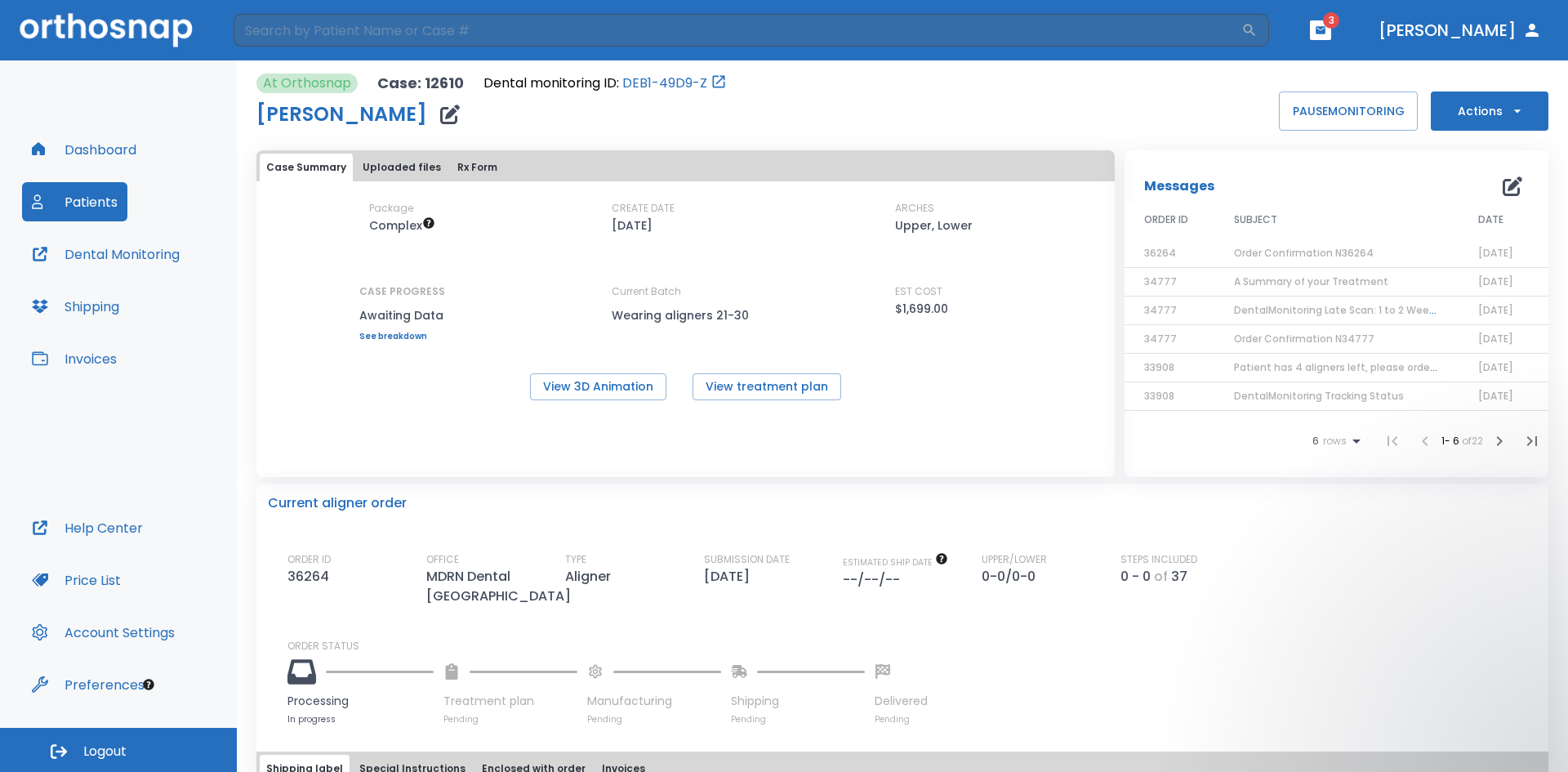
click at [1331, 38] on button "button" at bounding box center [1321, 30] width 21 height 20
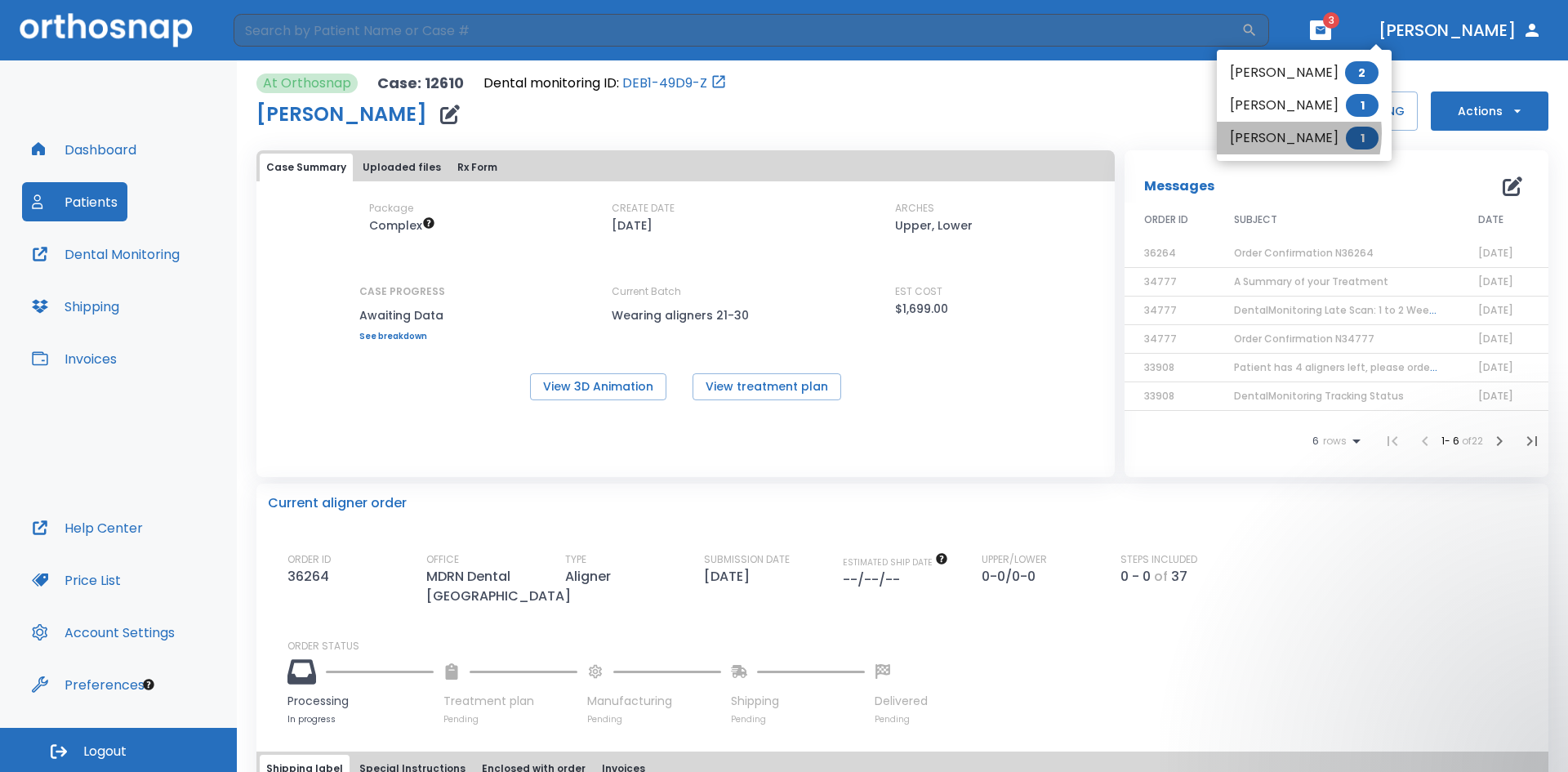
click at [1270, 134] on li "[PERSON_NAME] 1" at bounding box center [1305, 138] width 174 height 33
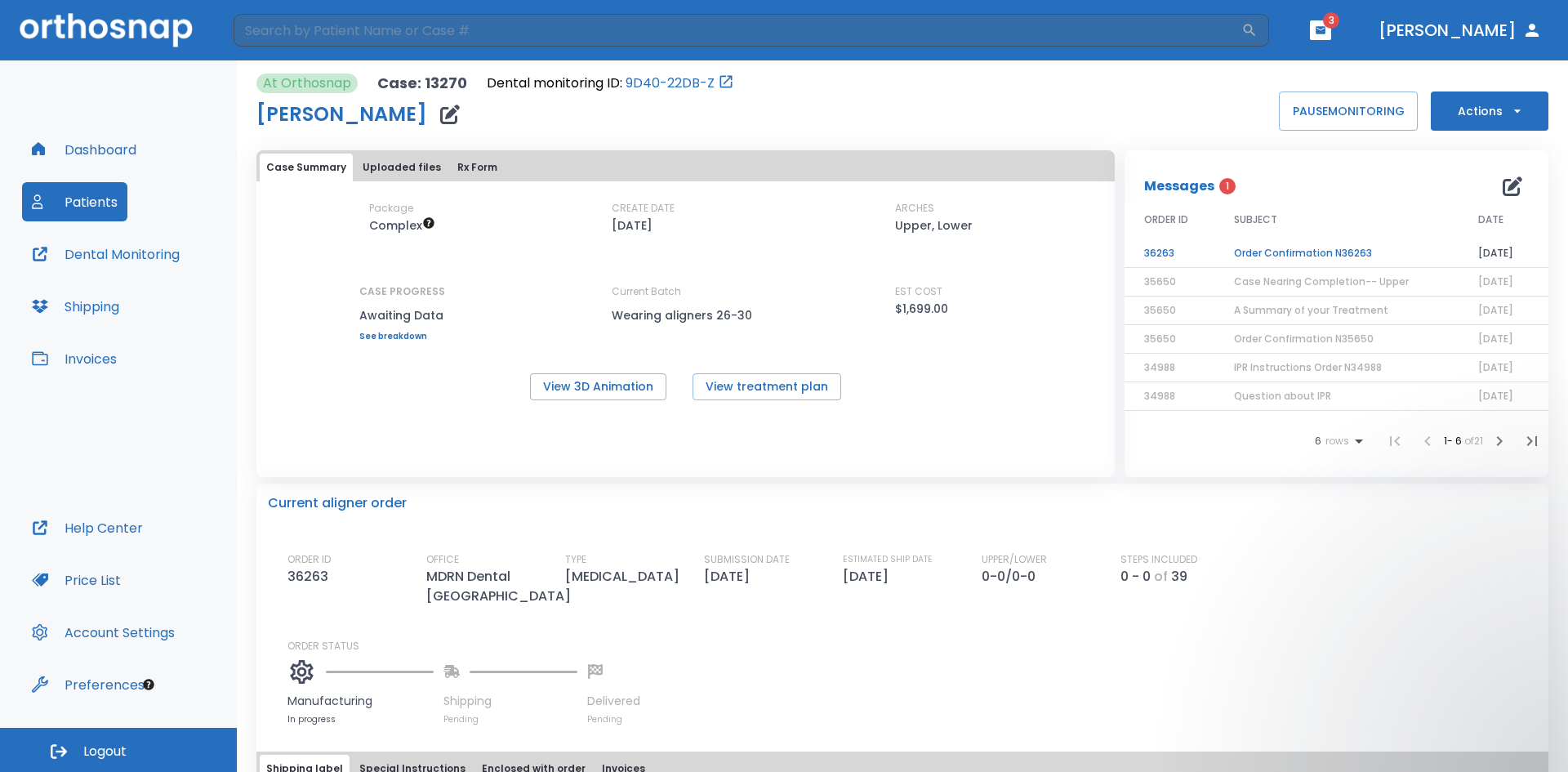
click at [1272, 246] on td "Order Confirmation N36263" at bounding box center [1337, 254] width 244 height 28
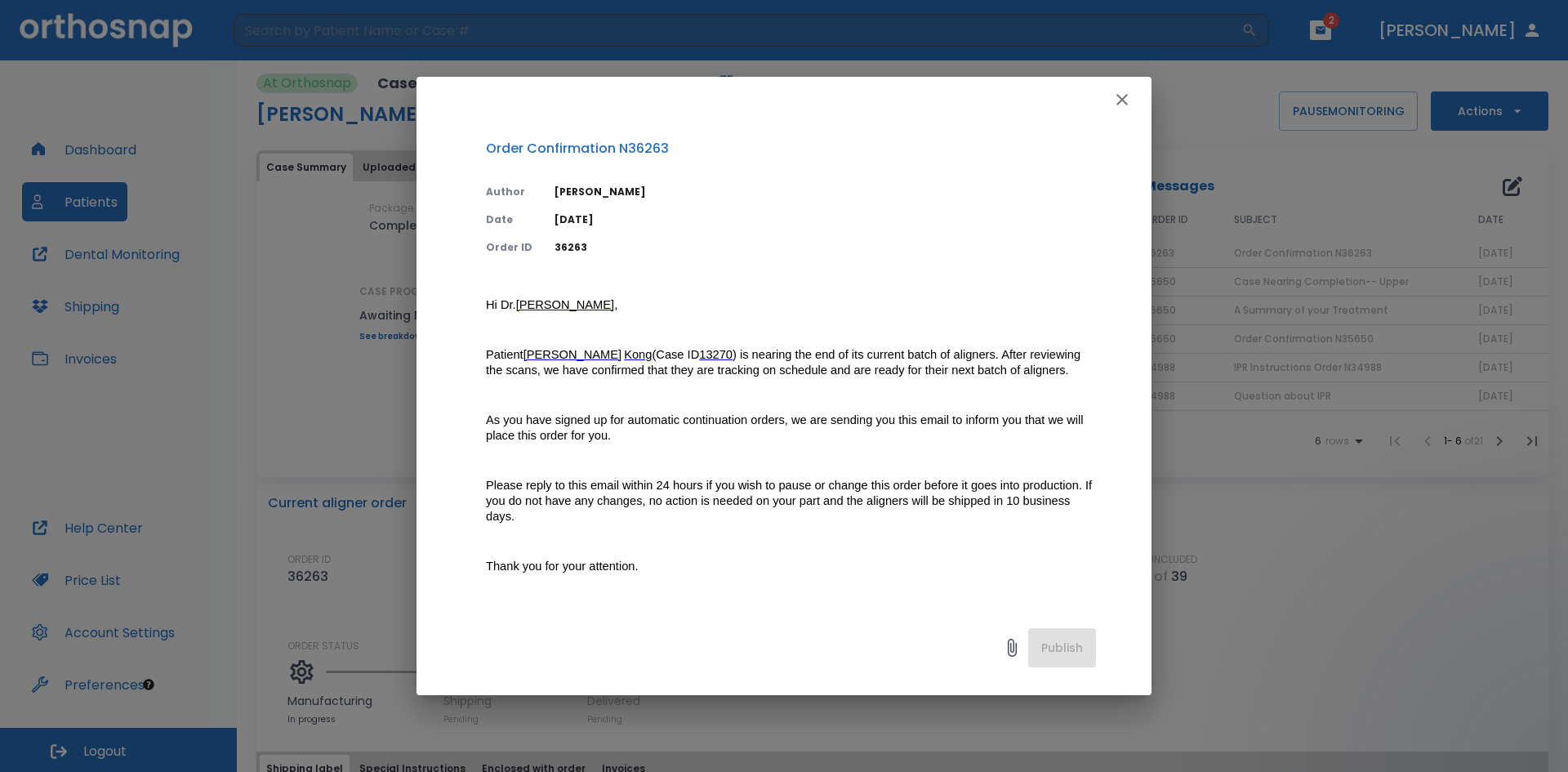
click at [1136, 101] on button "button" at bounding box center [1122, 100] width 33 height 33
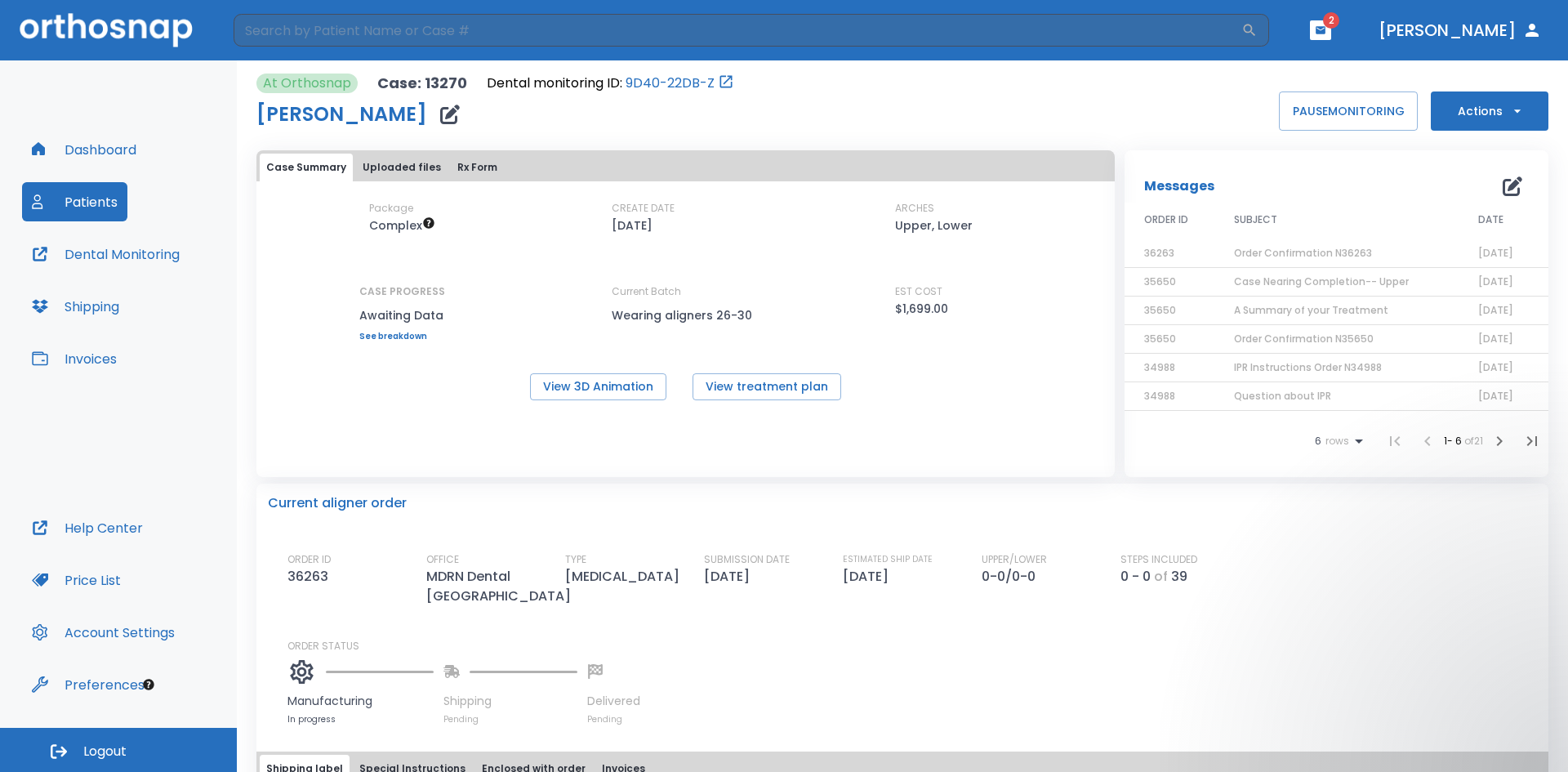
click at [1382, 37] on header "​ 2 [PERSON_NAME]" at bounding box center [784, 30] width 1568 height 61
click at [1326, 34] on icon "button" at bounding box center [1321, 29] width 10 height 7
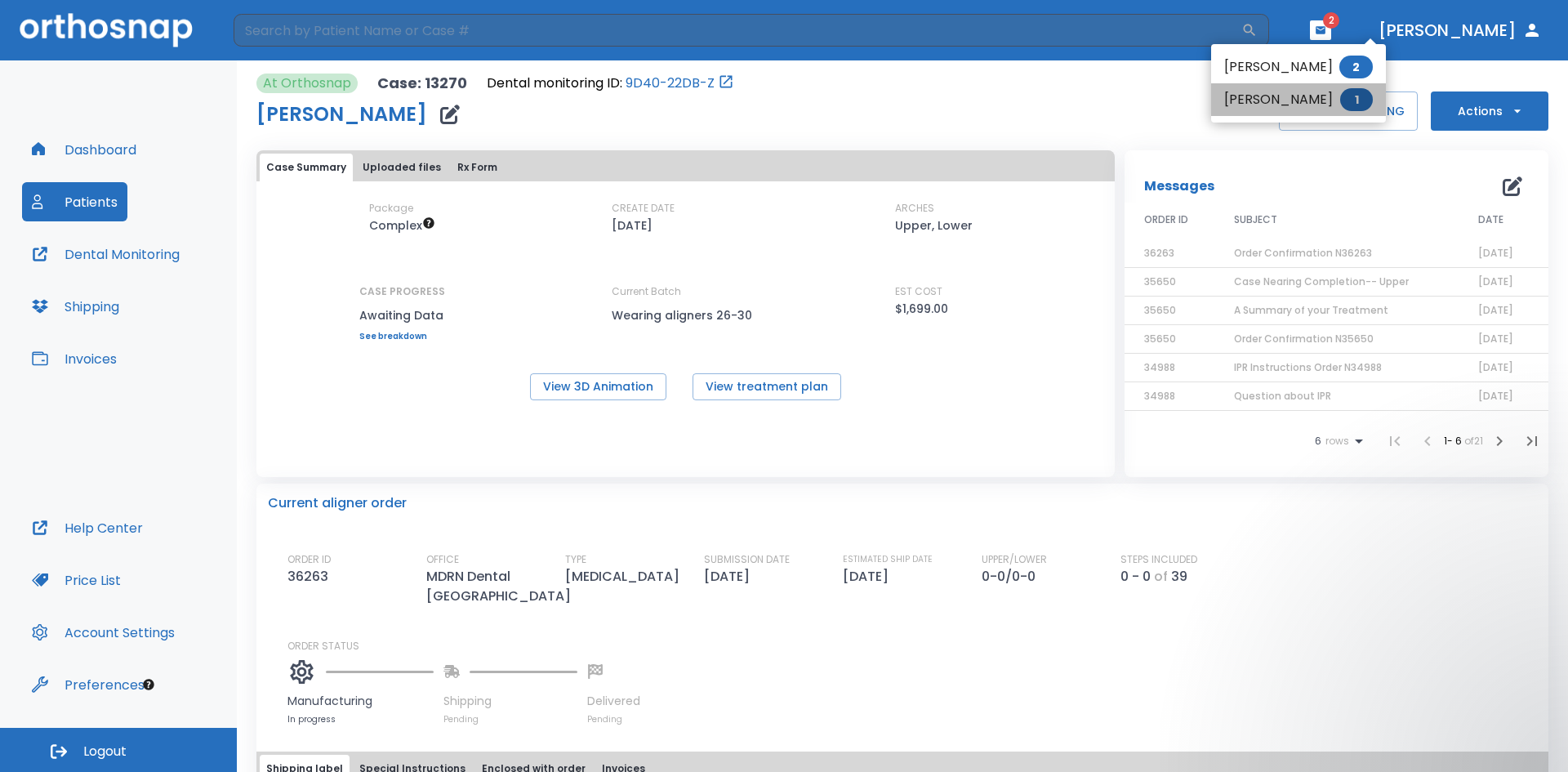
click at [1321, 91] on li "Van Le 1" at bounding box center [1298, 100] width 174 height 33
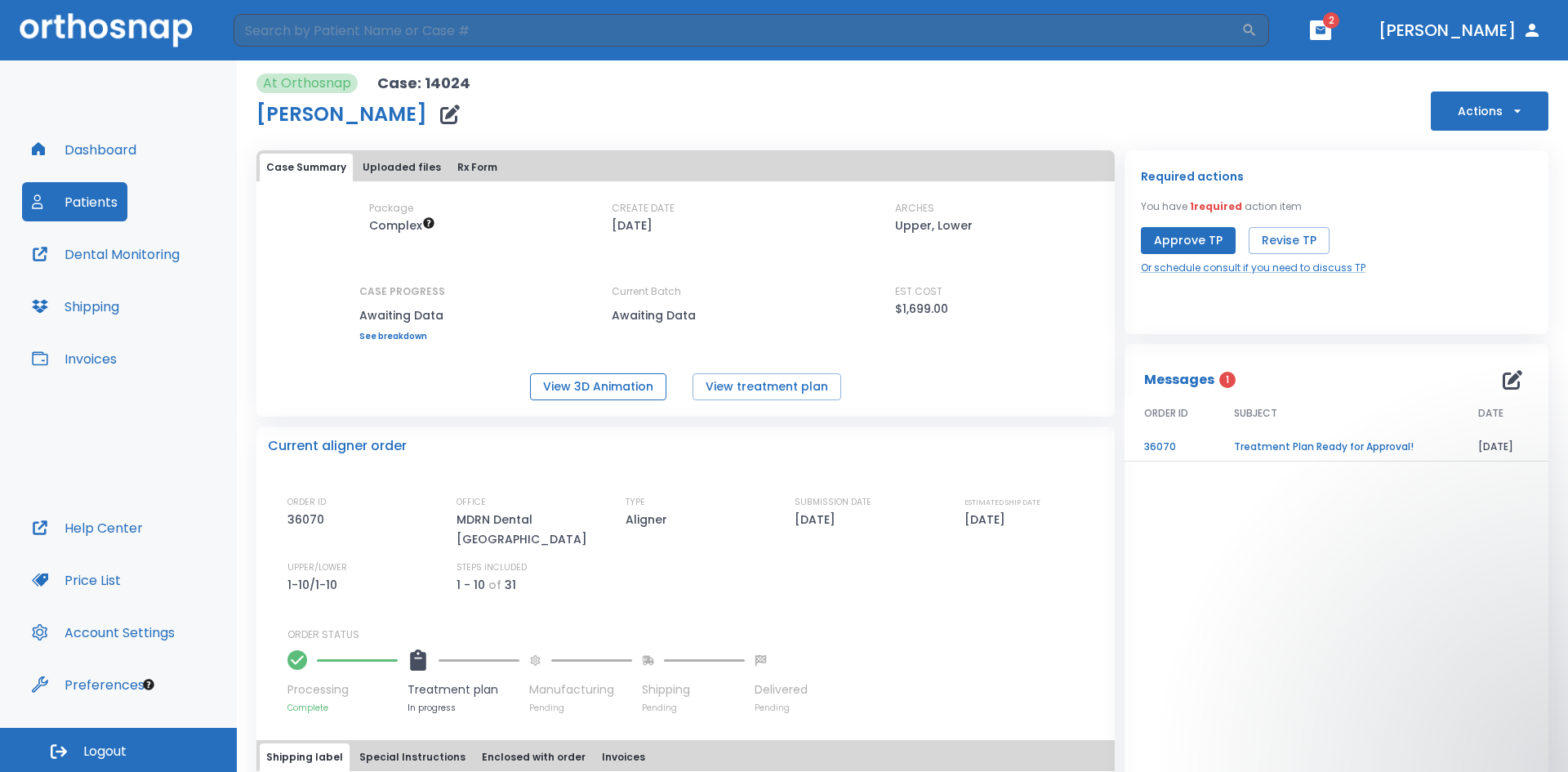
click at [585, 386] on button "View 3D Animation" at bounding box center [598, 387] width 136 height 27
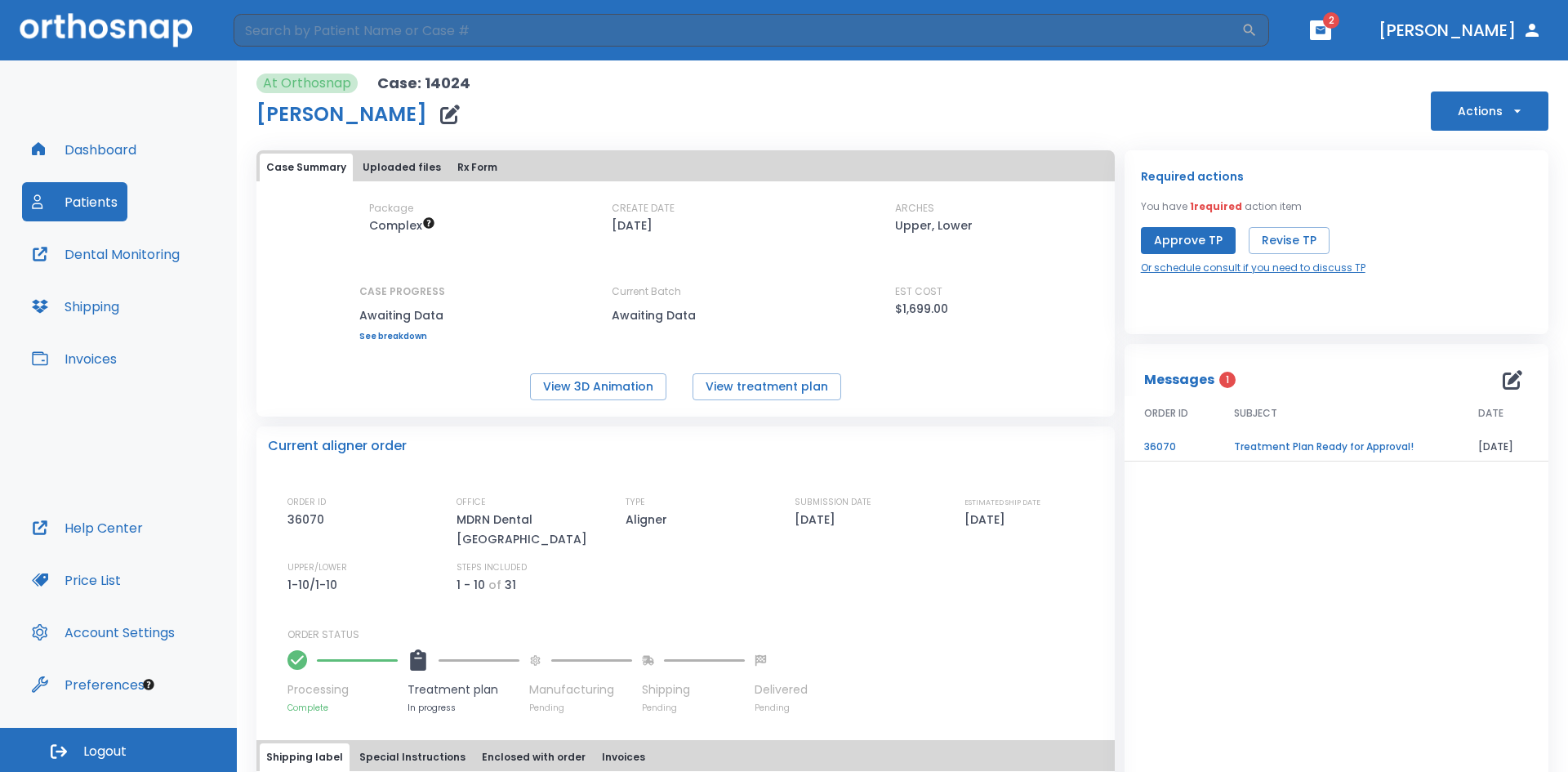
click at [1174, 266] on link "Or schedule consult if you need to discuss TP" at bounding box center [1253, 268] width 224 height 15
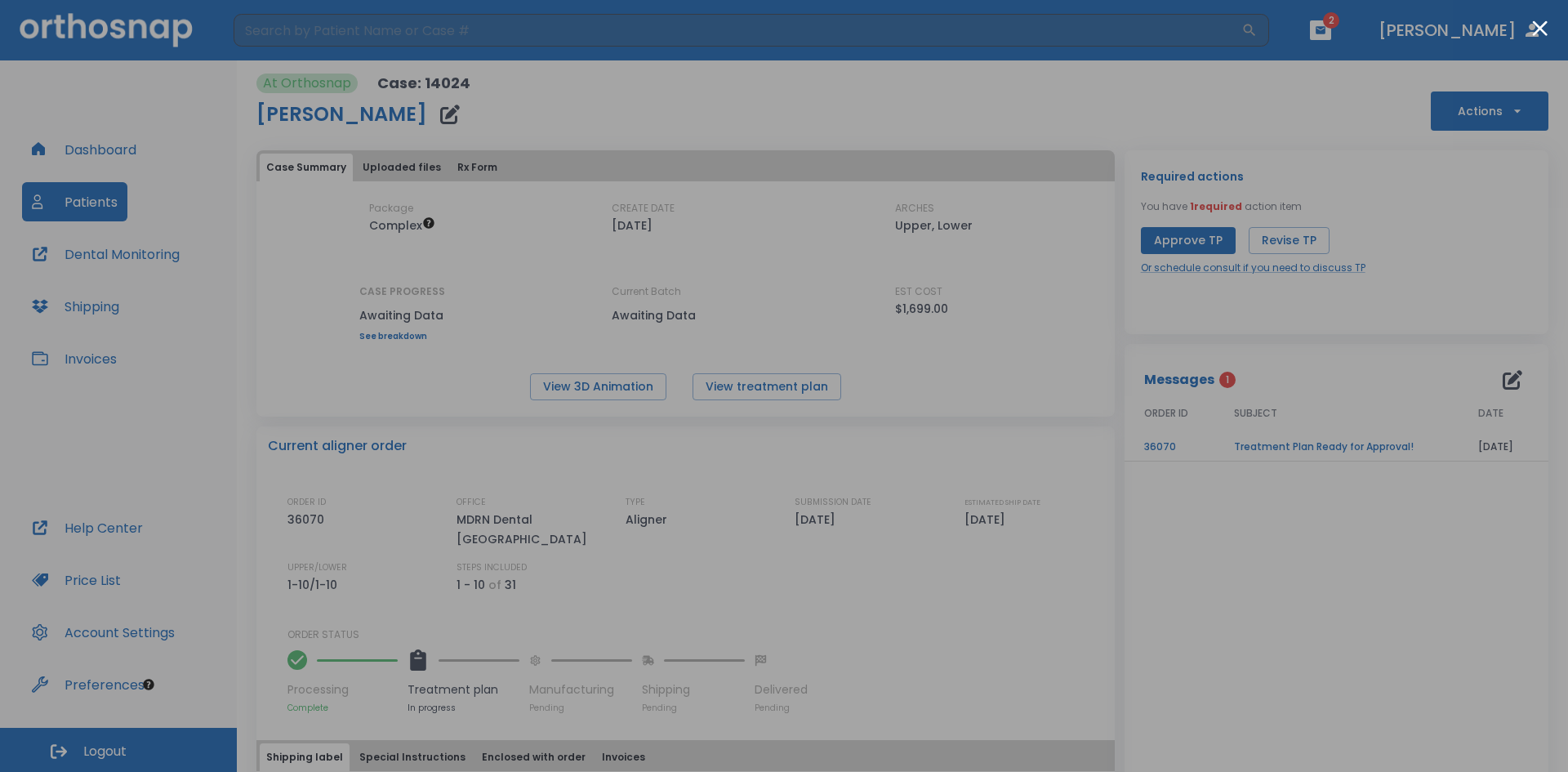
click at [1312, 590] on div at bounding box center [784, 386] width 1568 height 772
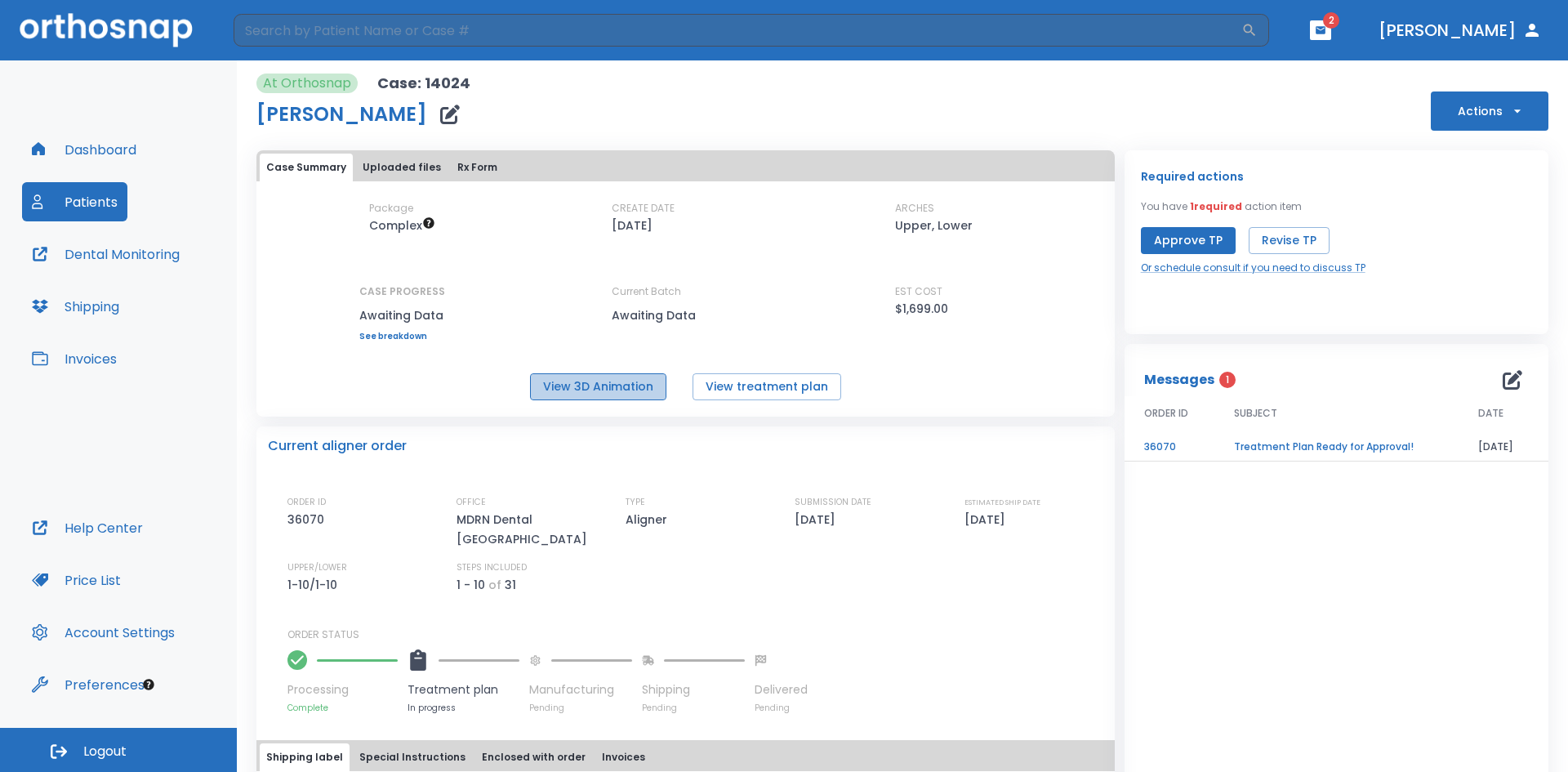
click at [615, 386] on button "View 3D Animation" at bounding box center [598, 387] width 136 height 27
click at [1165, 237] on button "Approve TP" at bounding box center [1188, 240] width 94 height 27
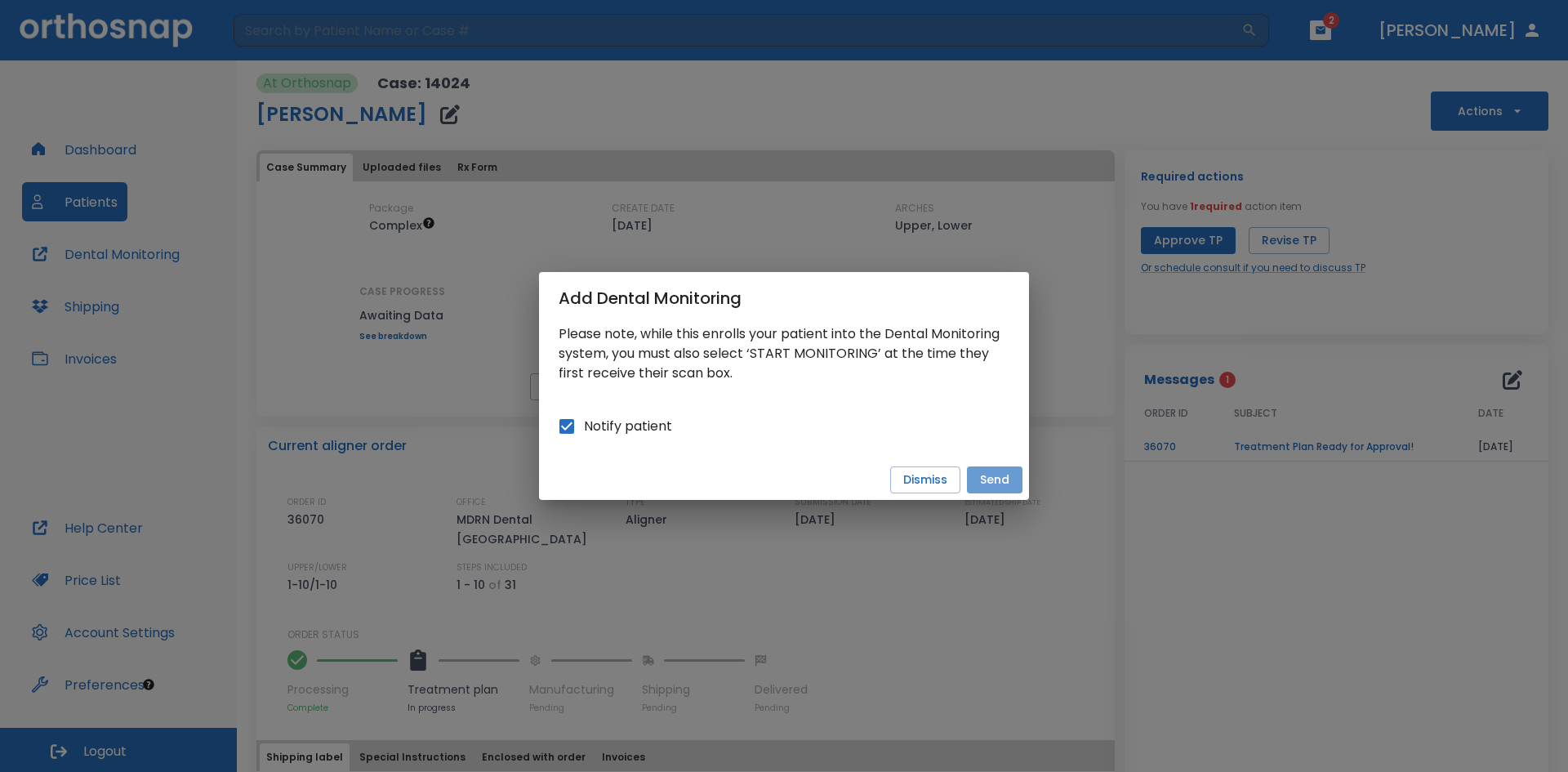
click at [987, 475] on button "Send" at bounding box center [995, 480] width 55 height 27
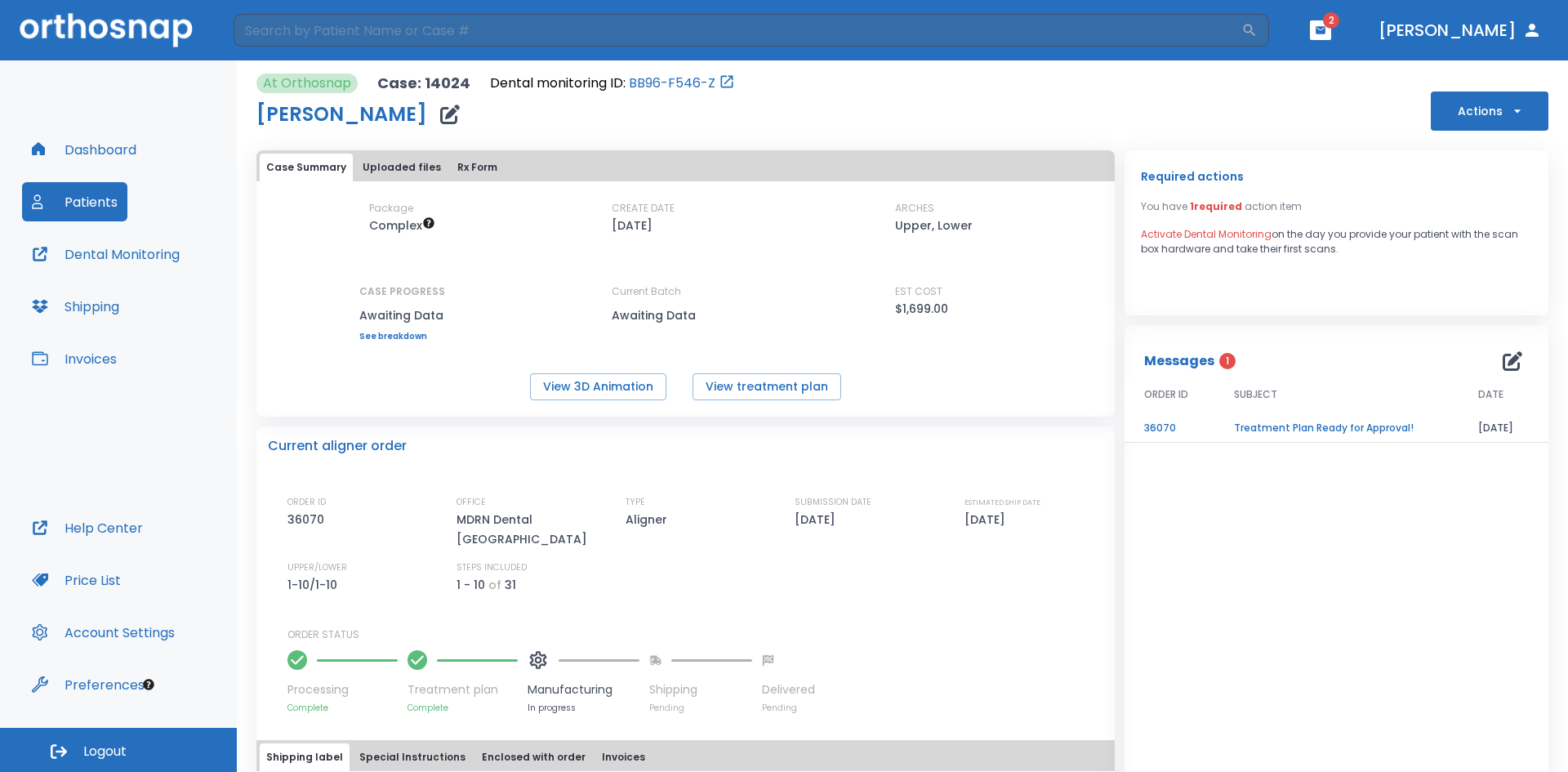
click at [1276, 424] on td "Treatment Plan Ready for Approval!" at bounding box center [1337, 428] width 244 height 28
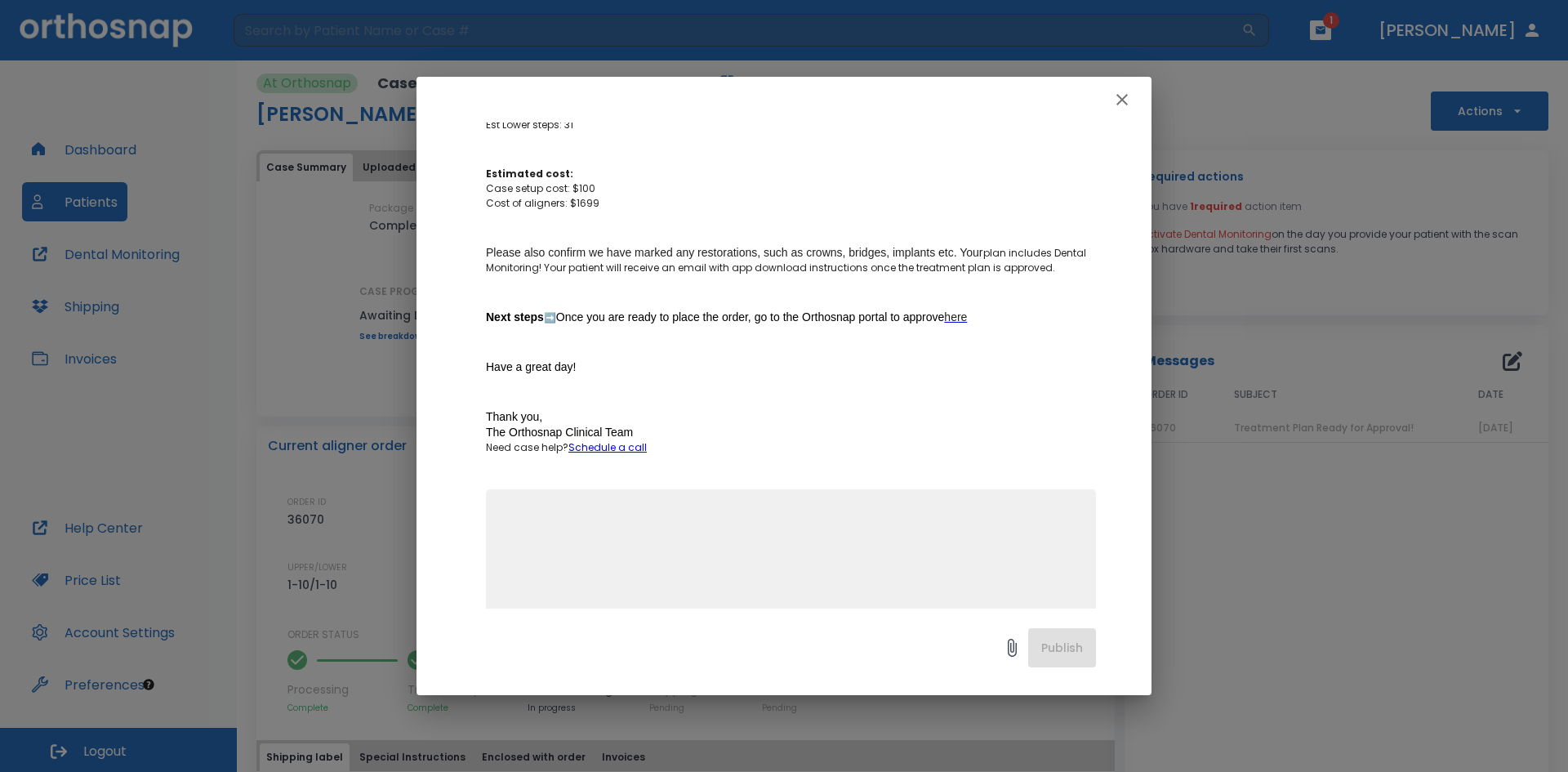
scroll to position [913, 0]
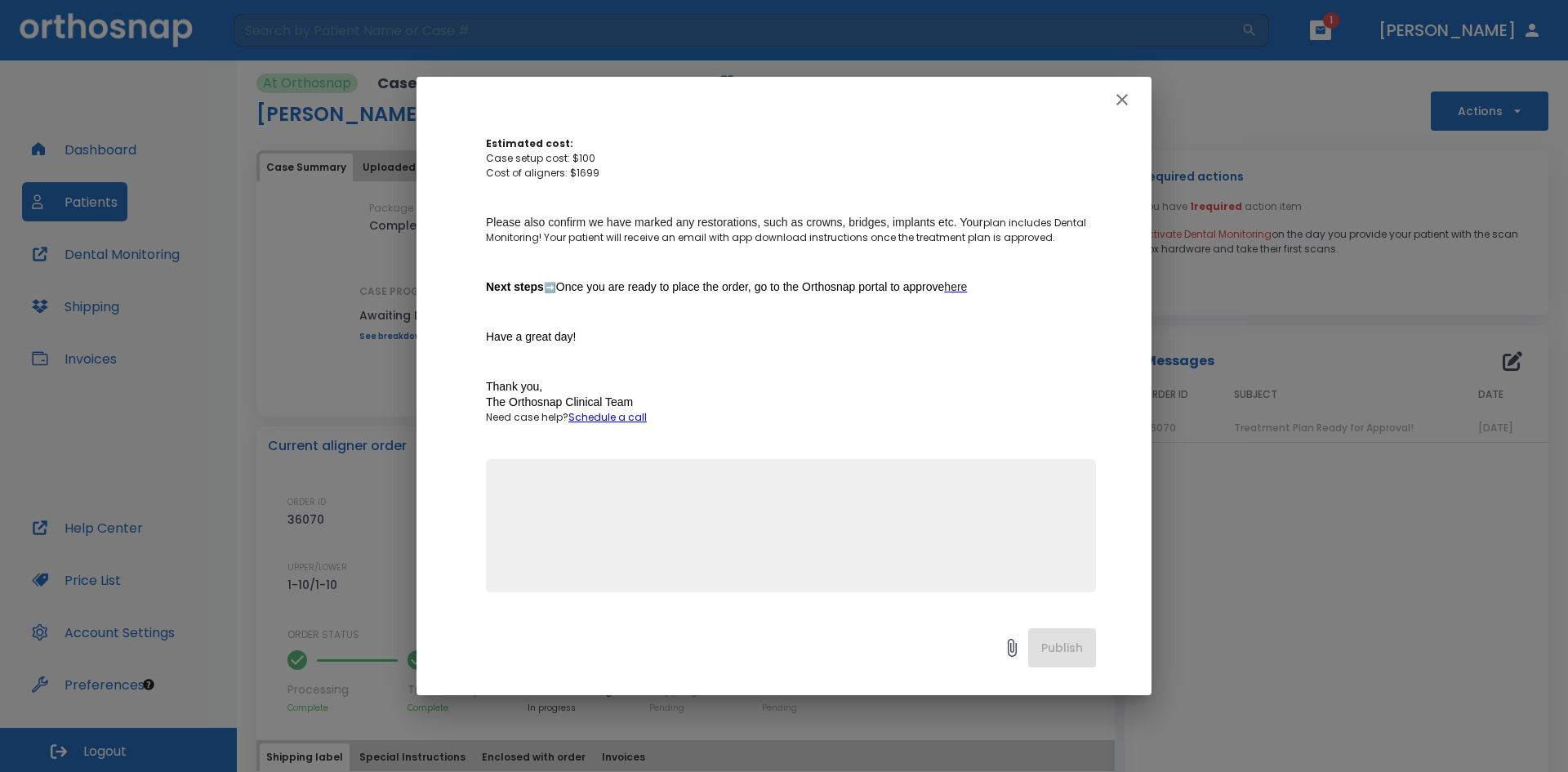
click at [1117, 98] on icon "button" at bounding box center [1122, 100] width 20 height 20
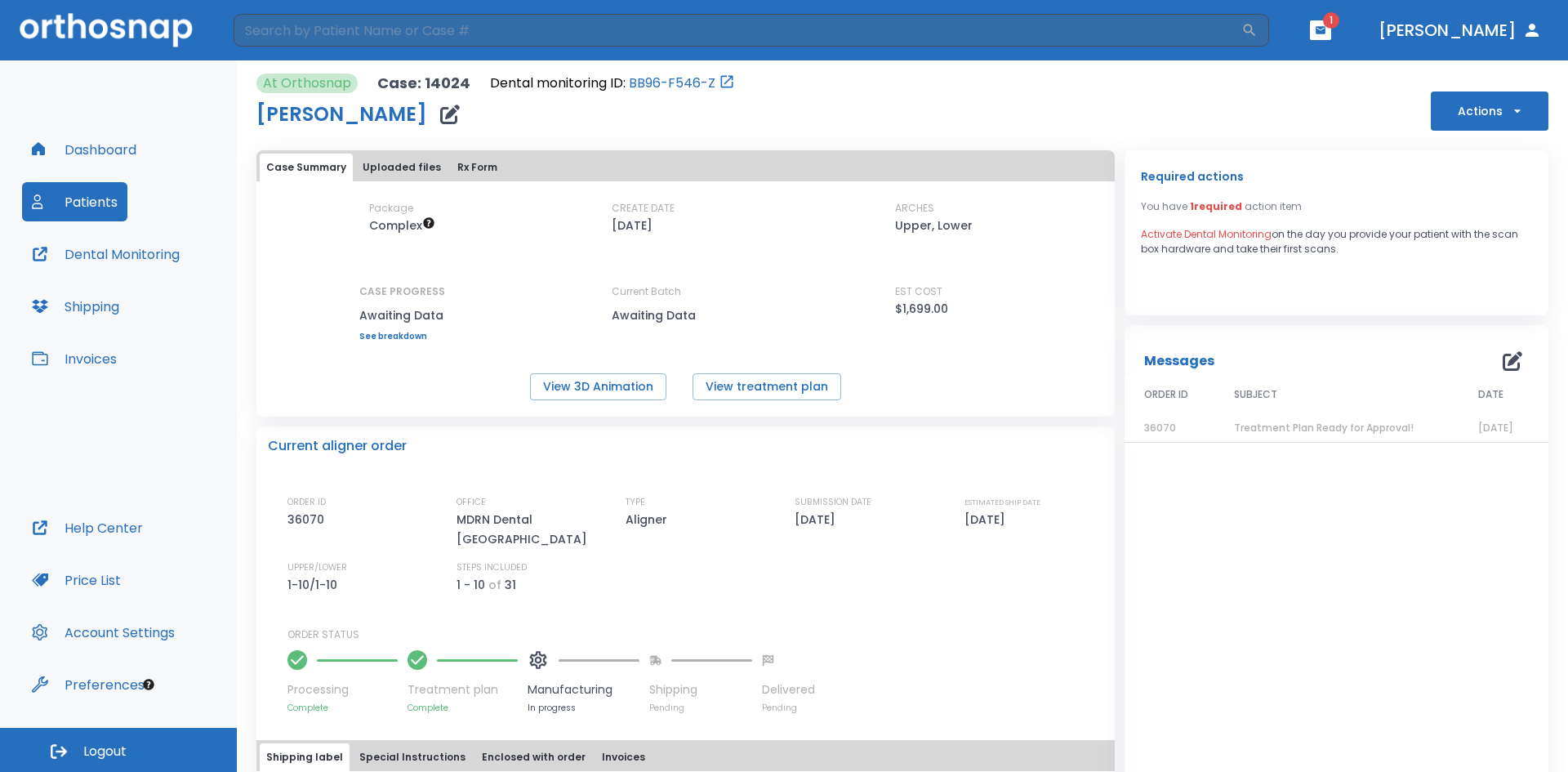
click at [96, 187] on button "Patients" at bounding box center [75, 202] width 105 height 39
